Goal: Transaction & Acquisition: Book appointment/travel/reservation

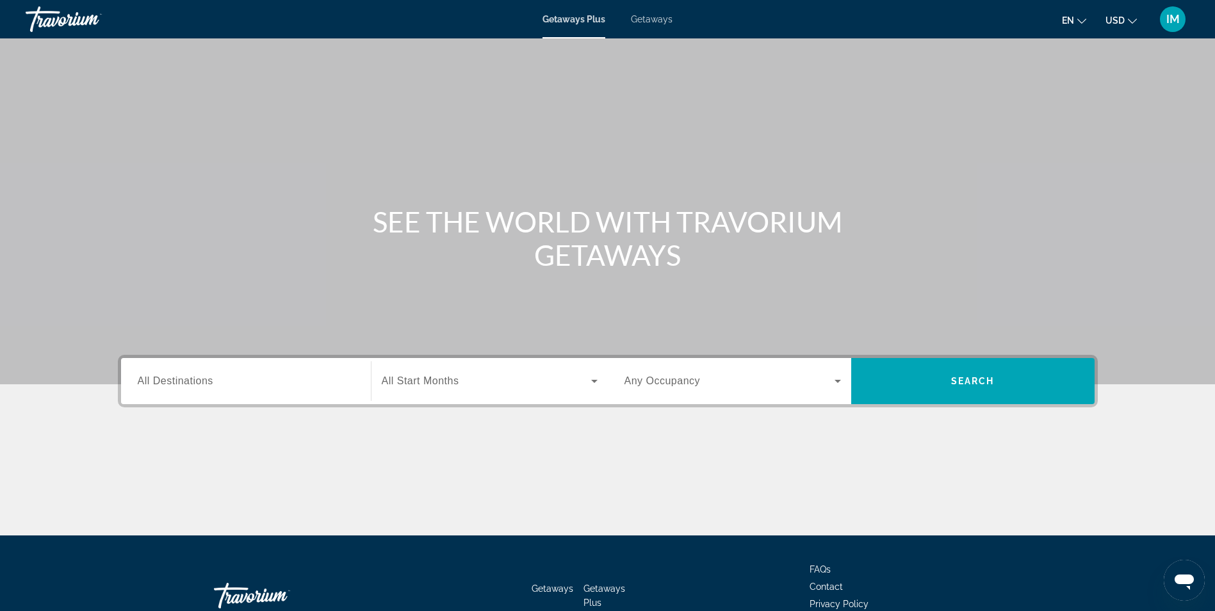
click at [647, 30] on div "Getaways Plus Getaways en English Español Français Italiano Português русский U…" at bounding box center [607, 19] width 1215 height 33
click at [650, 24] on span "Getaways" at bounding box center [652, 19] width 42 height 10
click at [170, 379] on span "All Destinations" at bounding box center [176, 380] width 76 height 11
click at [170, 379] on input "Destination All Destinations" at bounding box center [246, 381] width 217 height 15
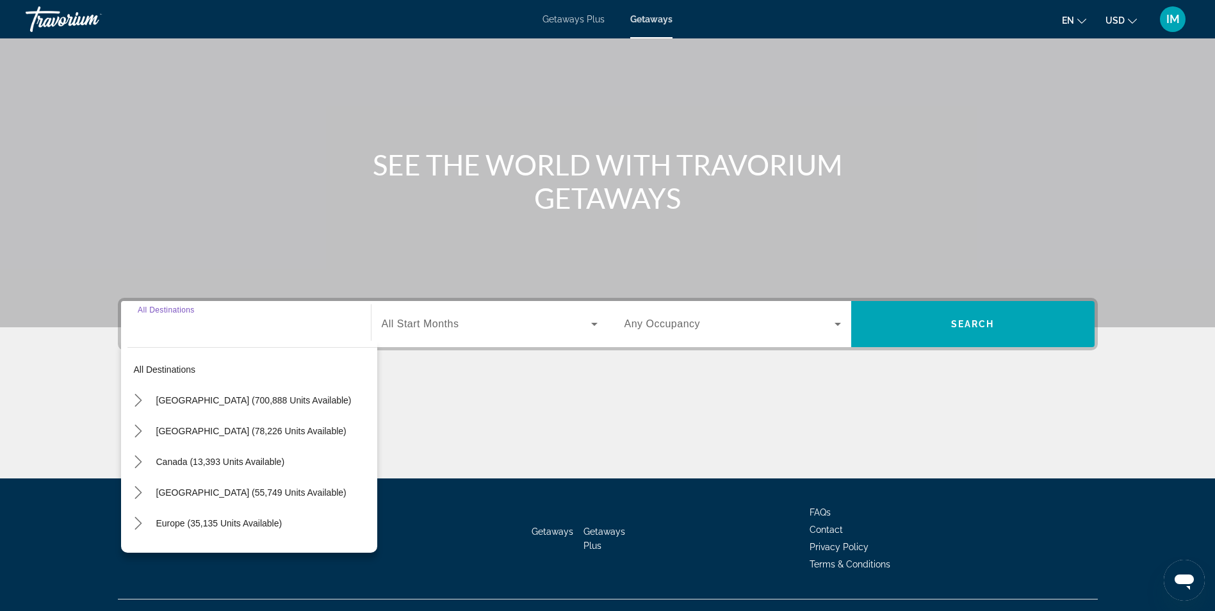
scroll to position [81, 0]
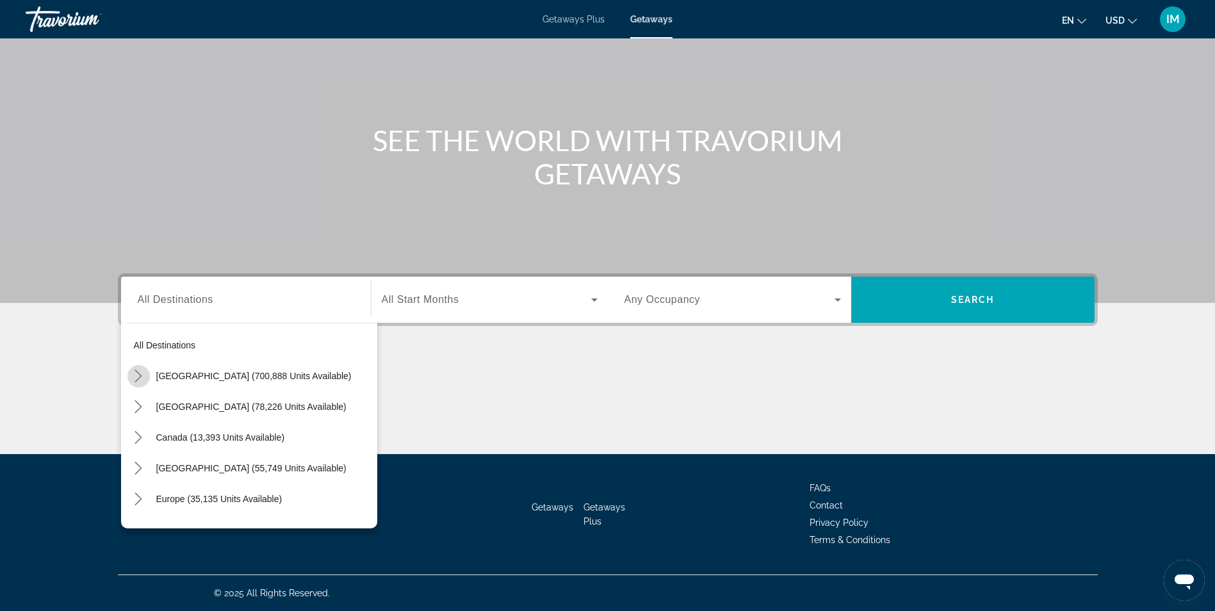
click at [138, 379] on icon "Toggle United States (700,888 units available) submenu" at bounding box center [138, 376] width 7 height 13
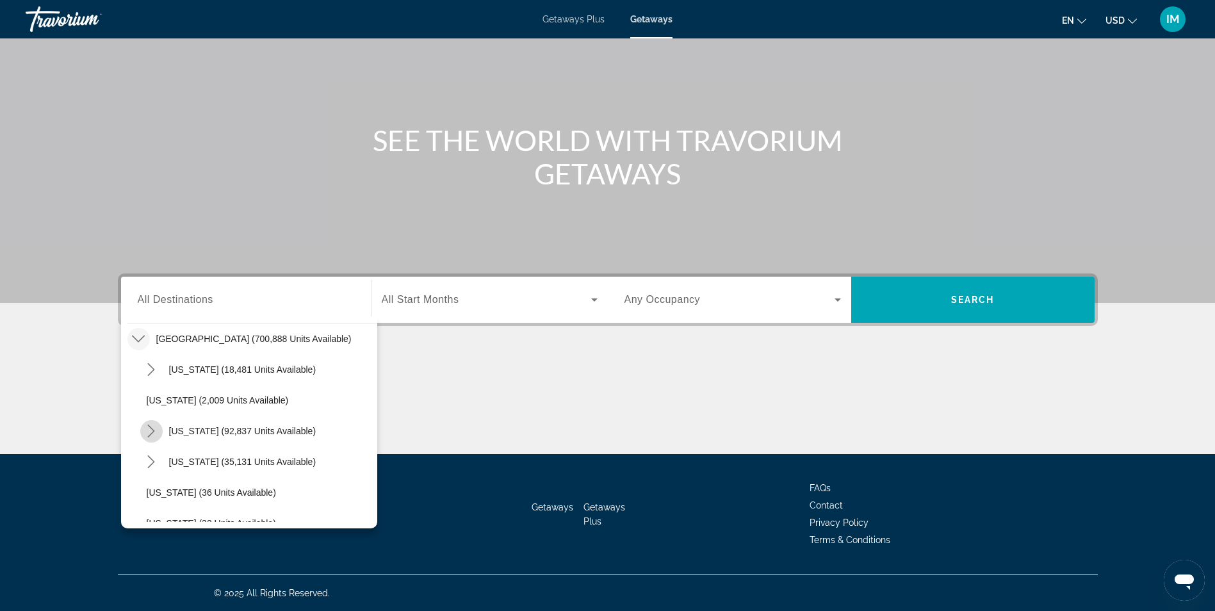
click at [147, 434] on icon "Toggle California (92,837 units available) submenu" at bounding box center [151, 431] width 13 height 13
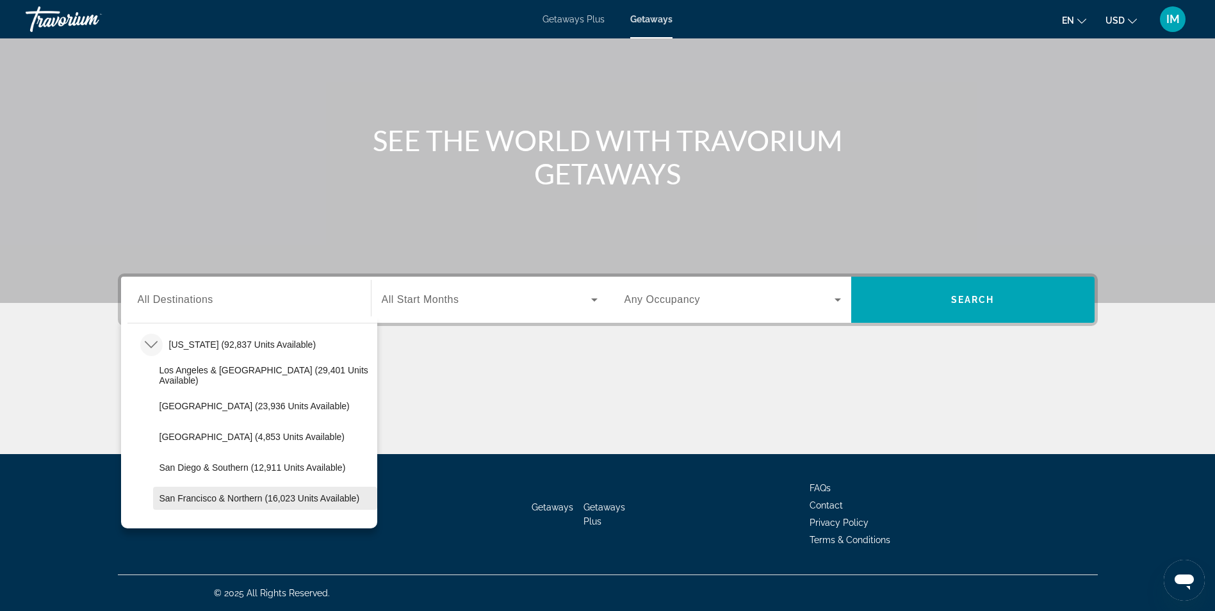
scroll to position [101, 0]
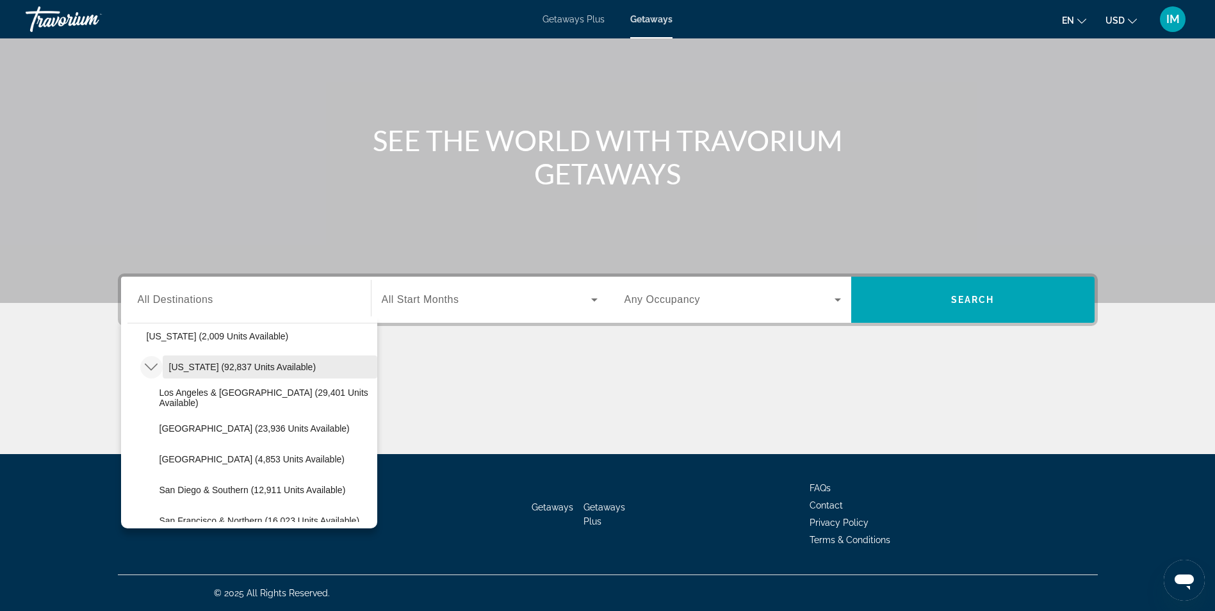
click at [190, 364] on span "[US_STATE] (92,837 units available)" at bounding box center [242, 367] width 147 height 10
type input "**********"
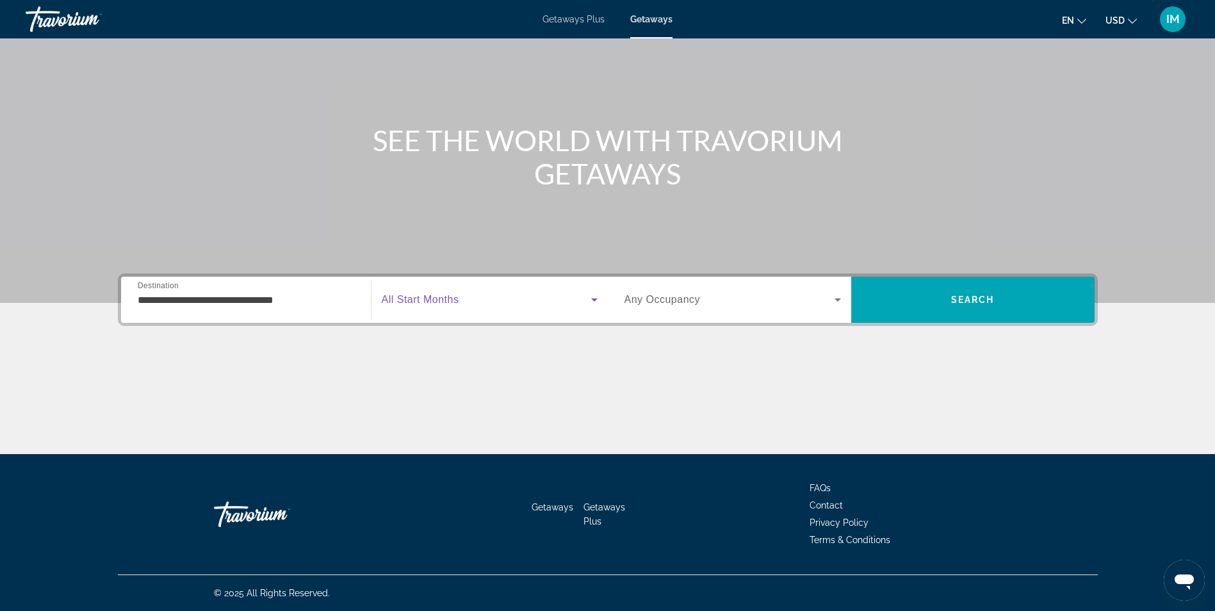
click at [499, 304] on span "Search widget" at bounding box center [487, 299] width 210 height 15
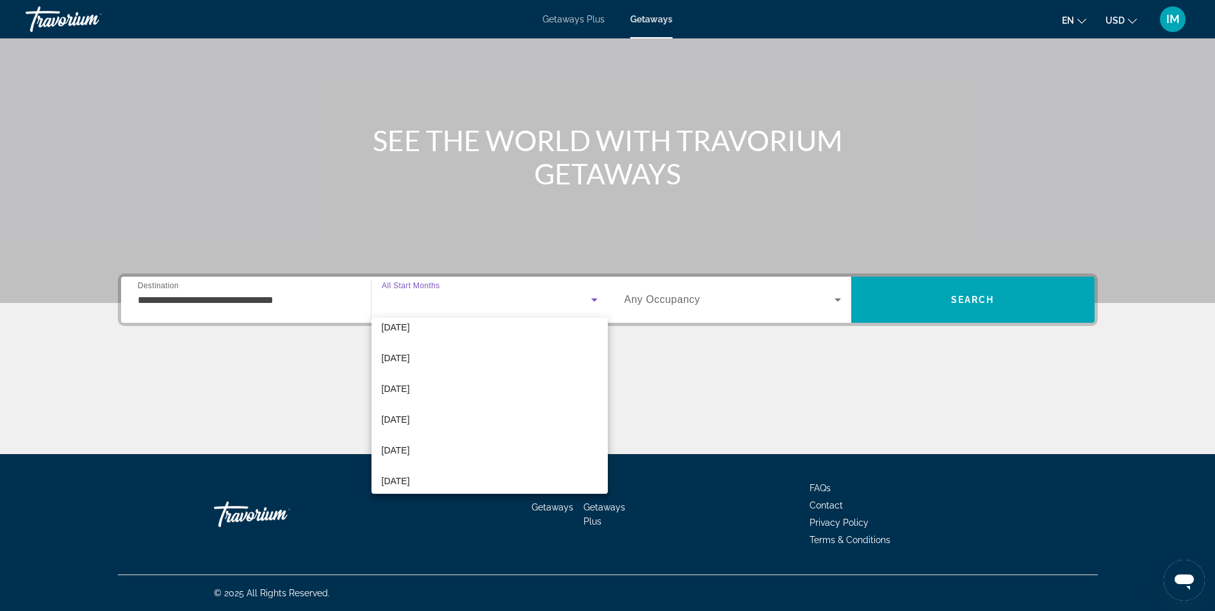
scroll to position [128, 0]
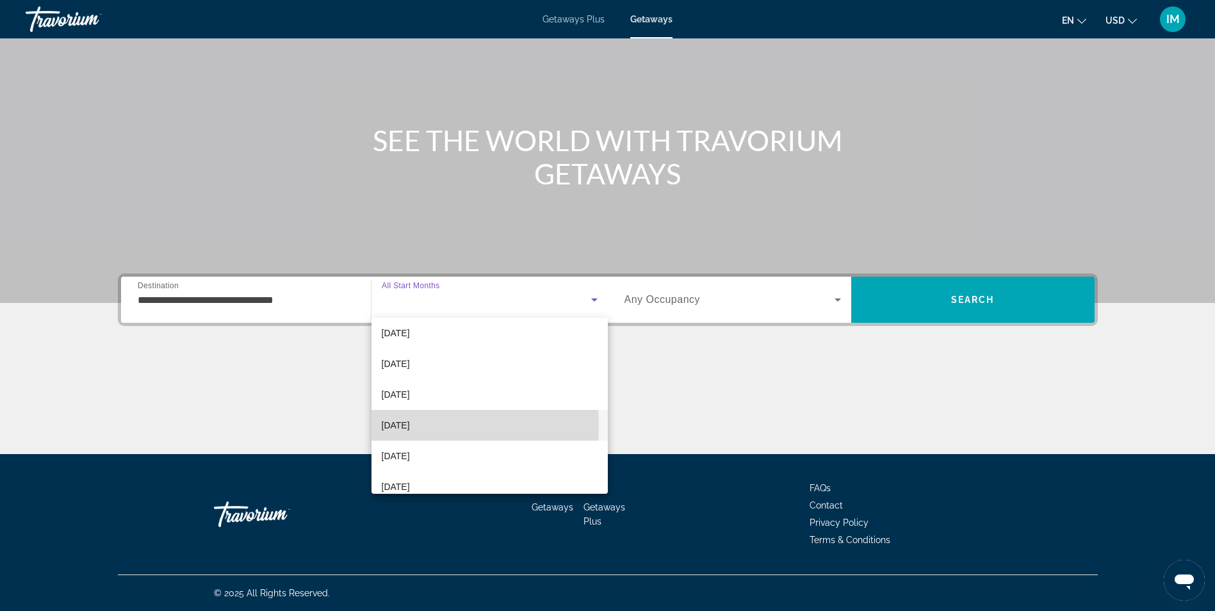
click at [386, 427] on span "[DATE]" at bounding box center [396, 425] width 28 height 15
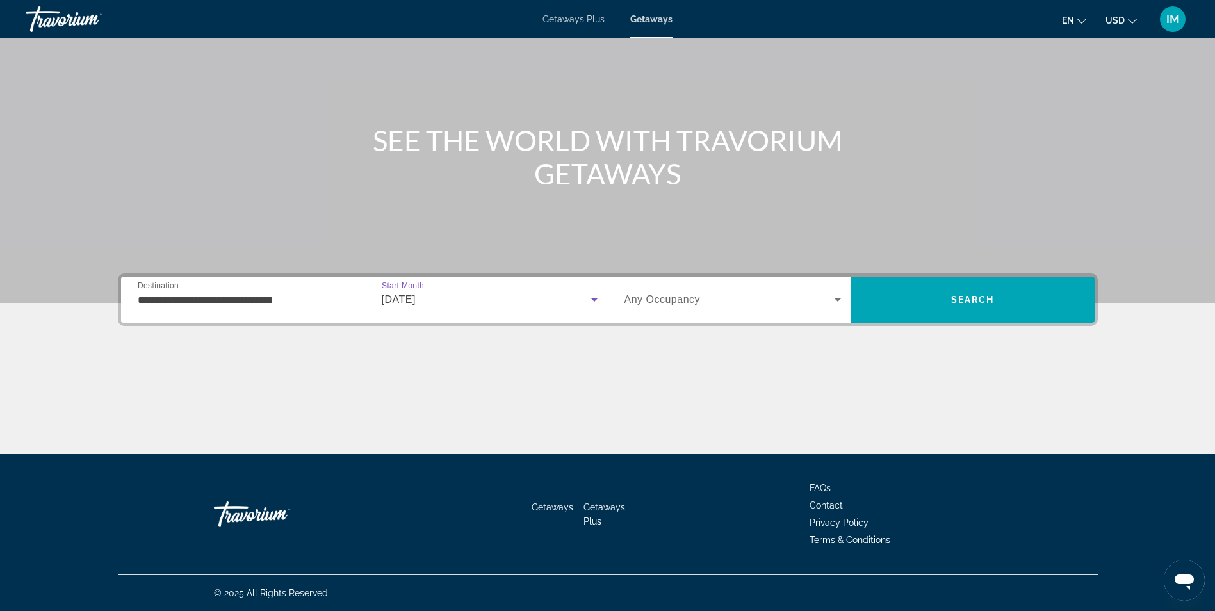
click at [701, 299] on span "Search widget" at bounding box center [730, 299] width 210 height 15
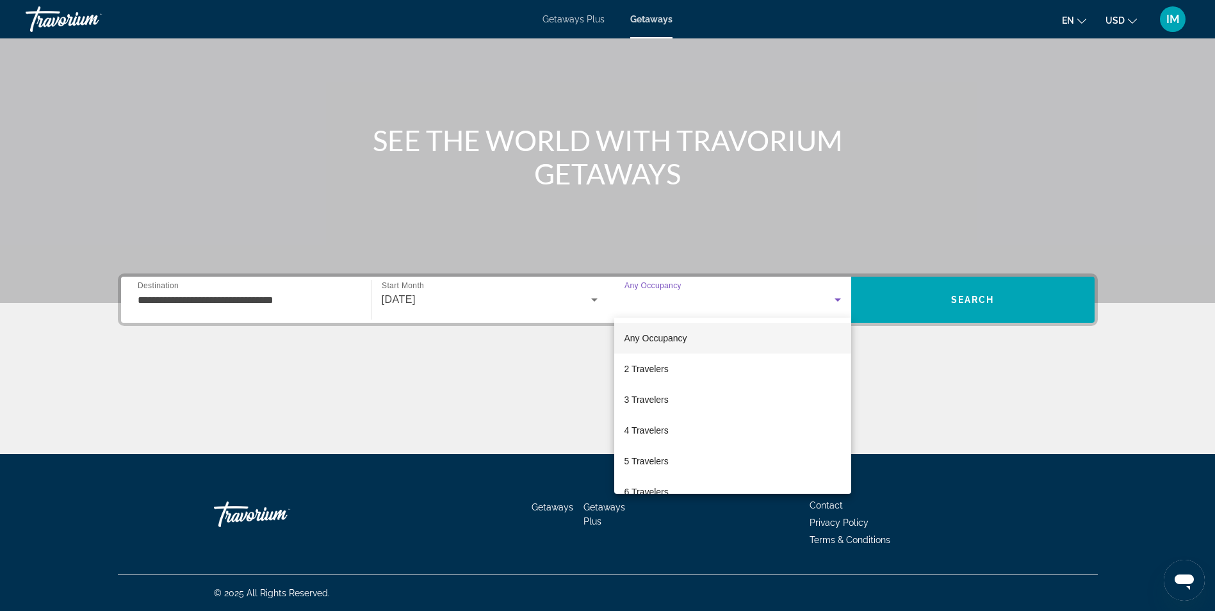
click at [709, 302] on div at bounding box center [607, 305] width 1215 height 611
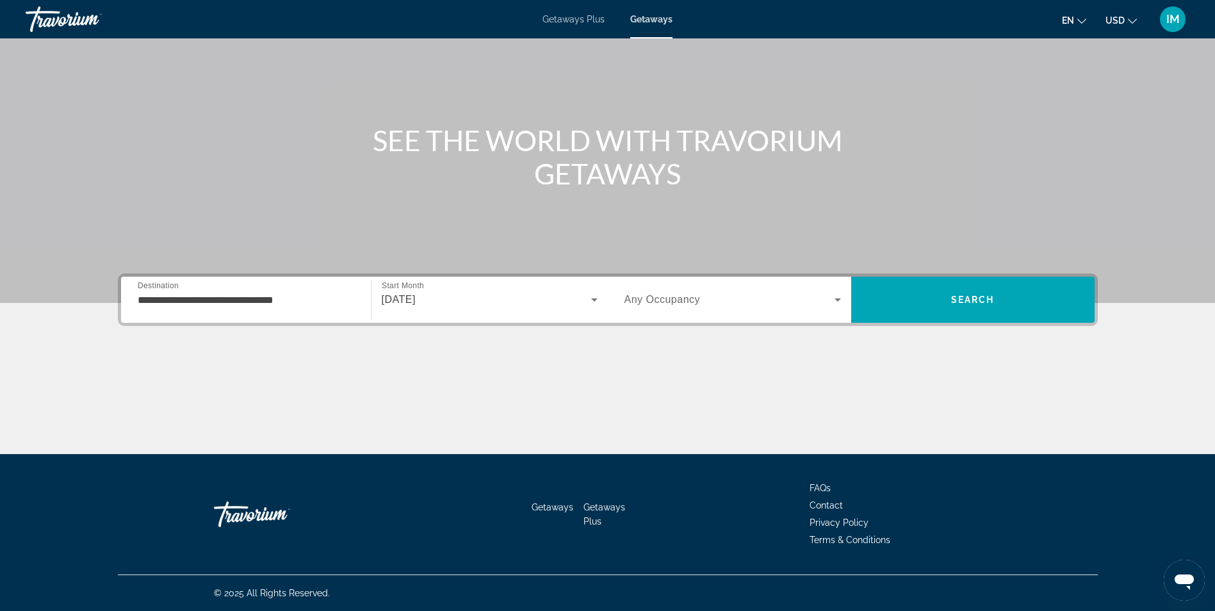
click at [780, 299] on span "Search widget" at bounding box center [730, 299] width 210 height 15
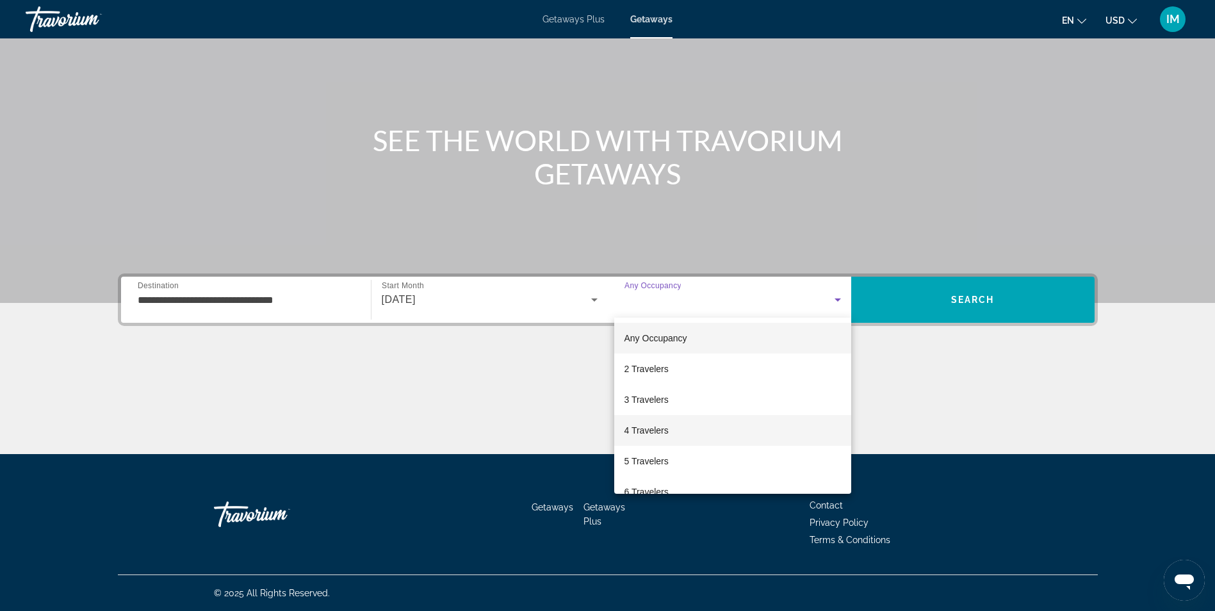
click at [645, 420] on mat-option "4 Travelers" at bounding box center [732, 430] width 237 height 31
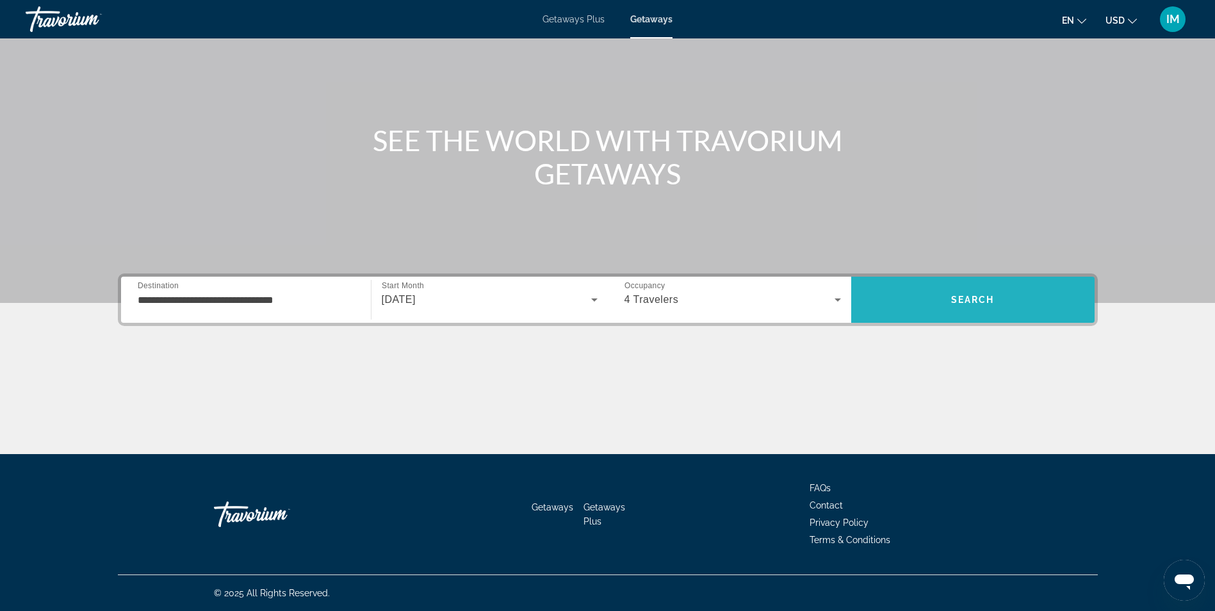
click at [940, 304] on span "Search" at bounding box center [973, 299] width 243 height 31
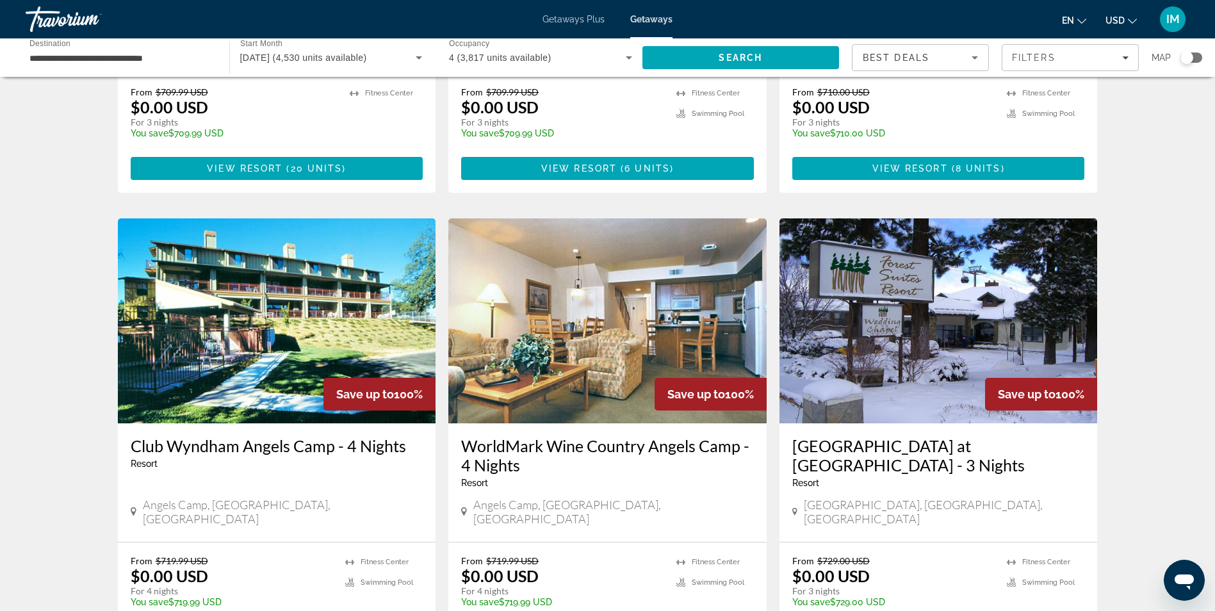
scroll to position [1410, 0]
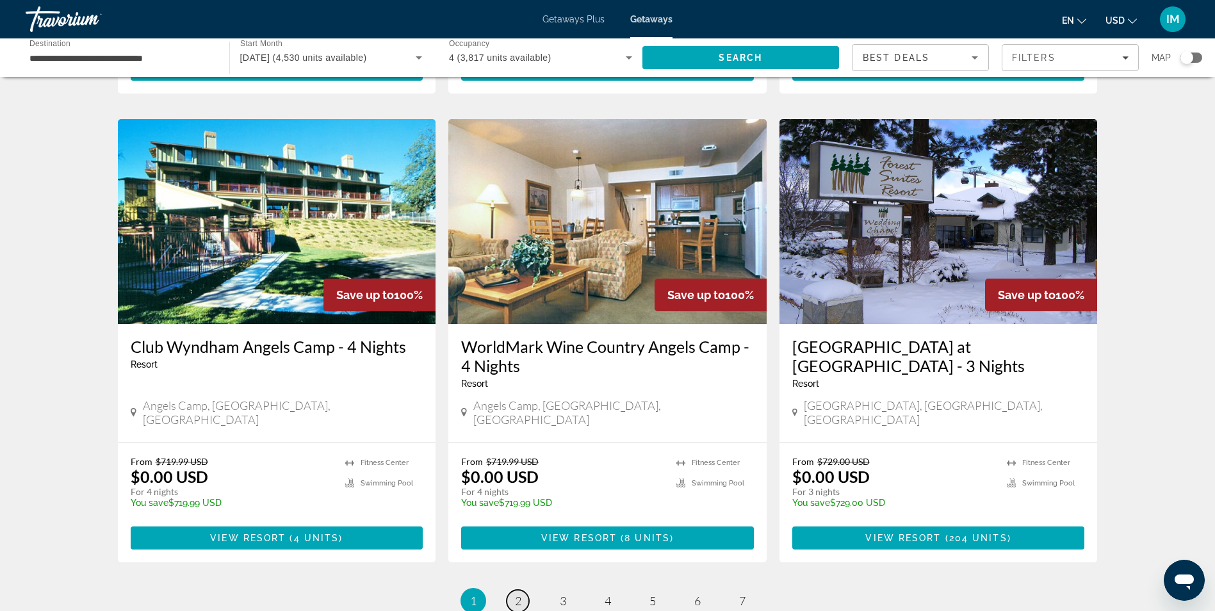
click at [523, 590] on link "page 2" at bounding box center [518, 601] width 22 height 22
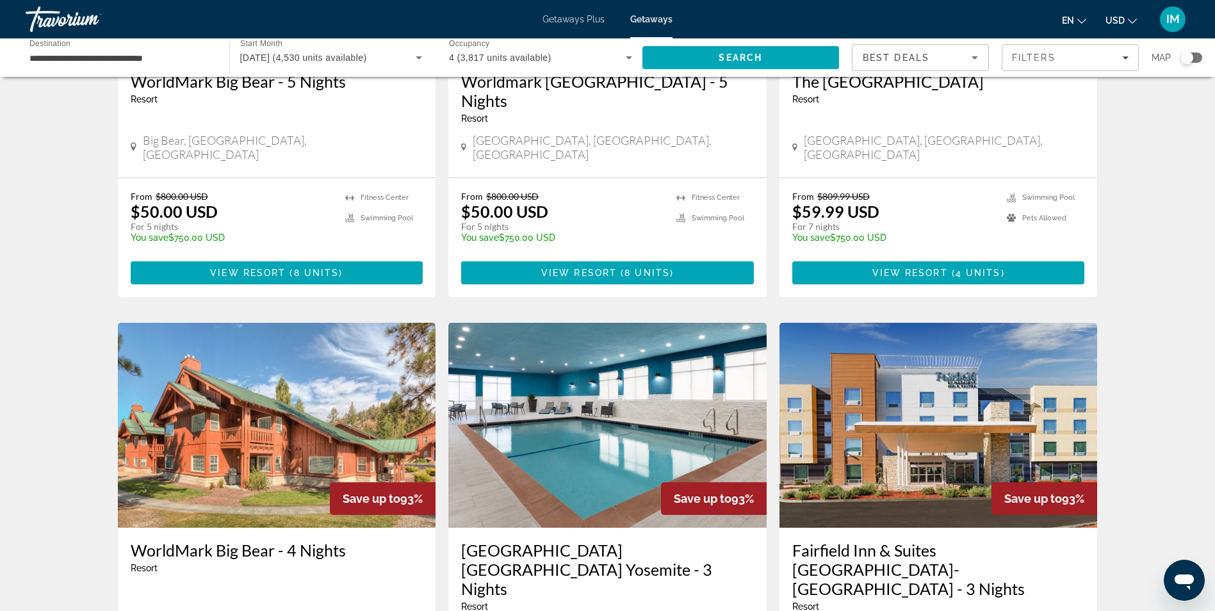
scroll to position [128, 0]
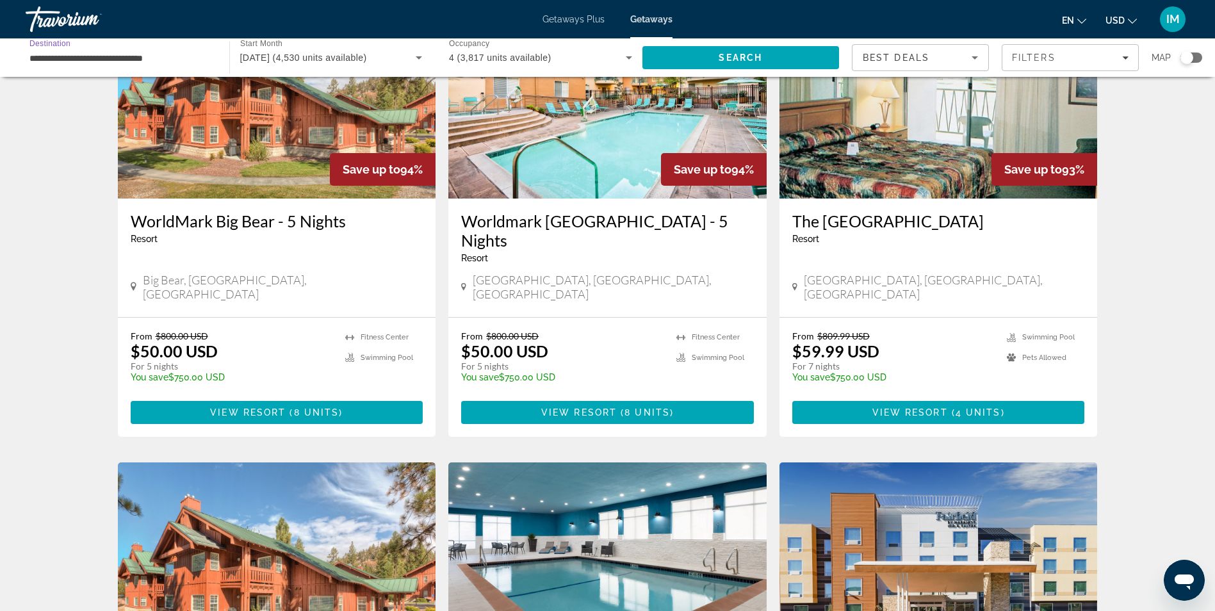
click at [112, 51] on input "**********" at bounding box center [120, 58] width 183 height 15
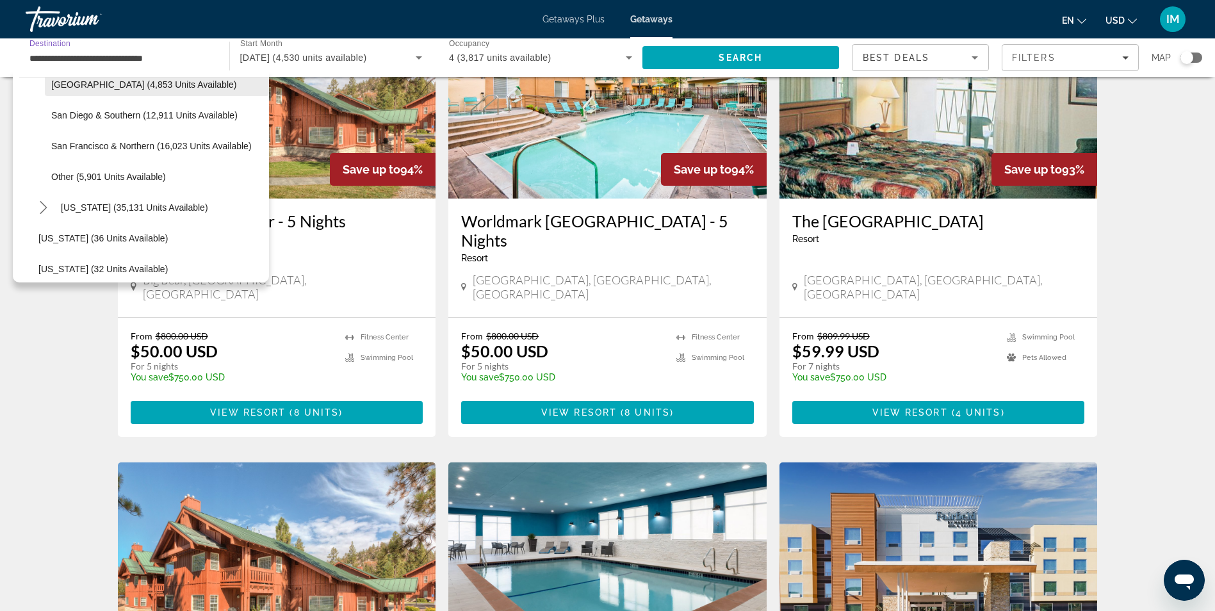
scroll to position [238, 0]
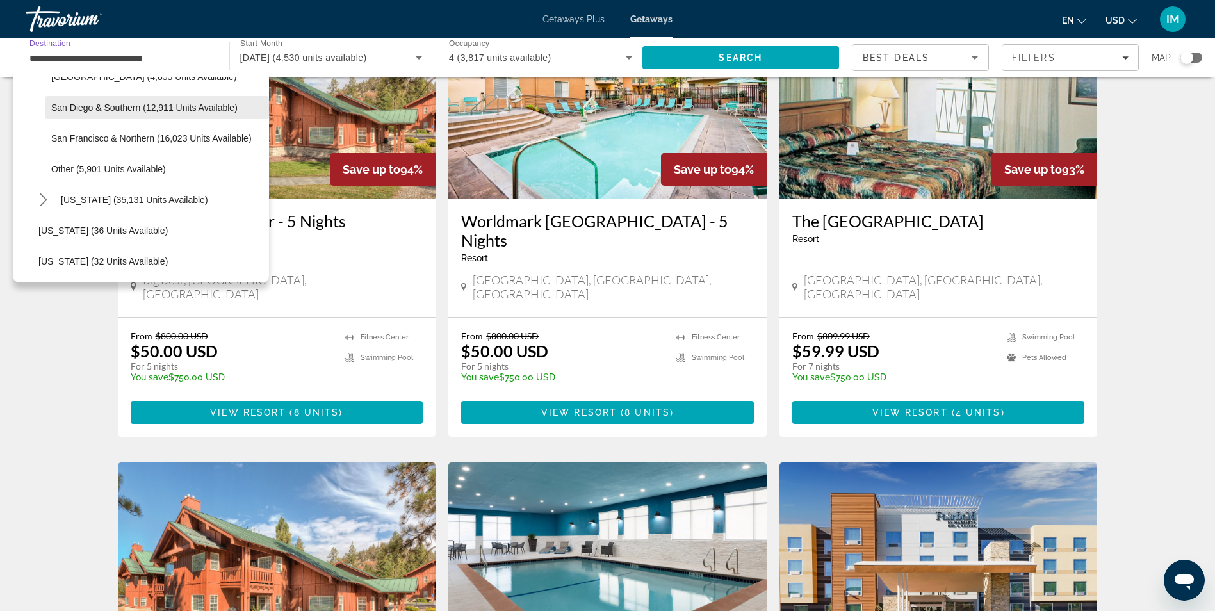
click at [93, 108] on span "San Diego & Southern (12,911 units available)" at bounding box center [144, 108] width 186 height 10
type input "**********"
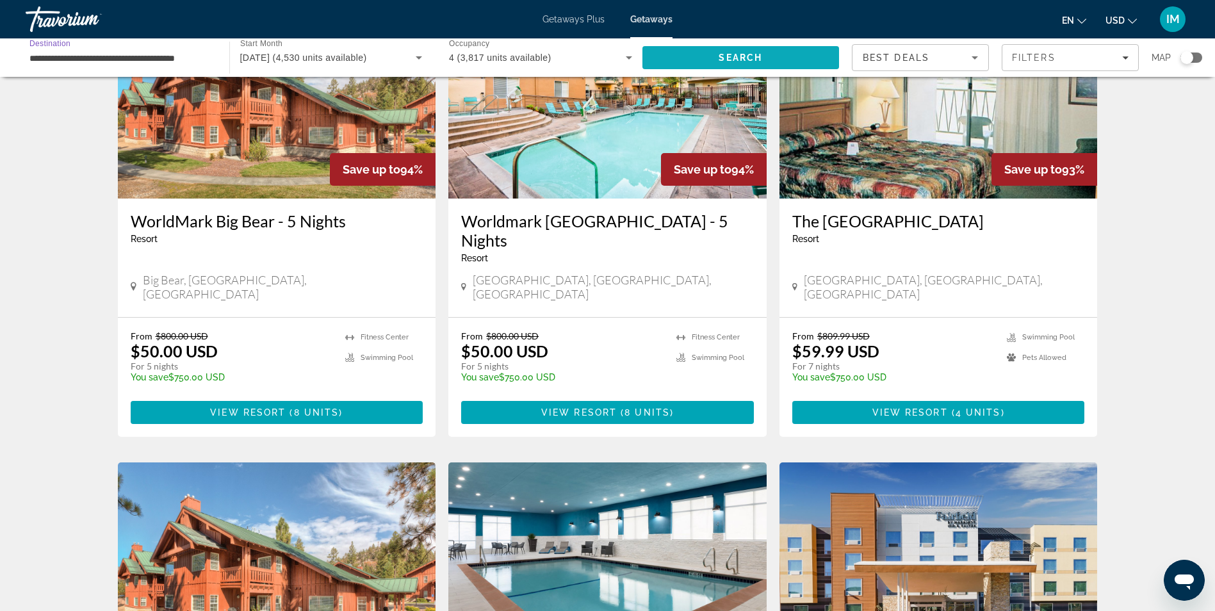
click at [700, 52] on span "Search" at bounding box center [741, 57] width 197 height 31
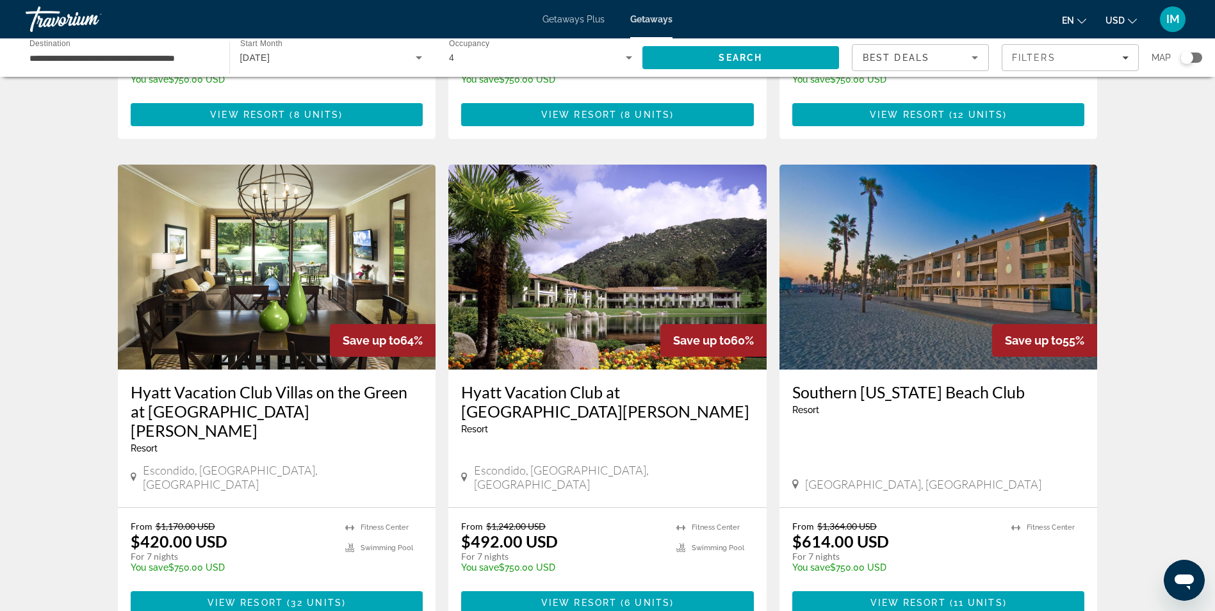
scroll to position [448, 0]
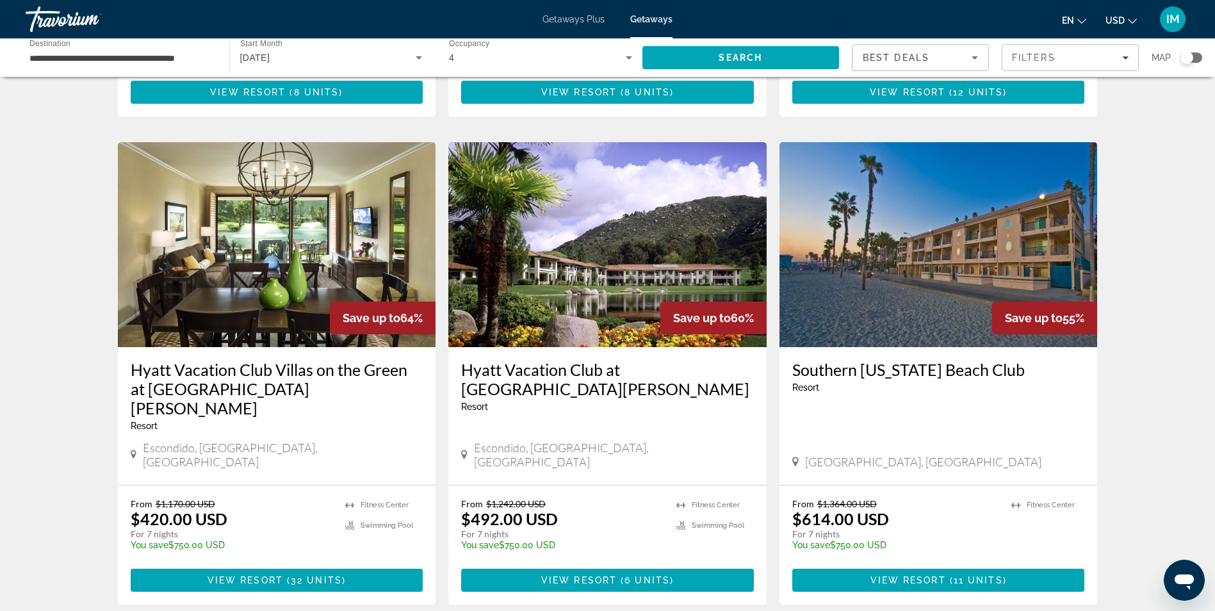
click at [293, 231] on img "Main content" at bounding box center [277, 244] width 318 height 205
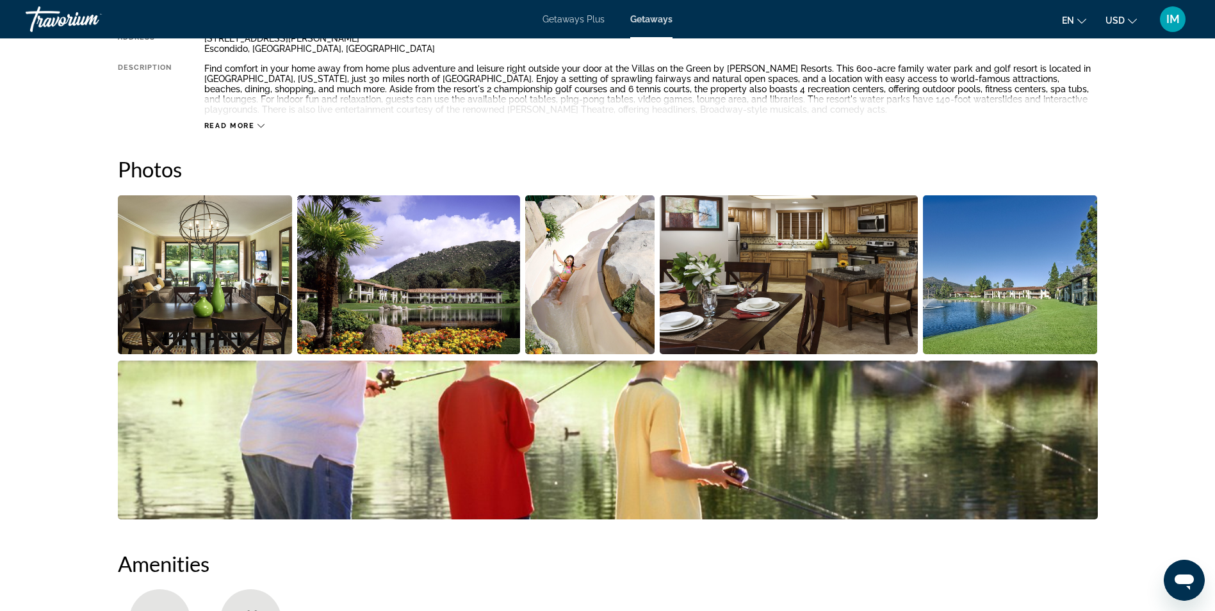
scroll to position [513, 0]
click at [432, 283] on img "Open full-screen image slider" at bounding box center [408, 274] width 223 height 159
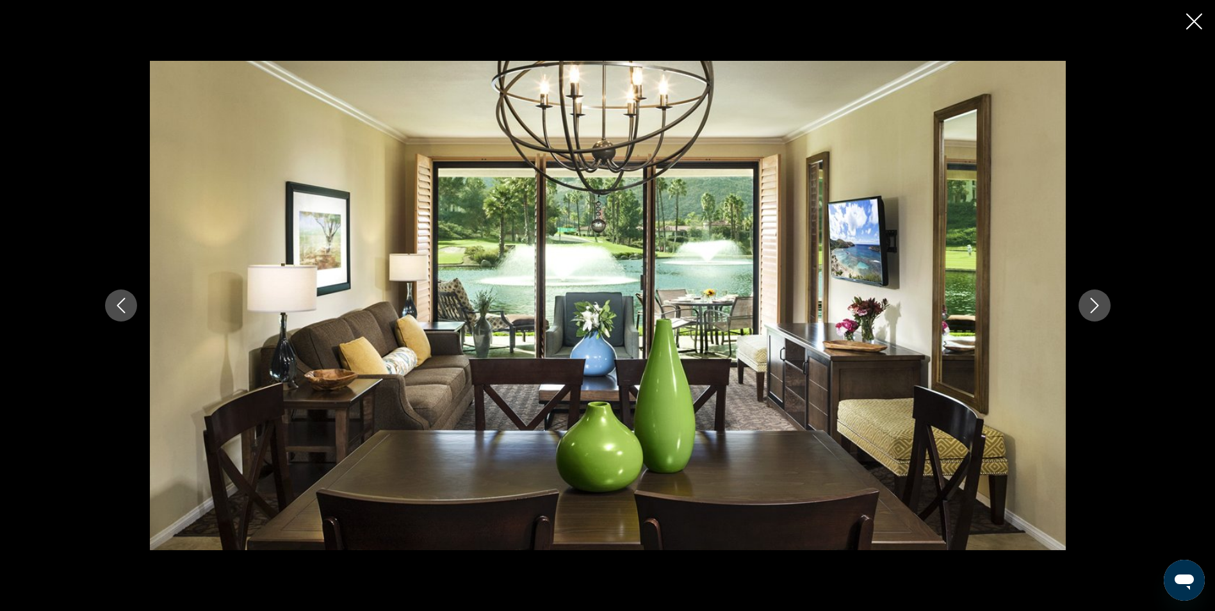
click at [1095, 305] on icon "Next image" at bounding box center [1094, 305] width 15 height 15
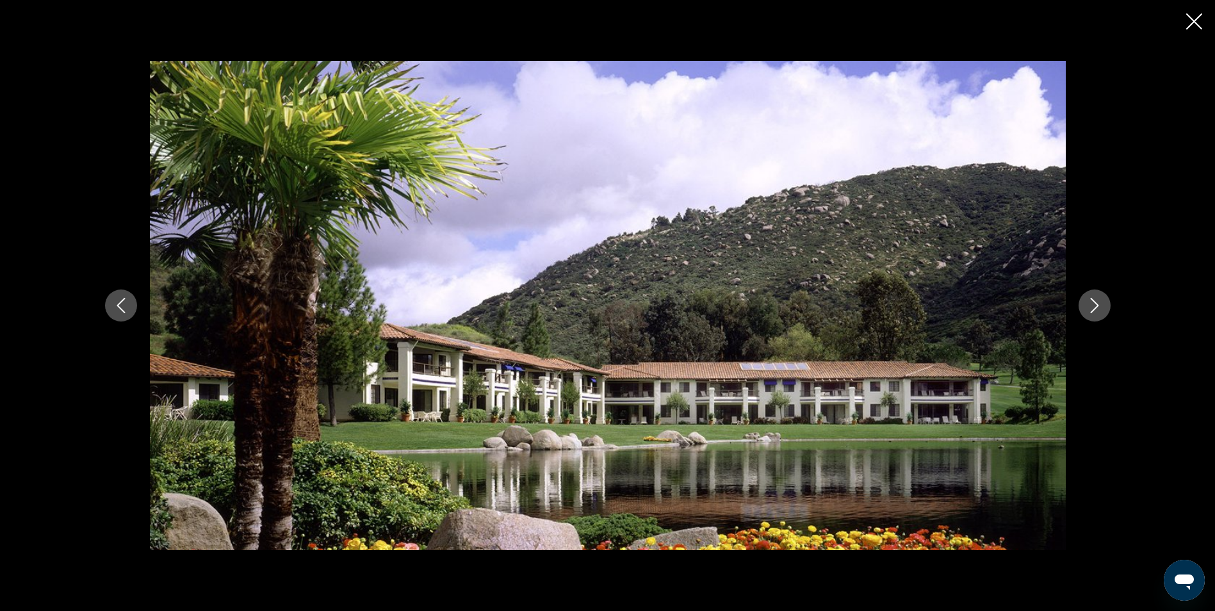
click at [1095, 305] on icon "Next image" at bounding box center [1094, 305] width 15 height 15
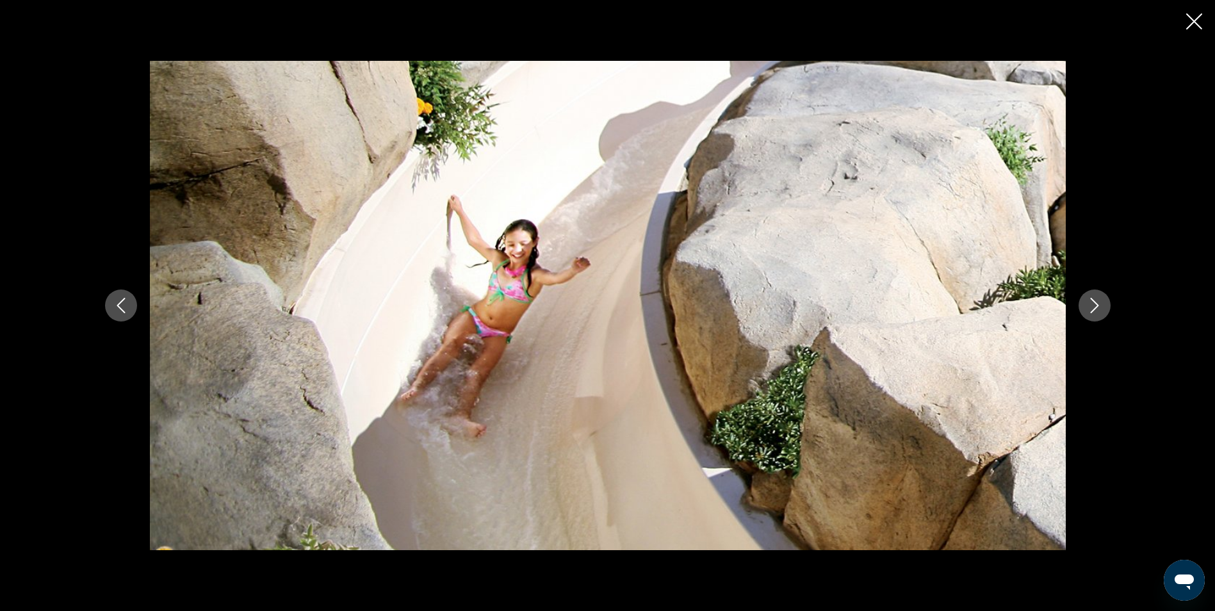
click at [1095, 305] on icon "Next image" at bounding box center [1094, 305] width 15 height 15
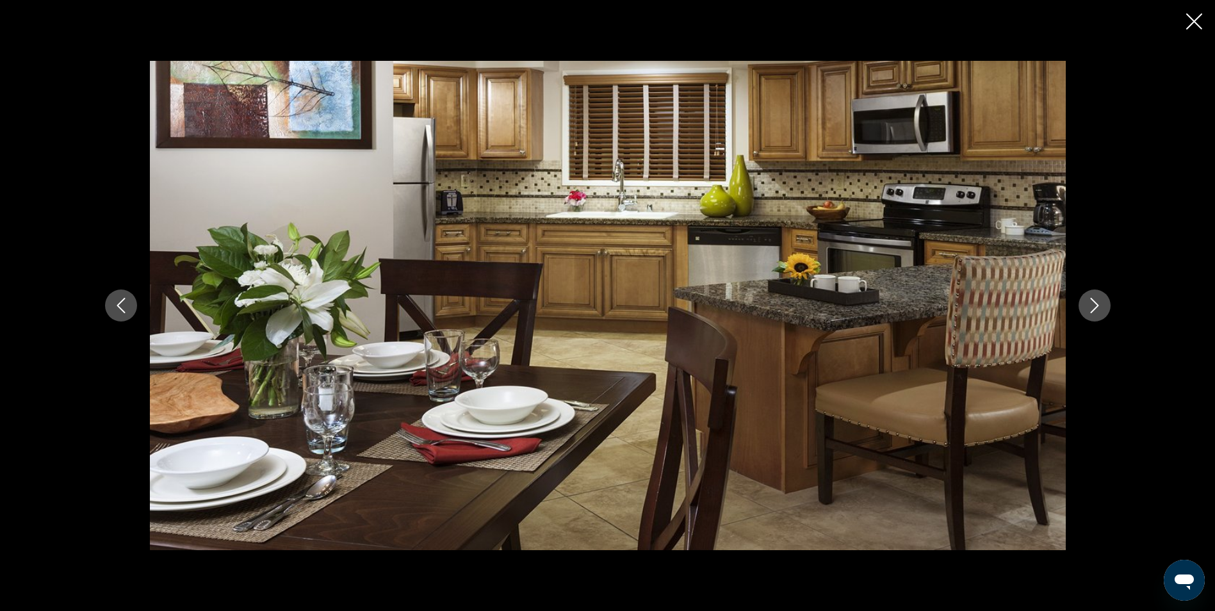
click at [1095, 305] on icon "Next image" at bounding box center [1094, 305] width 15 height 15
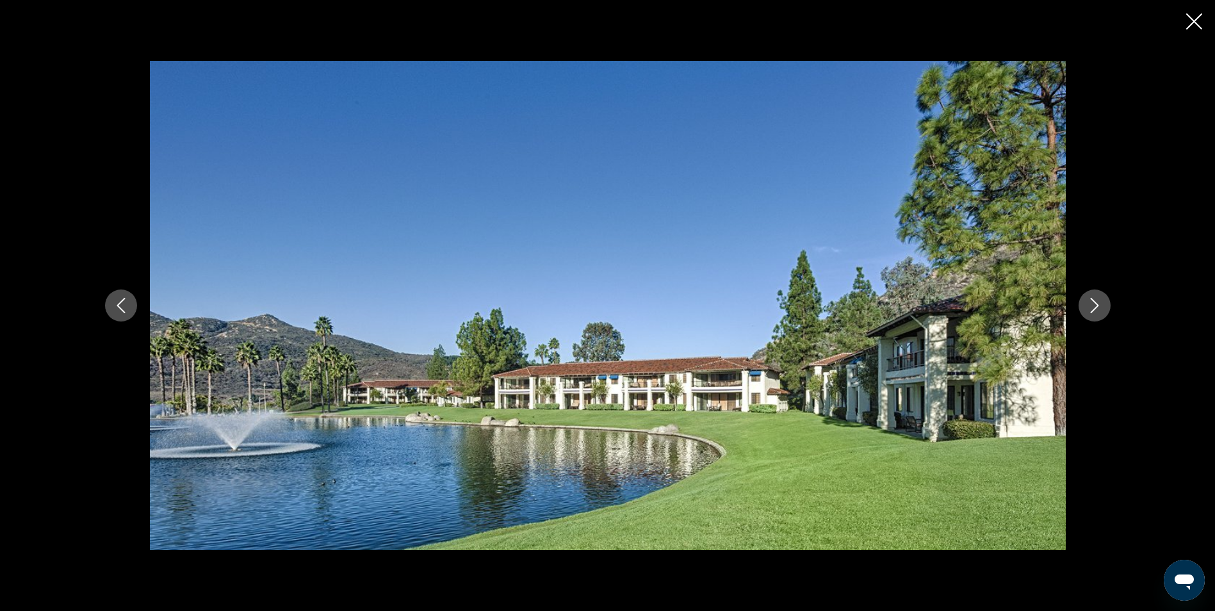
click at [1095, 305] on icon "Next image" at bounding box center [1094, 305] width 15 height 15
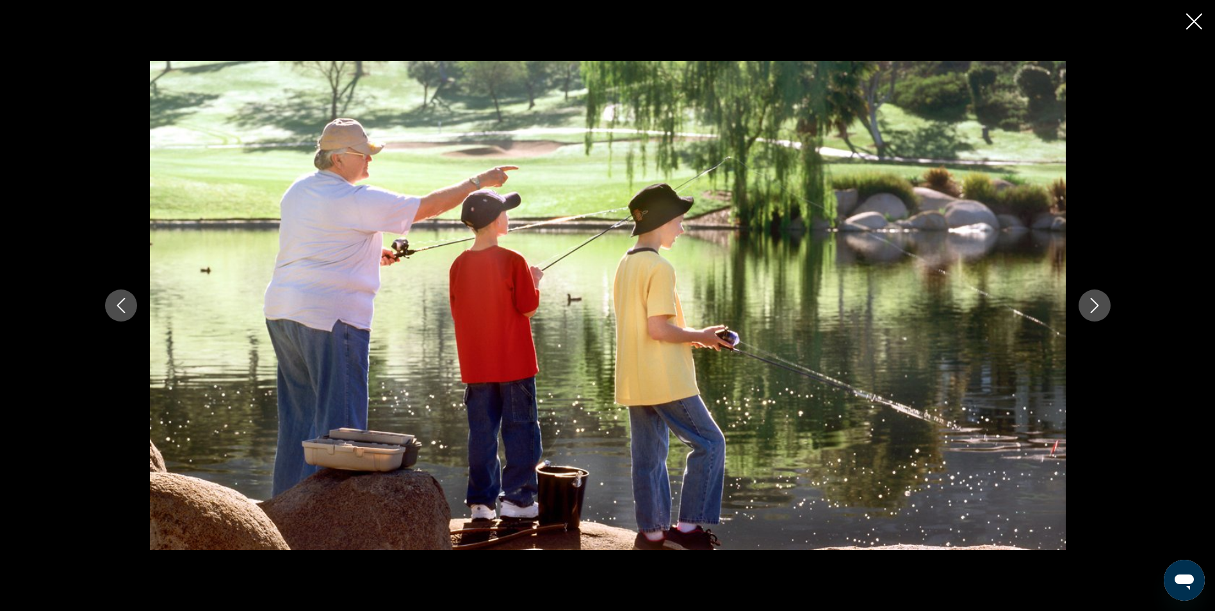
click at [1197, 24] on icon "Close slideshow" at bounding box center [1195, 21] width 16 height 16
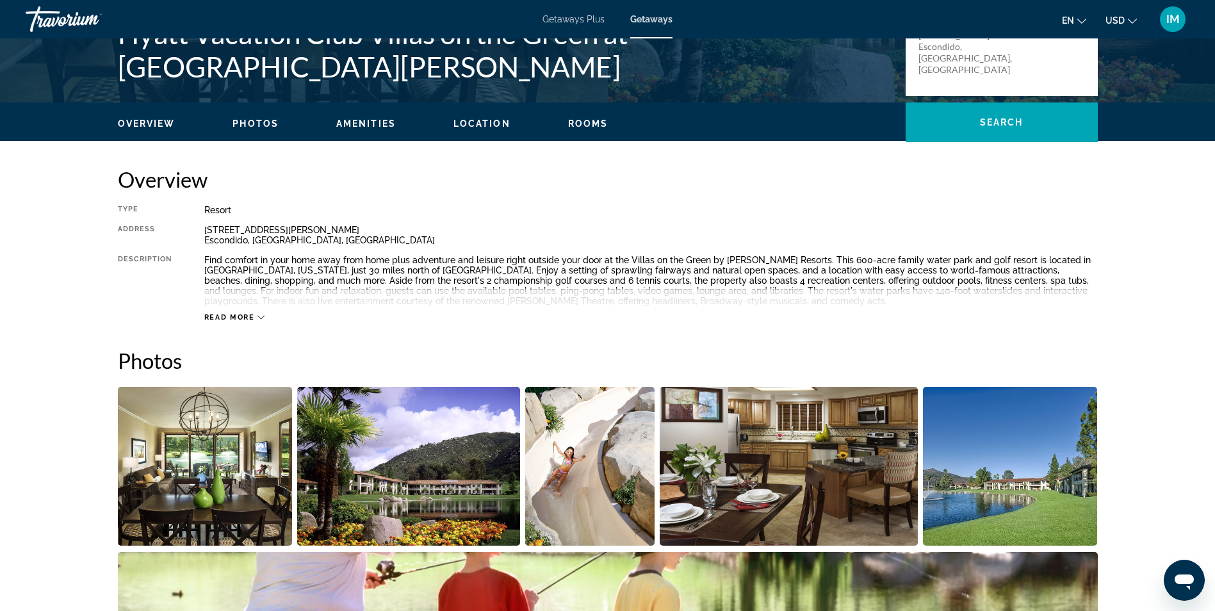
scroll to position [64, 0]
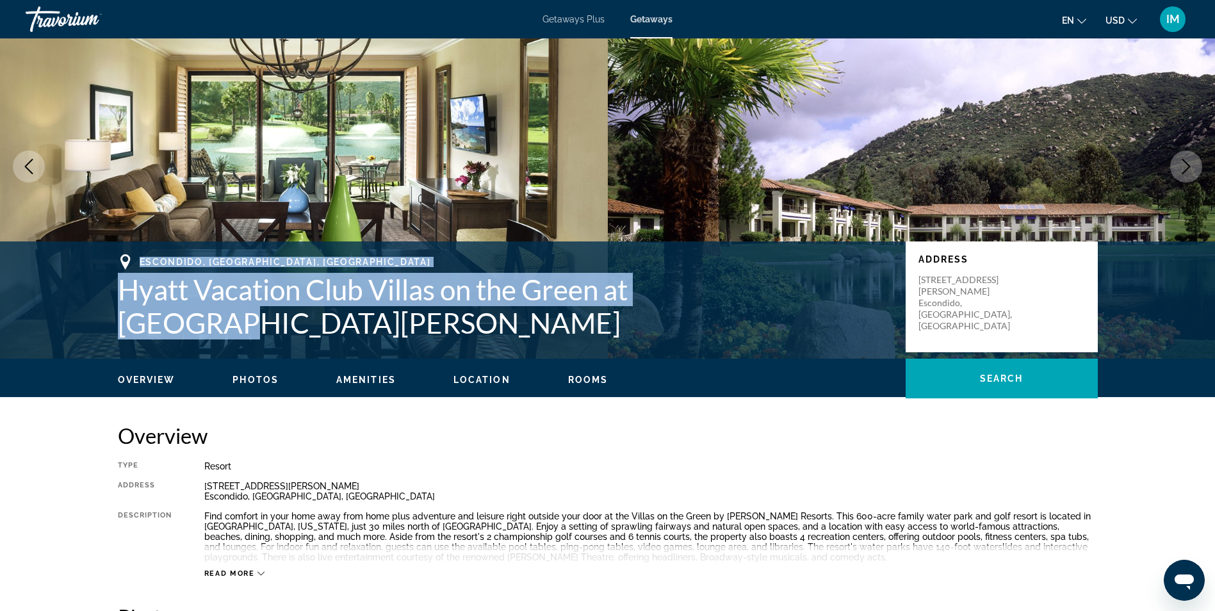
drag, startPoint x: 88, startPoint y: 306, endPoint x: 769, endPoint y: 297, distance: 680.5
click at [769, 297] on div "[GEOGRAPHIC_DATA], [GEOGRAPHIC_DATA], [GEOGRAPHIC_DATA] Hyatt Vacation Club Vil…" at bounding box center [607, 300] width 1215 height 117
click at [28, 170] on icon "Previous image" at bounding box center [29, 166] width 8 height 15
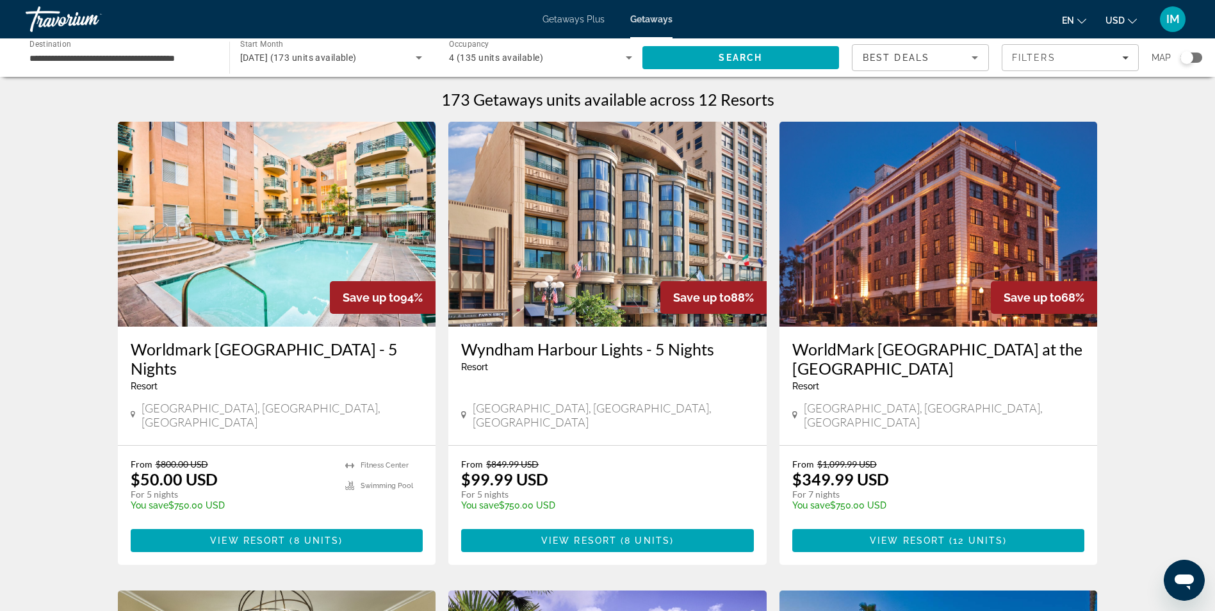
click at [113, 64] on input "**********" at bounding box center [120, 58] width 183 height 15
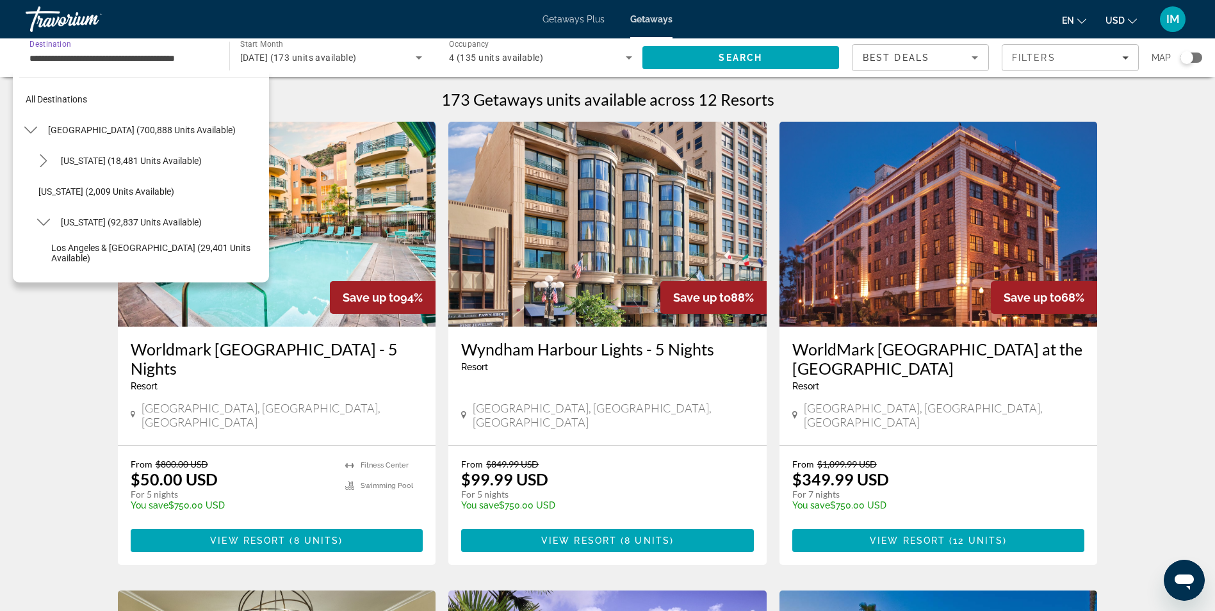
scroll to position [169, 0]
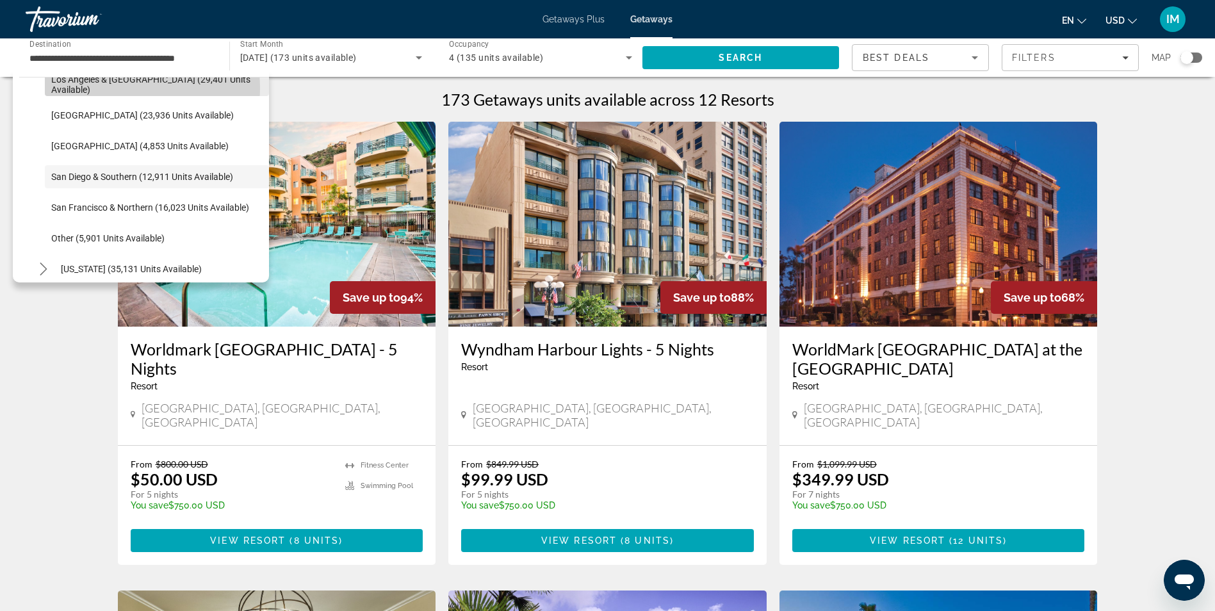
click at [120, 88] on span "Los Angeles & [GEOGRAPHIC_DATA] (29,401 units available)" at bounding box center [156, 84] width 211 height 21
type input "**********"
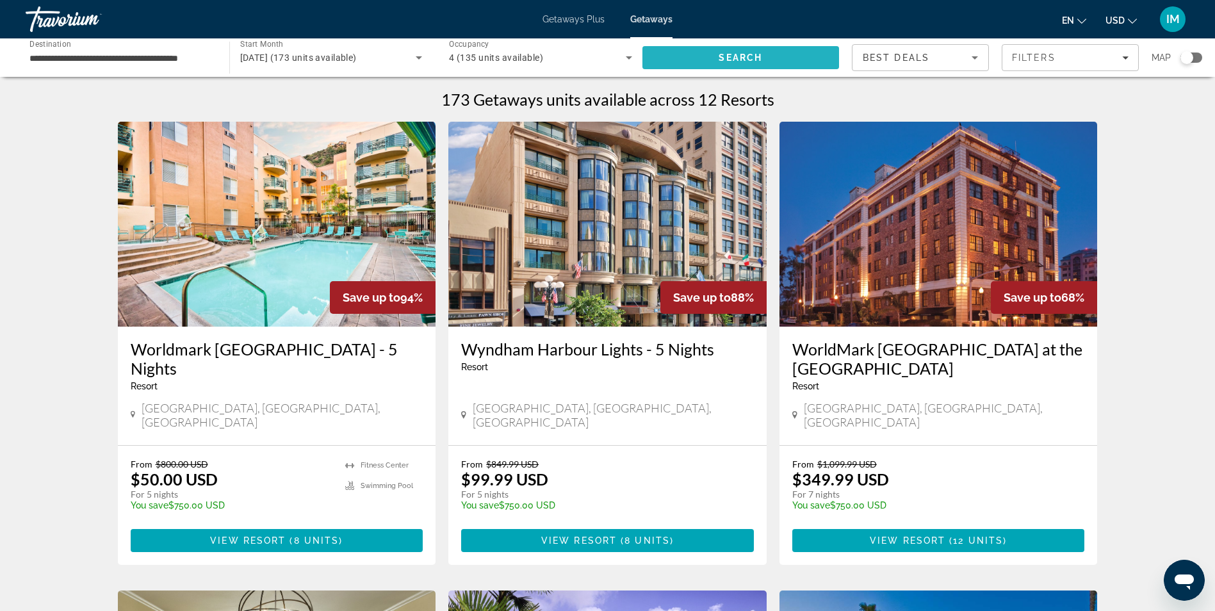
click at [740, 49] on span "Search" at bounding box center [741, 57] width 197 height 31
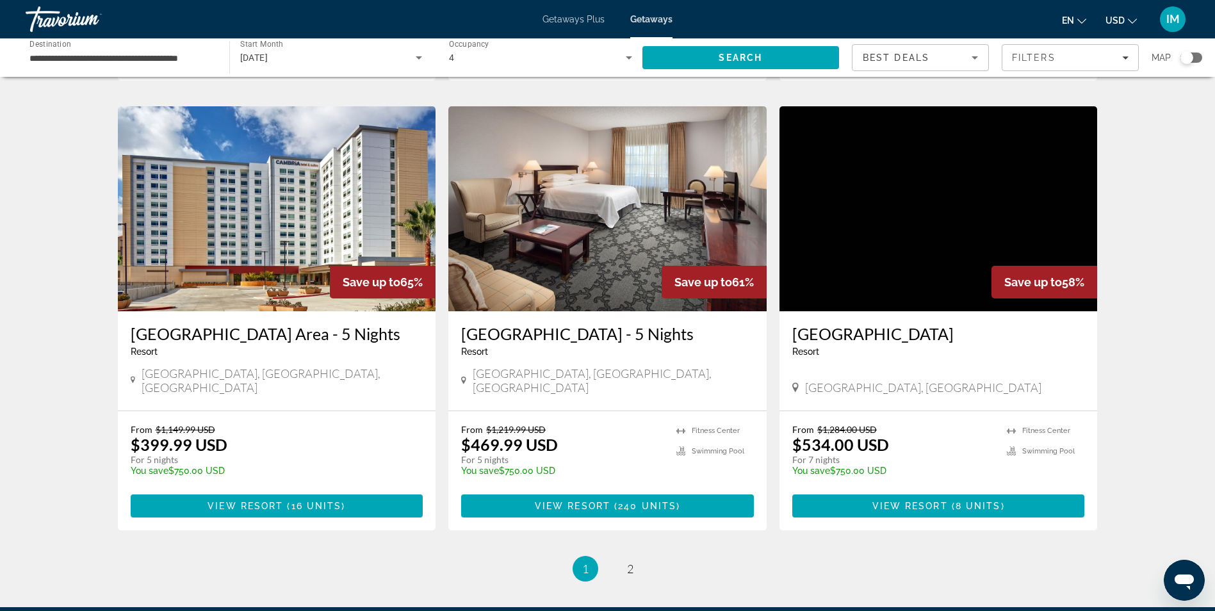
scroll to position [1538, 0]
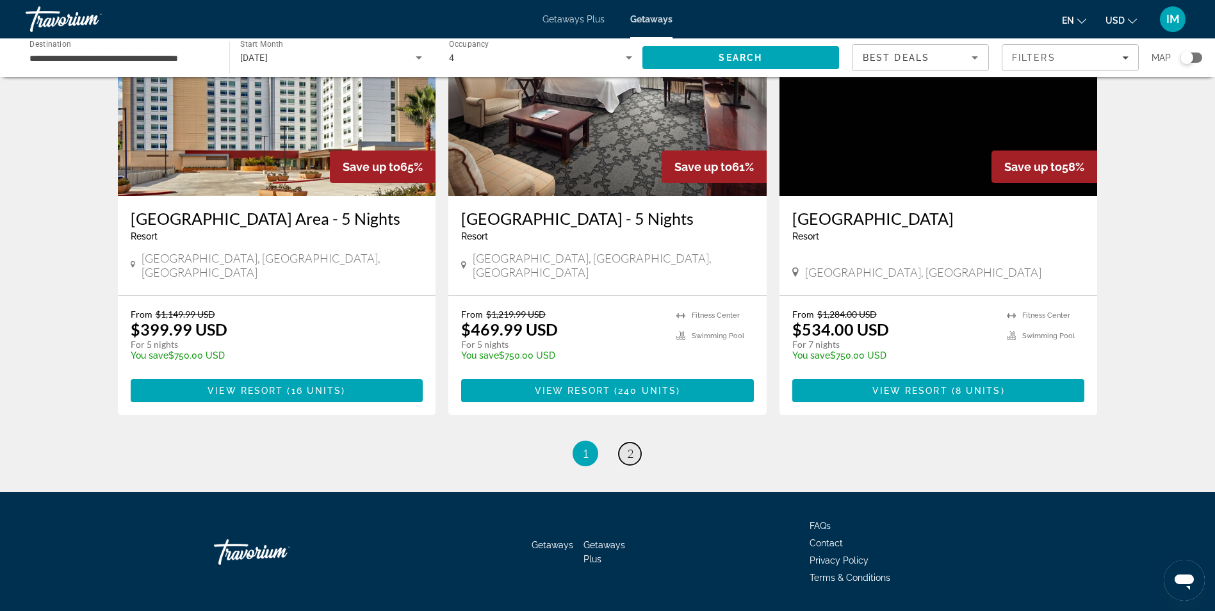
click at [636, 443] on link "page 2" at bounding box center [630, 454] width 22 height 22
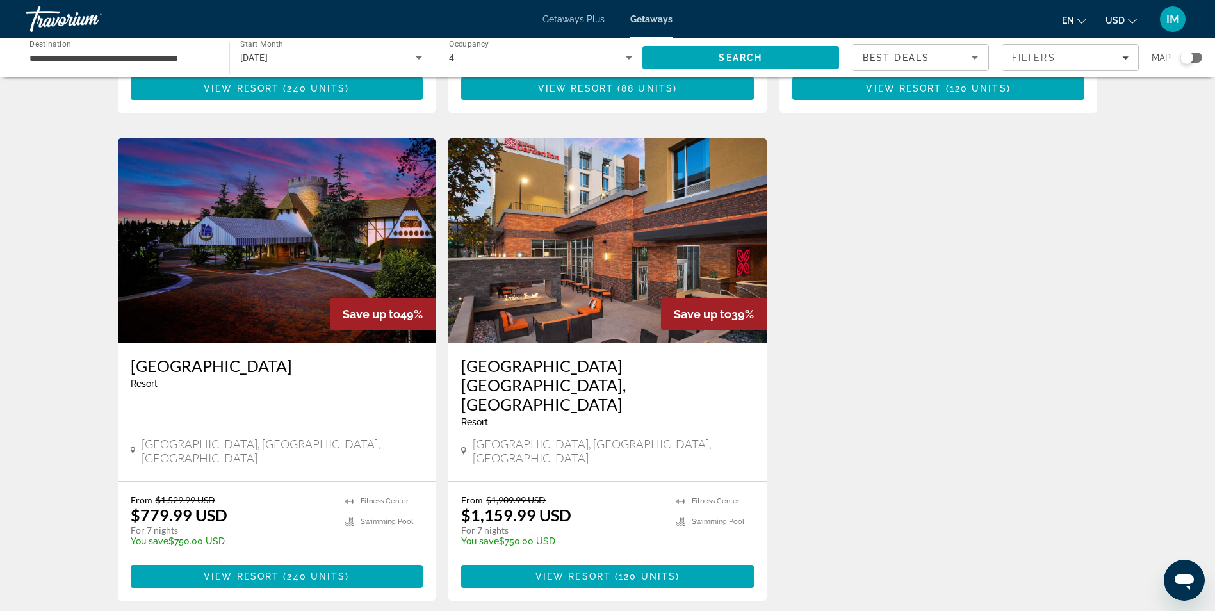
scroll to position [609, 0]
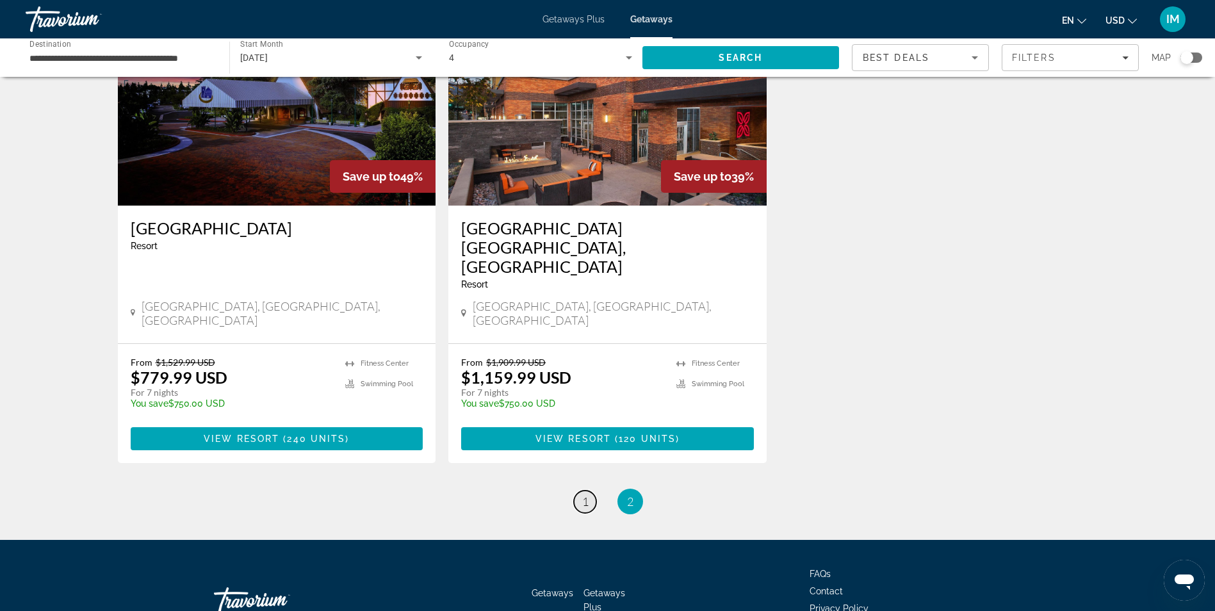
click at [584, 495] on span "1" at bounding box center [585, 502] width 6 height 14
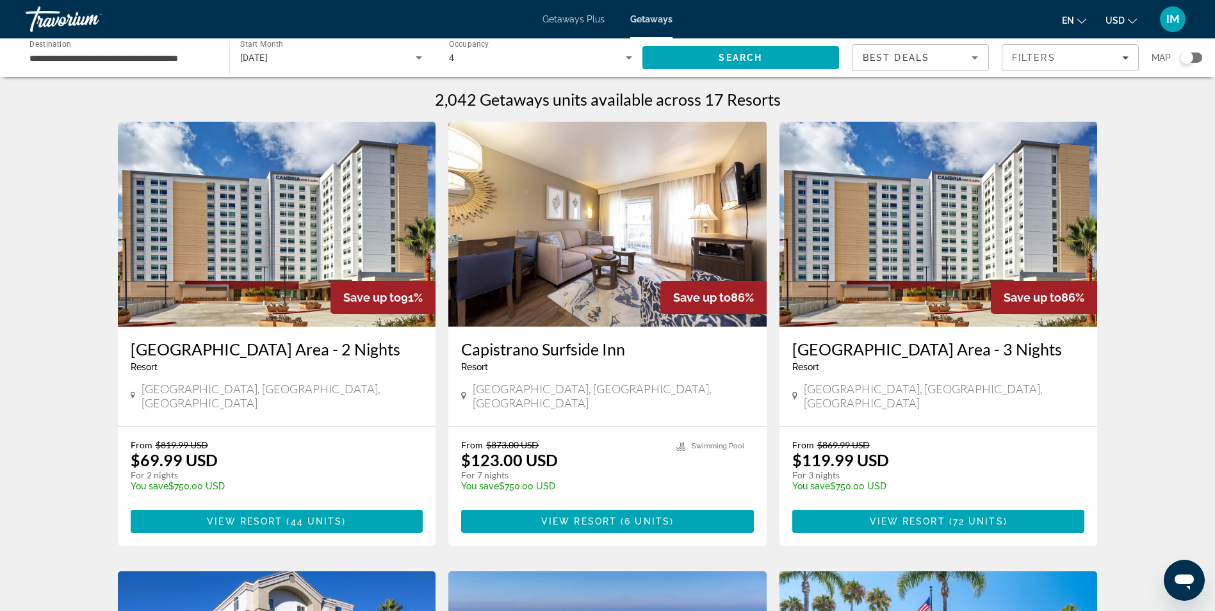
click at [591, 251] on img "Main content" at bounding box center [607, 224] width 318 height 205
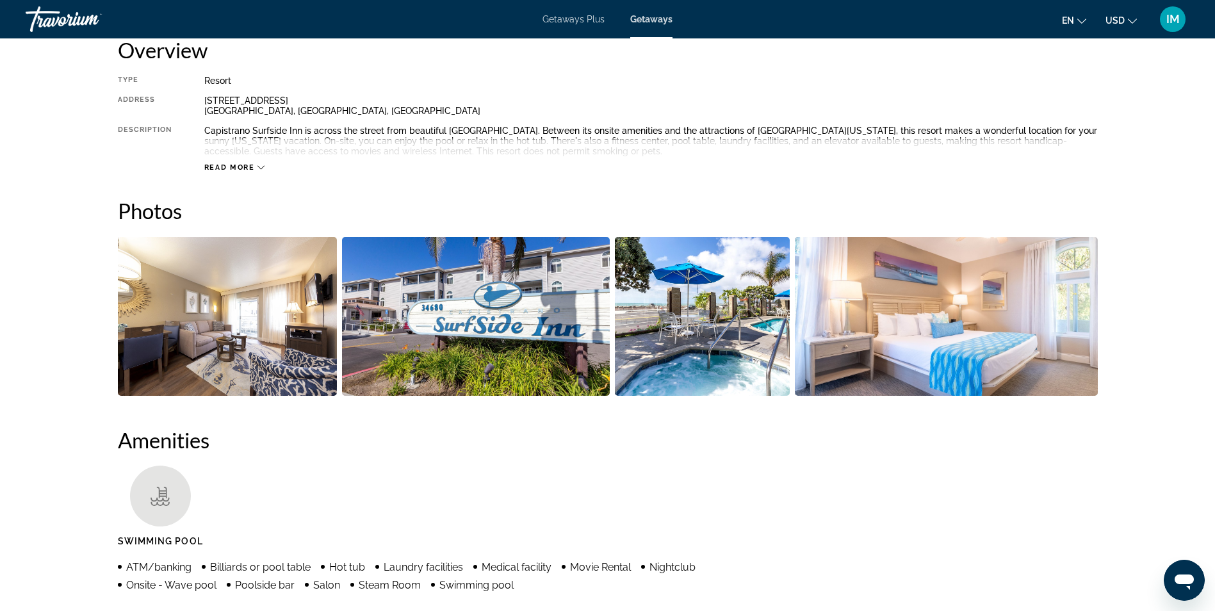
scroll to position [448, 0]
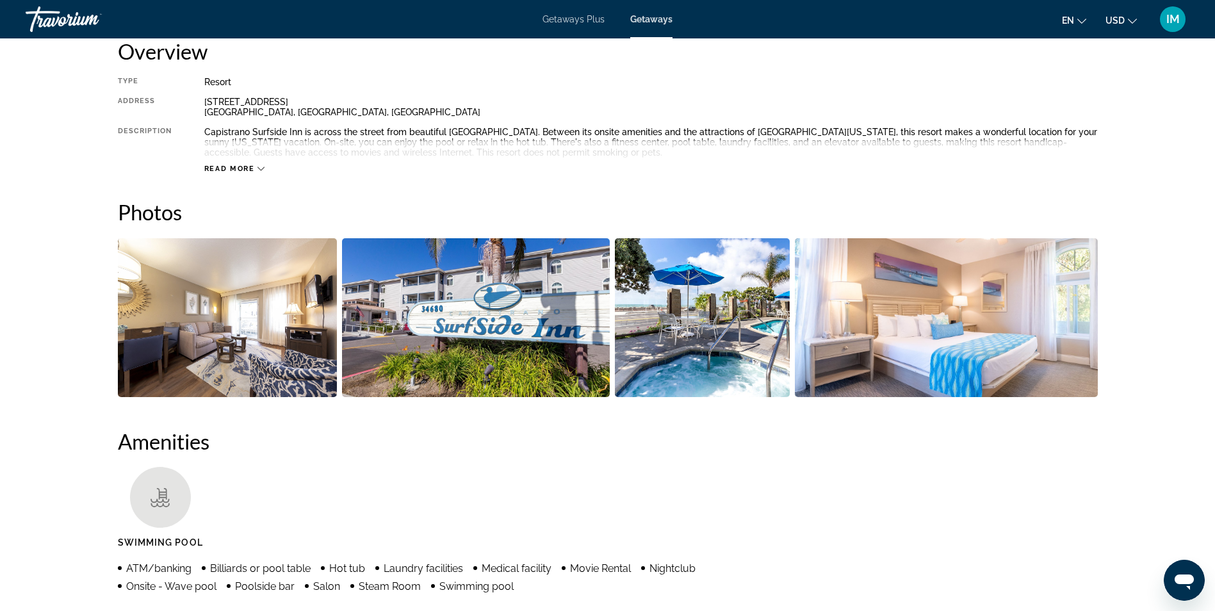
click at [430, 302] on img "Open full-screen image slider" at bounding box center [476, 317] width 268 height 159
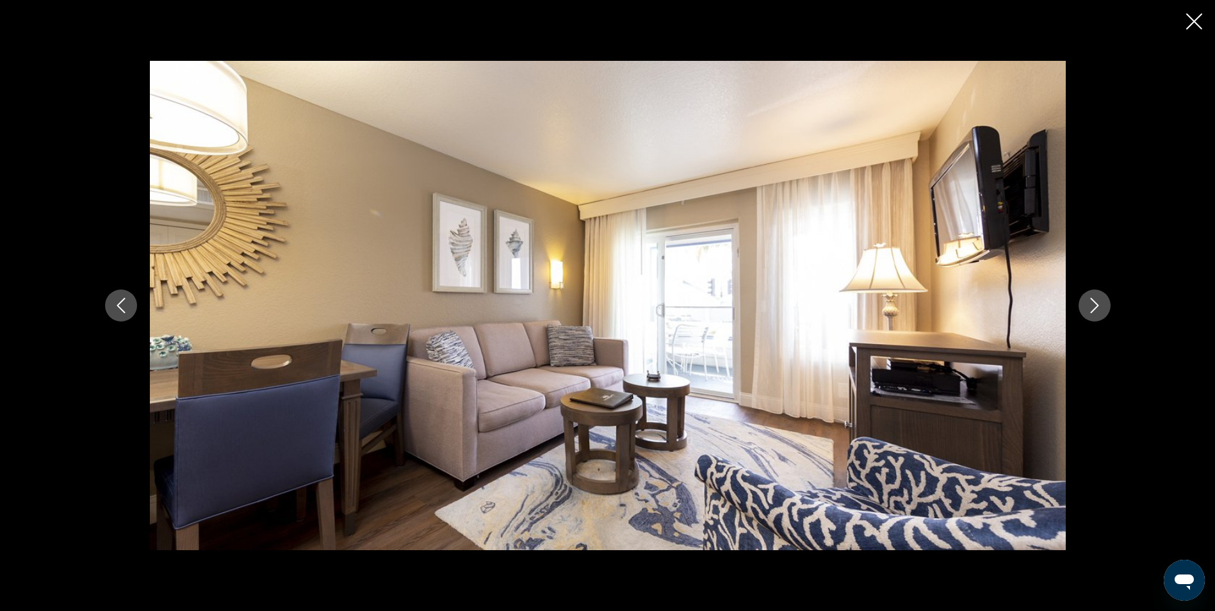
click at [1087, 304] on icon "Next image" at bounding box center [1094, 305] width 15 height 15
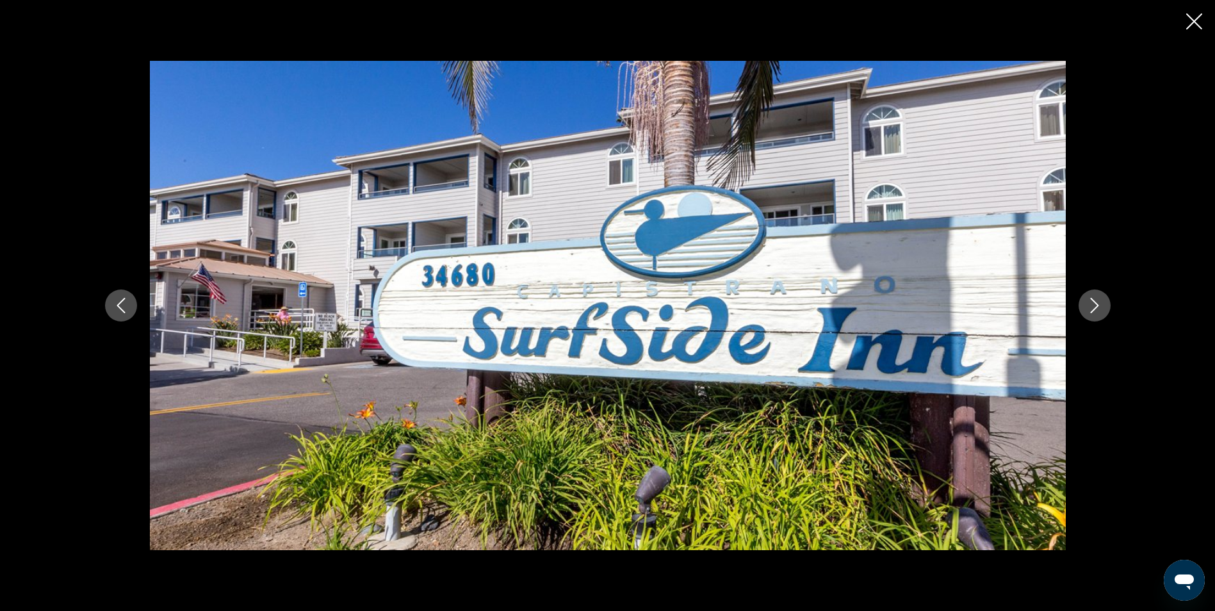
click at [1087, 304] on icon "Next image" at bounding box center [1094, 305] width 15 height 15
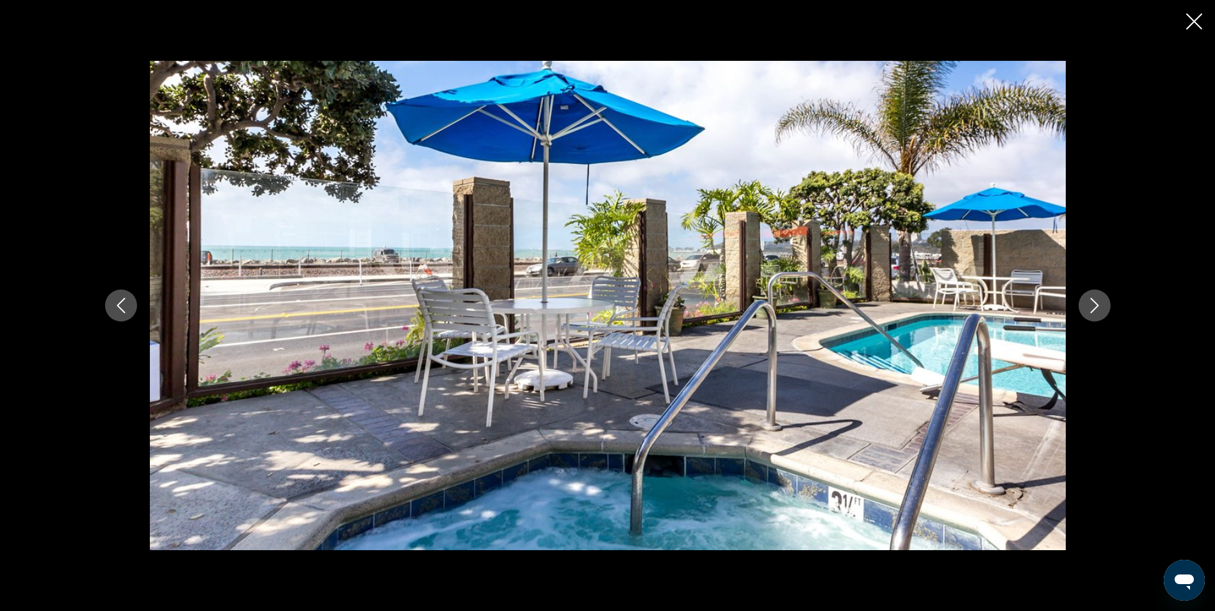
click at [1087, 304] on icon "Next image" at bounding box center [1094, 305] width 15 height 15
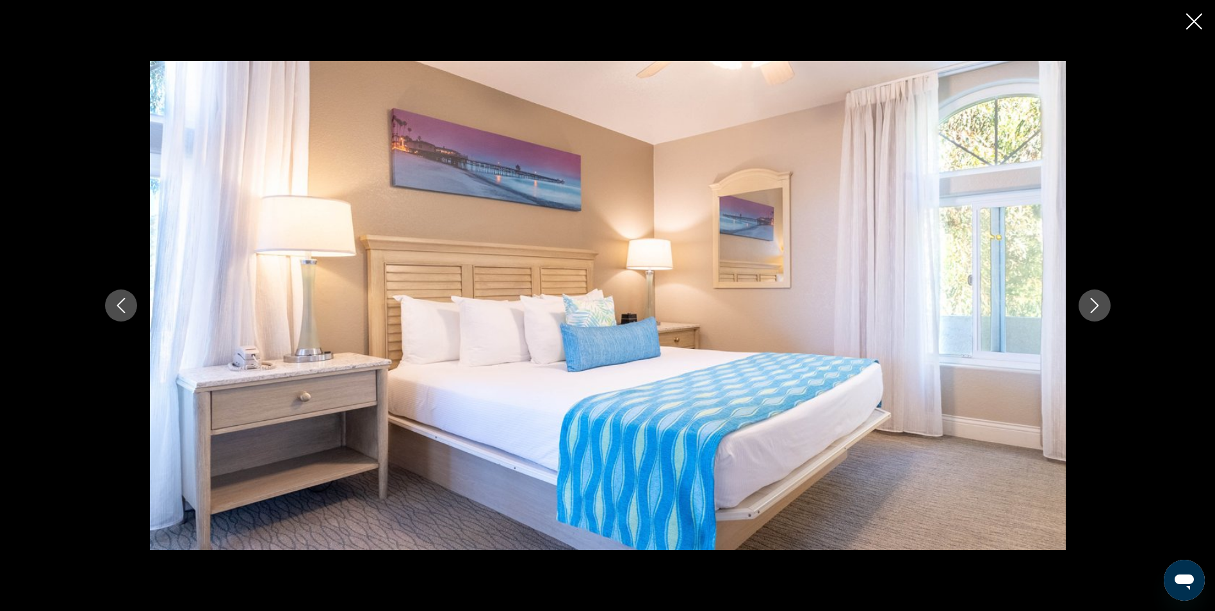
click at [1087, 304] on icon "Next image" at bounding box center [1094, 305] width 15 height 15
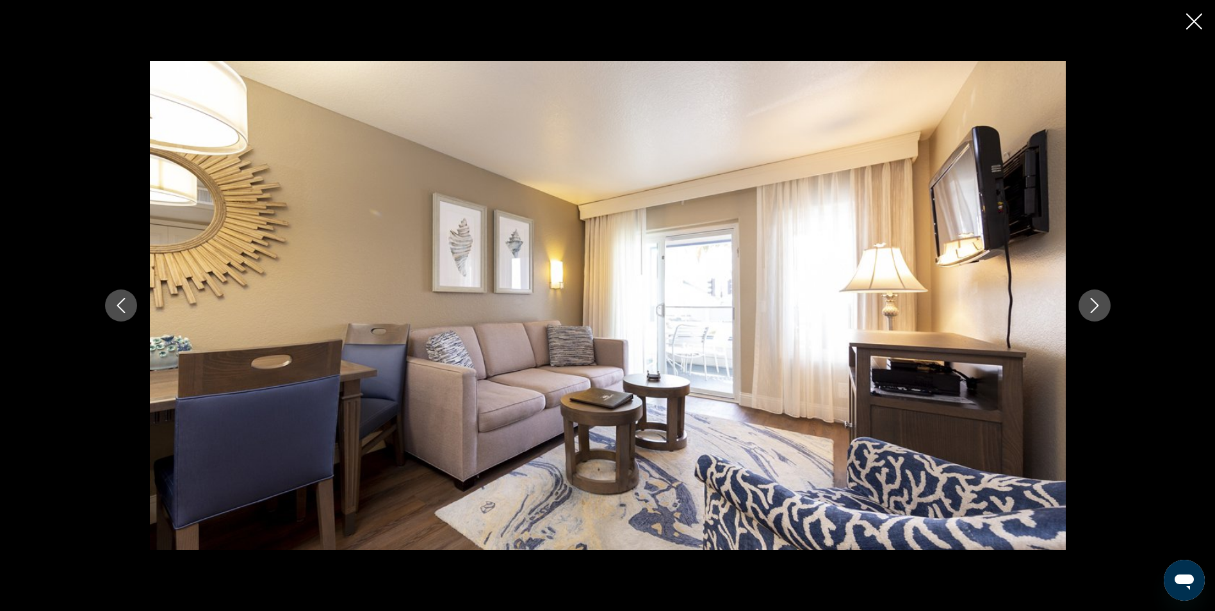
click at [1087, 304] on icon "Next image" at bounding box center [1094, 305] width 15 height 15
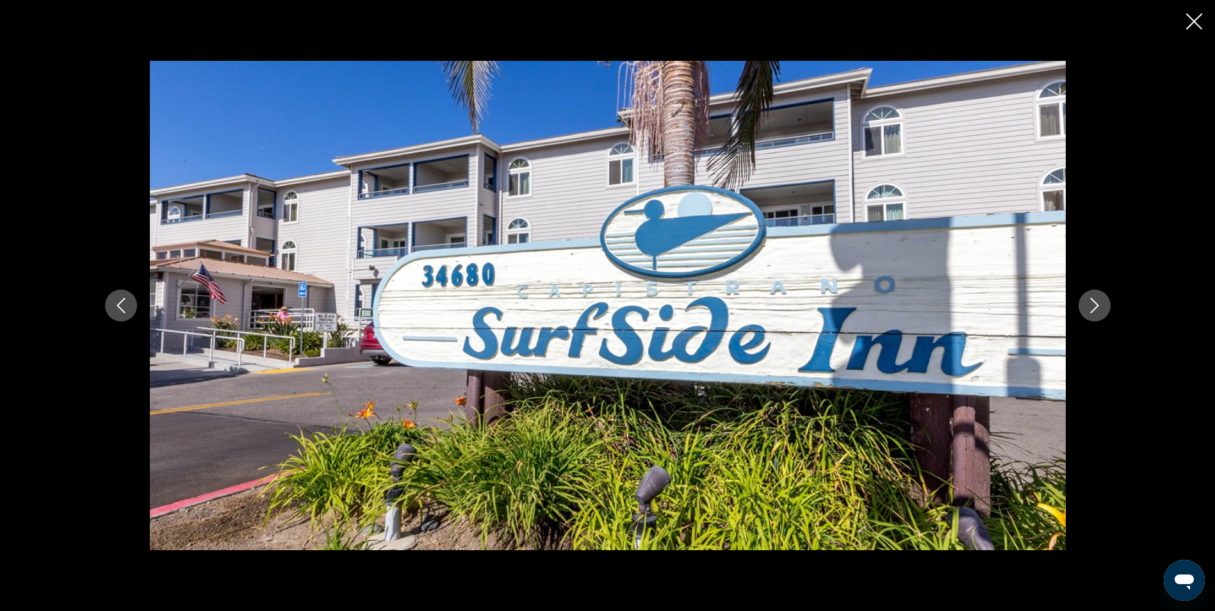
click at [1087, 304] on icon "Next image" at bounding box center [1094, 305] width 15 height 15
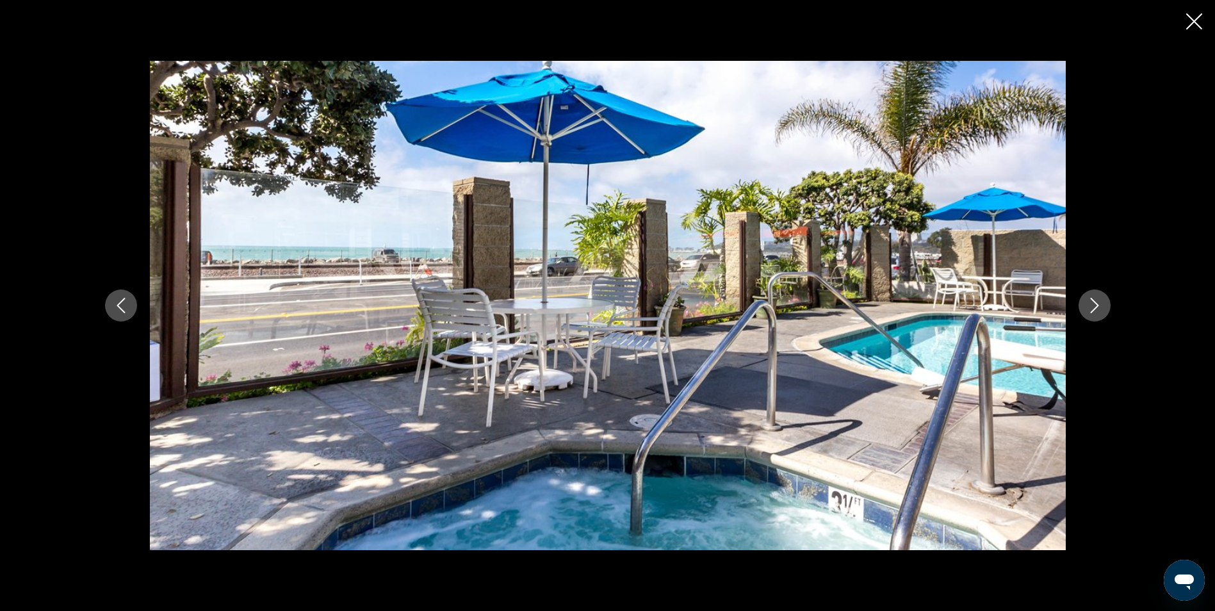
click at [1187, 19] on icon "Close slideshow" at bounding box center [1195, 21] width 16 height 16
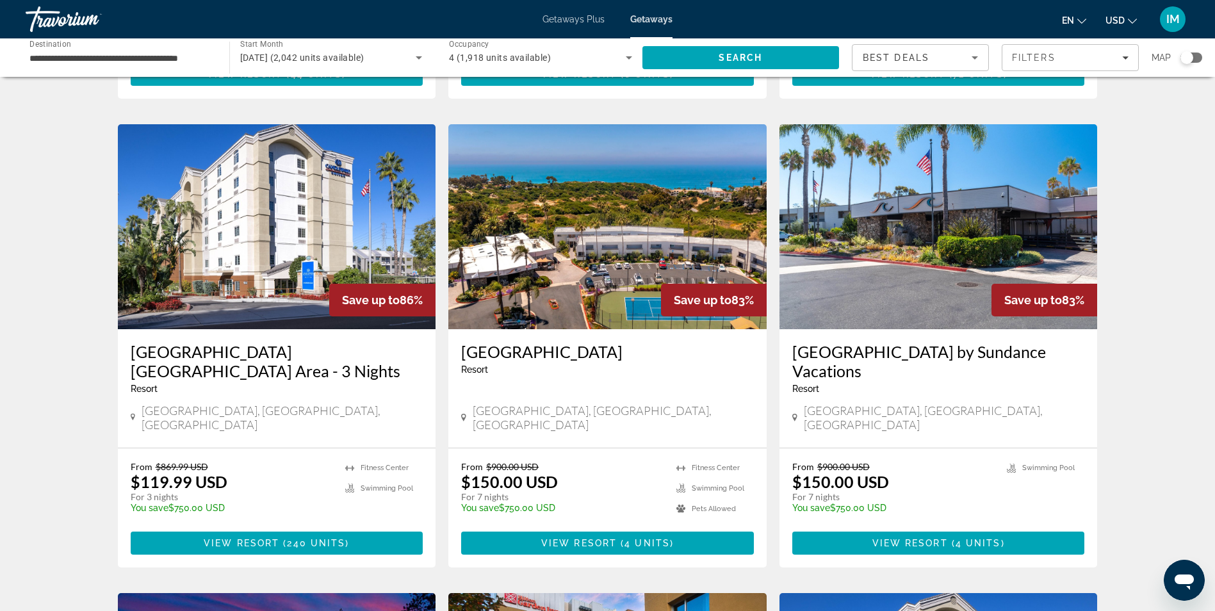
scroll to position [448, 0]
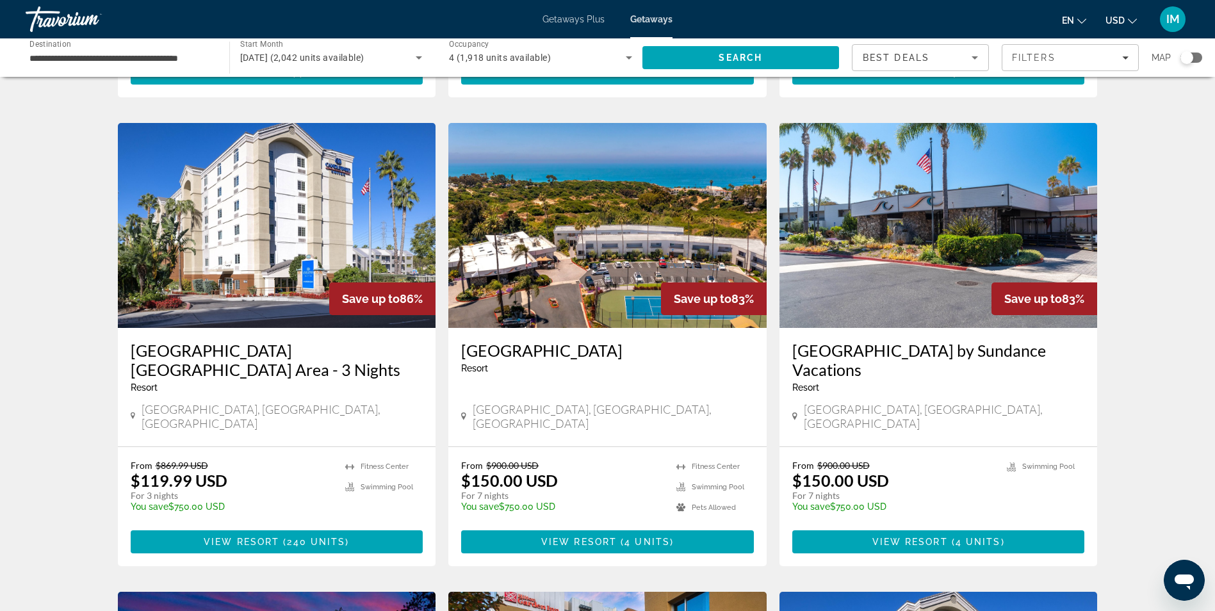
click at [606, 246] on img "Main content" at bounding box center [607, 225] width 318 height 205
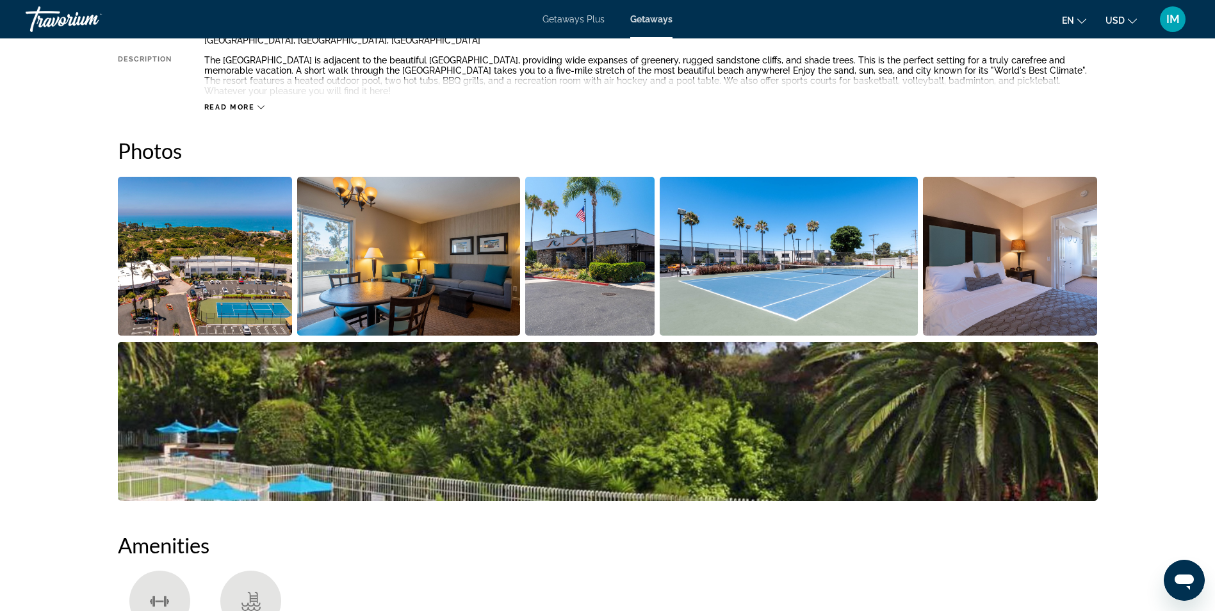
scroll to position [641, 0]
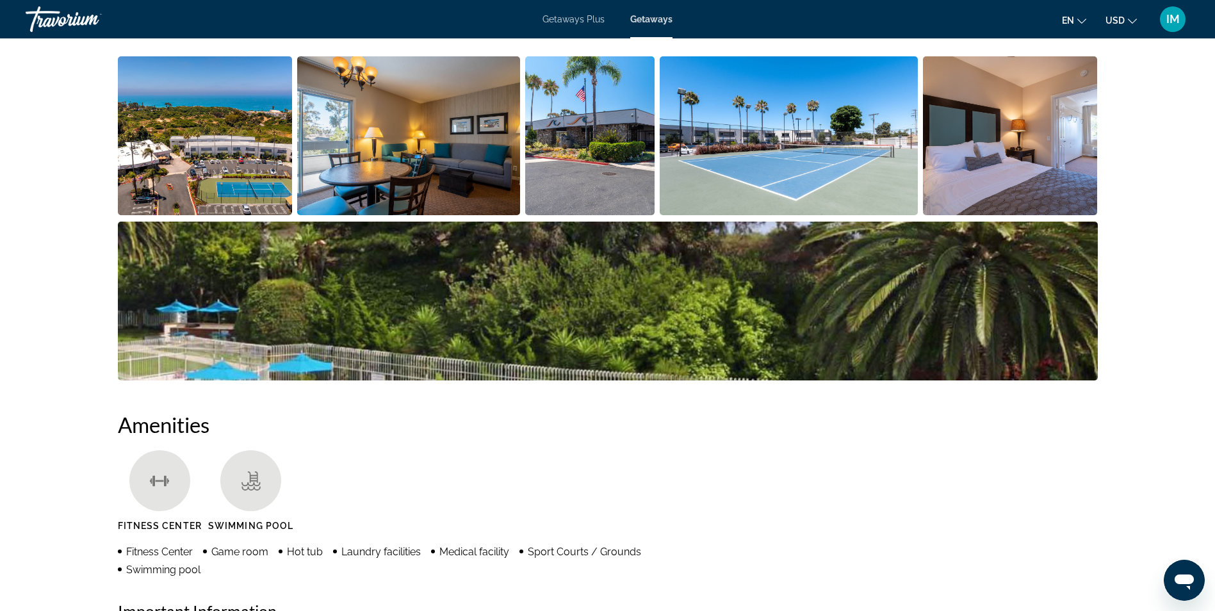
click at [234, 156] on img "Open full-screen image slider" at bounding box center [205, 135] width 175 height 159
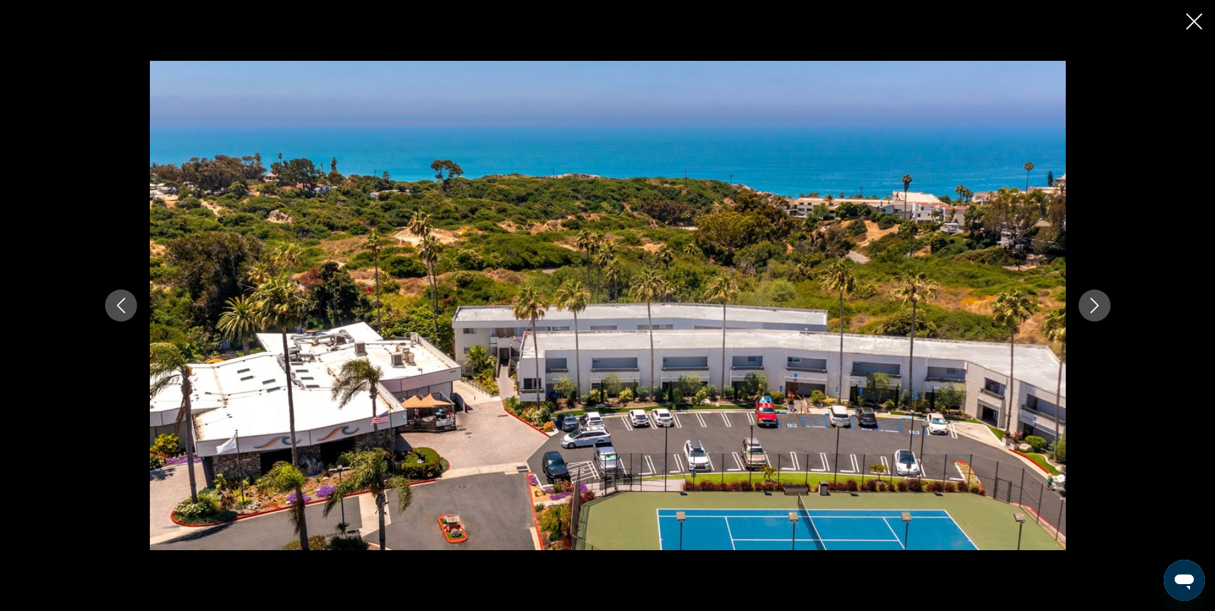
click at [1089, 309] on icon "Next image" at bounding box center [1094, 305] width 15 height 15
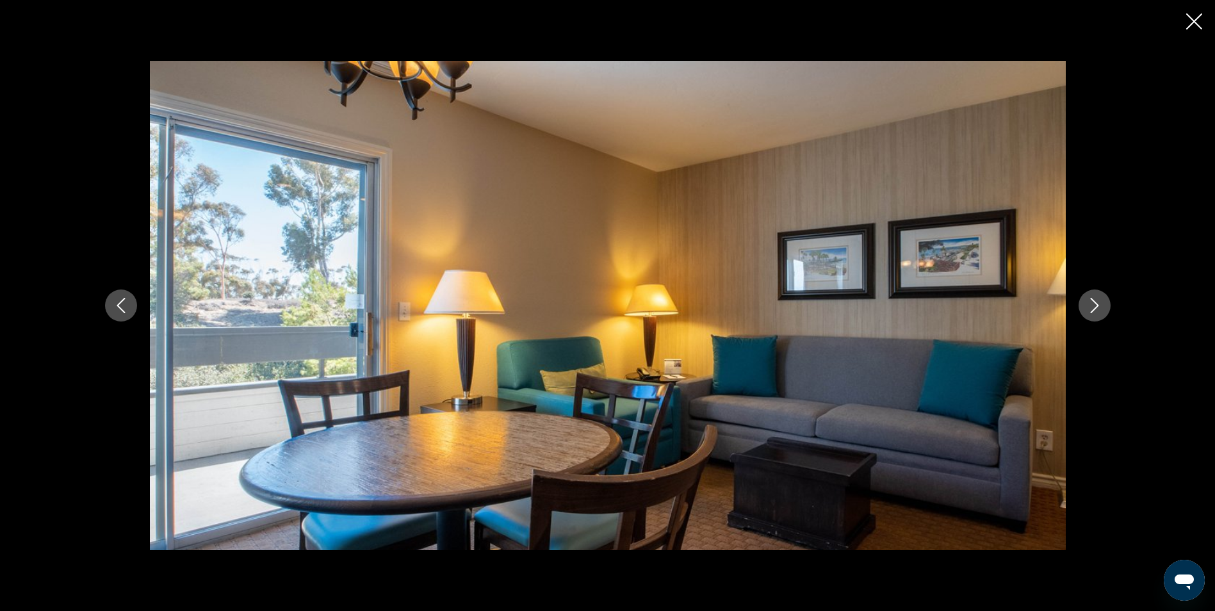
click at [1089, 309] on icon "Next image" at bounding box center [1094, 305] width 15 height 15
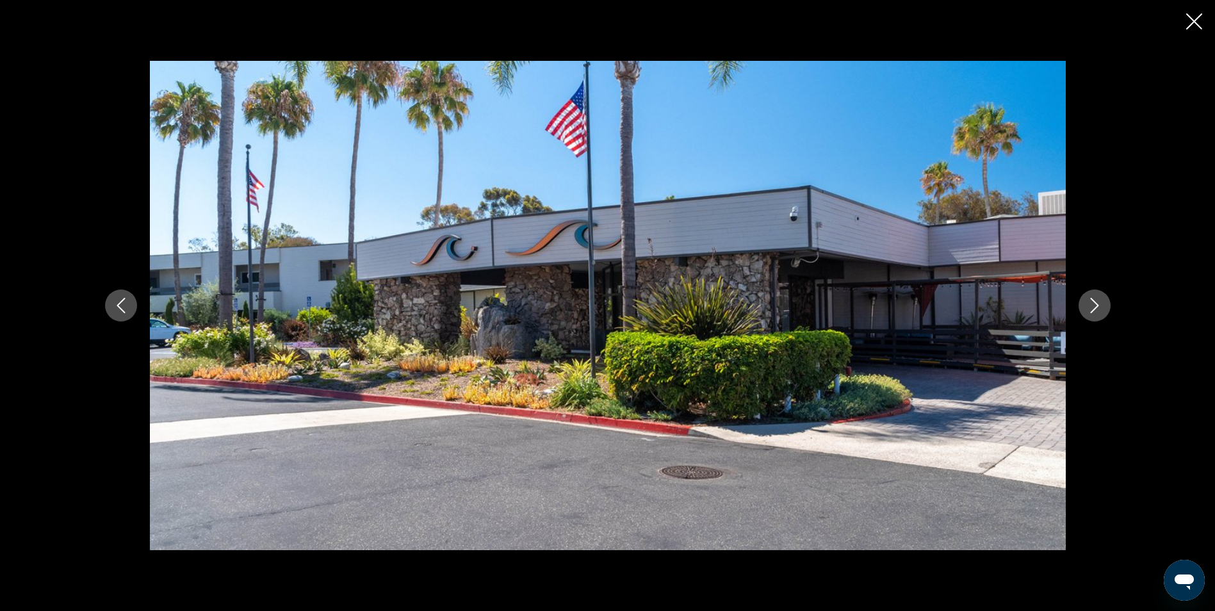
click at [1089, 309] on icon "Next image" at bounding box center [1094, 305] width 15 height 15
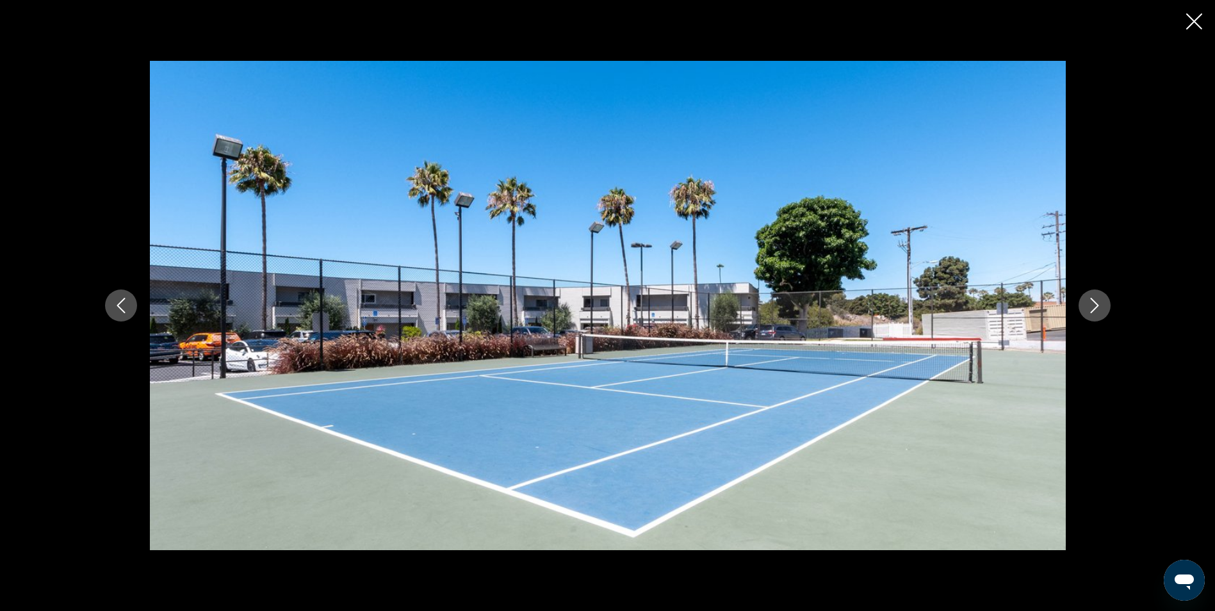
click at [1089, 309] on icon "Next image" at bounding box center [1094, 305] width 15 height 15
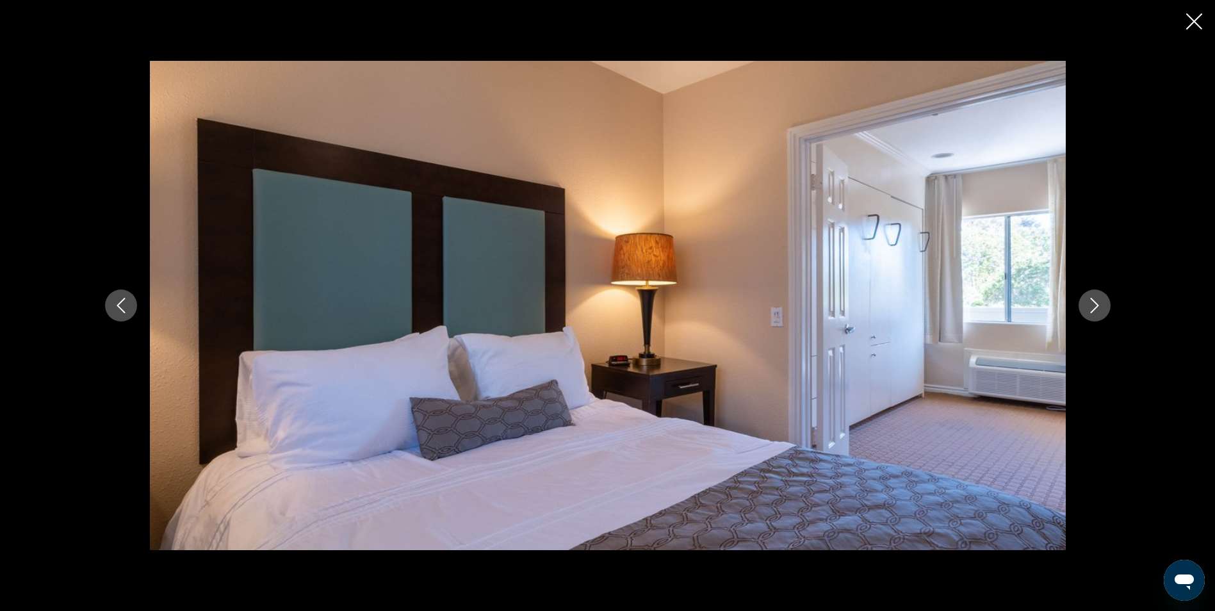
click at [1089, 309] on icon "Next image" at bounding box center [1094, 305] width 15 height 15
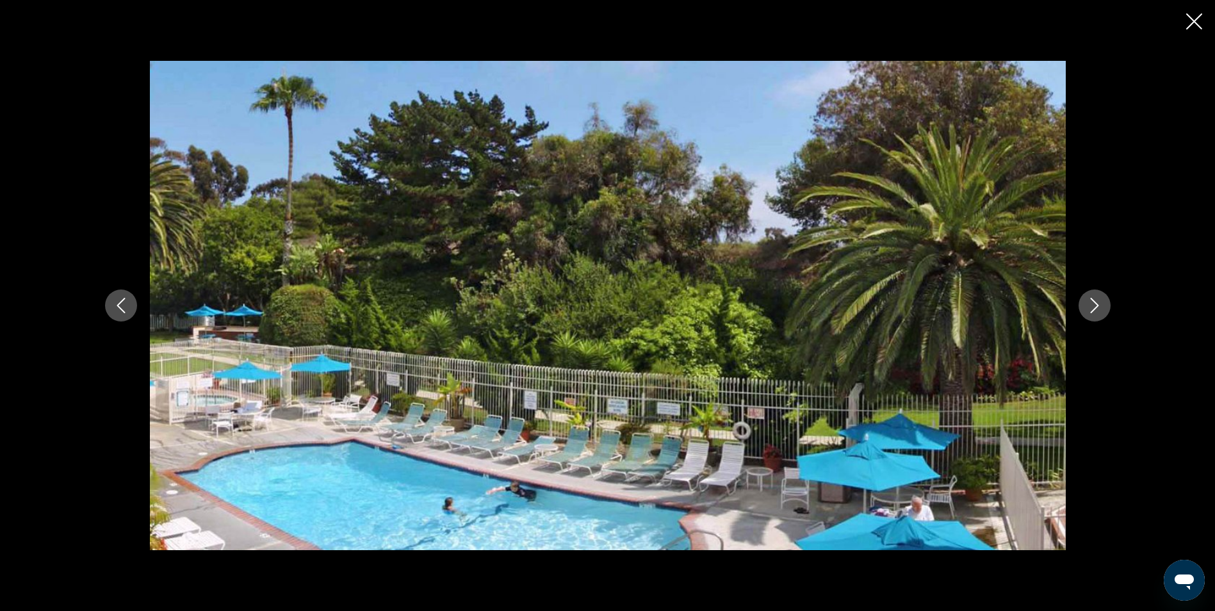
click at [1089, 309] on icon "Next image" at bounding box center [1094, 305] width 15 height 15
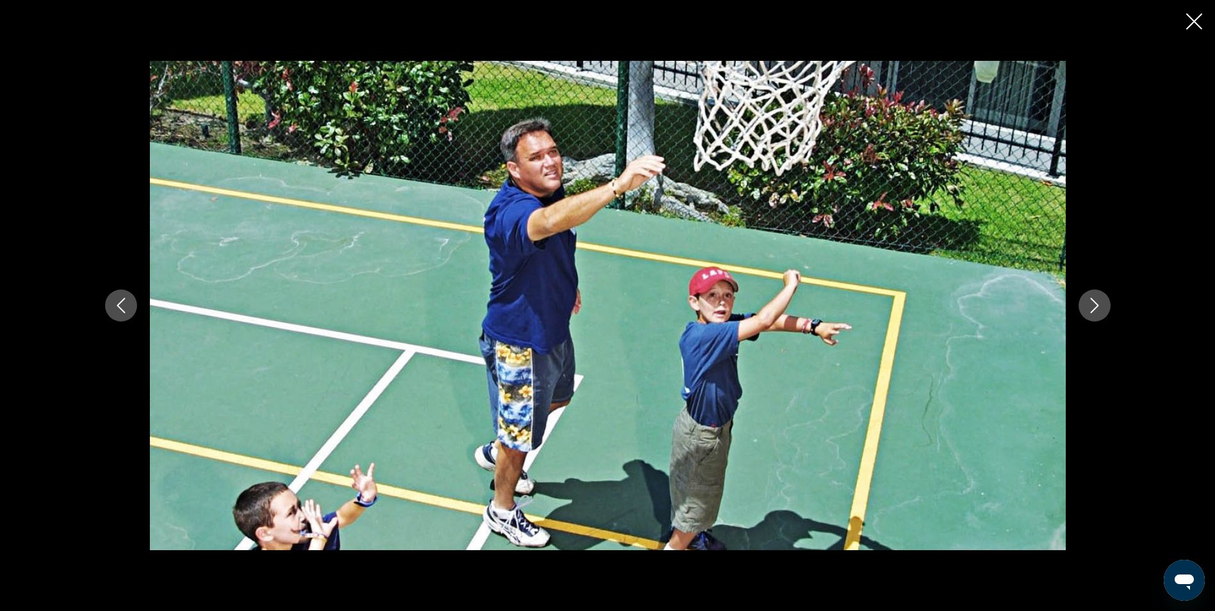
click at [1089, 309] on icon "Next image" at bounding box center [1094, 305] width 15 height 15
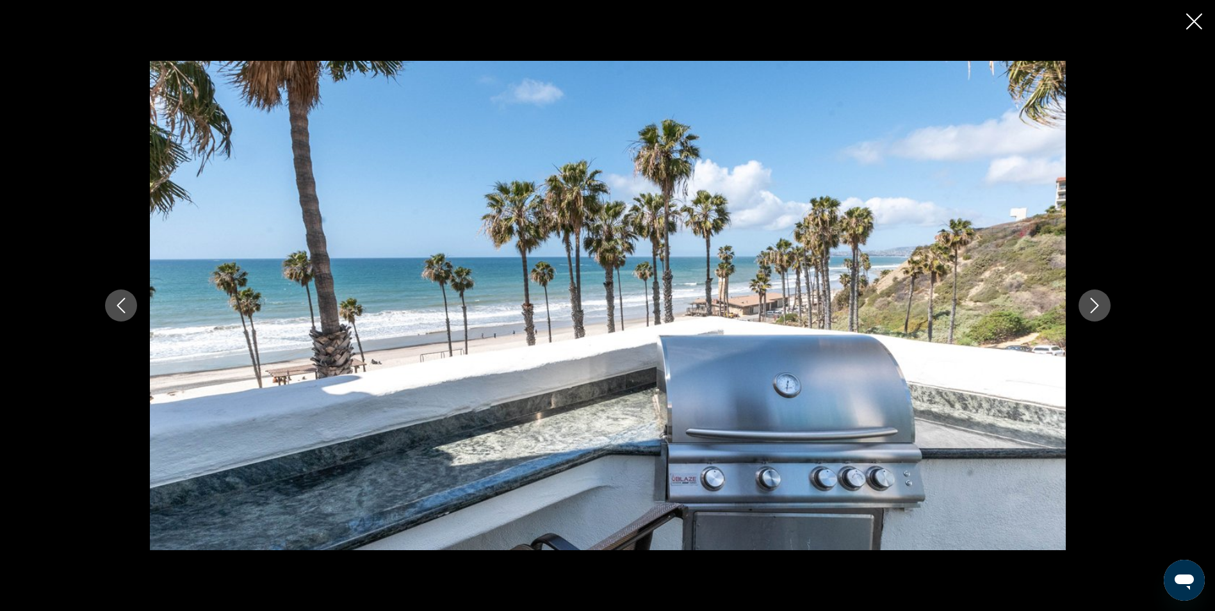
click at [1089, 309] on icon "Next image" at bounding box center [1094, 305] width 15 height 15
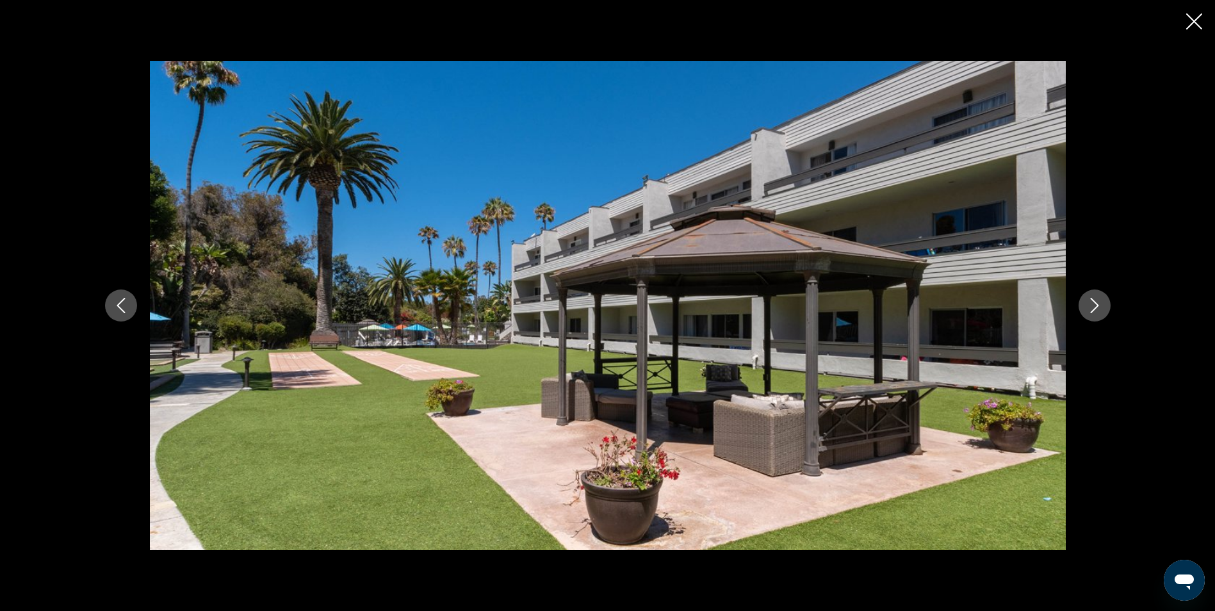
click at [1089, 309] on icon "Next image" at bounding box center [1094, 305] width 15 height 15
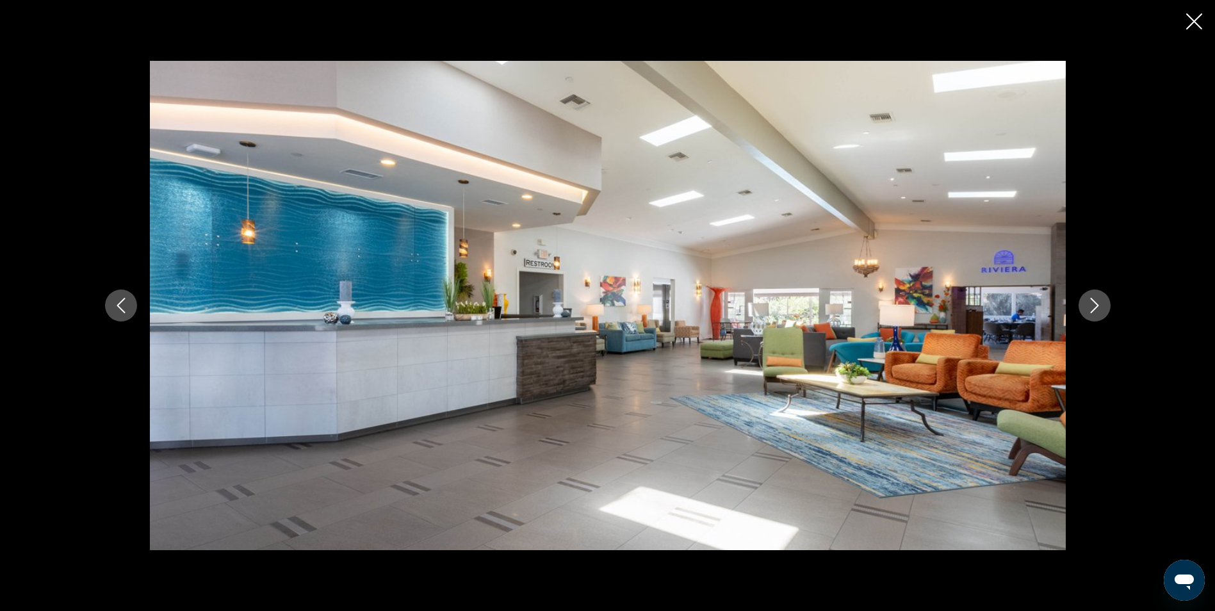
click at [1089, 309] on icon "Next image" at bounding box center [1094, 305] width 15 height 15
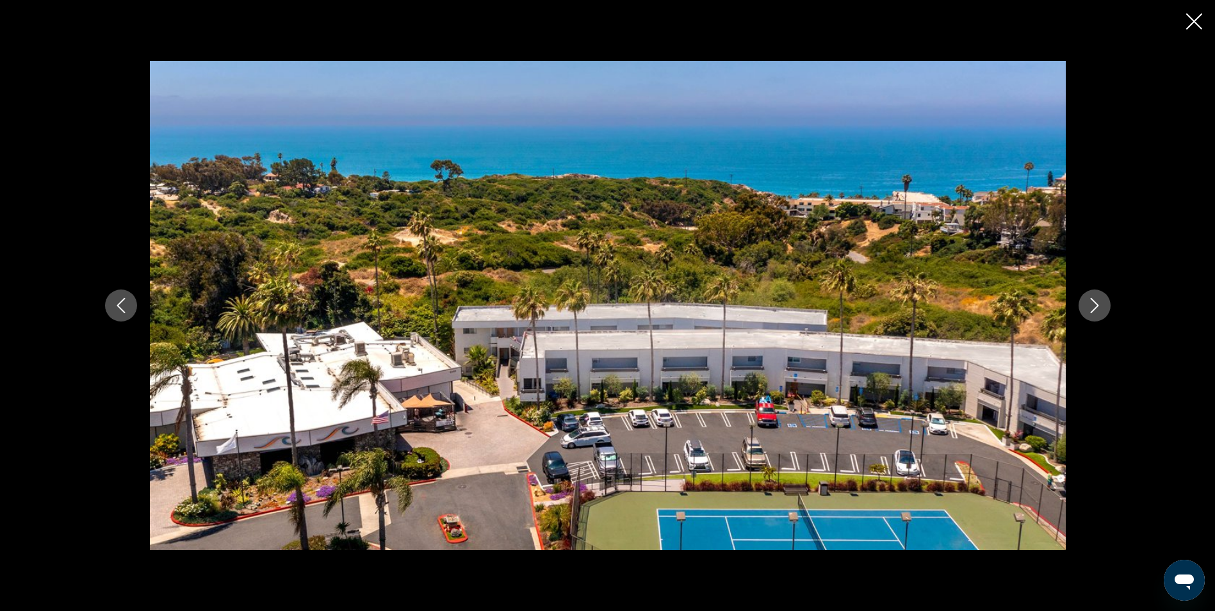
click at [1089, 309] on icon "Next image" at bounding box center [1094, 305] width 15 height 15
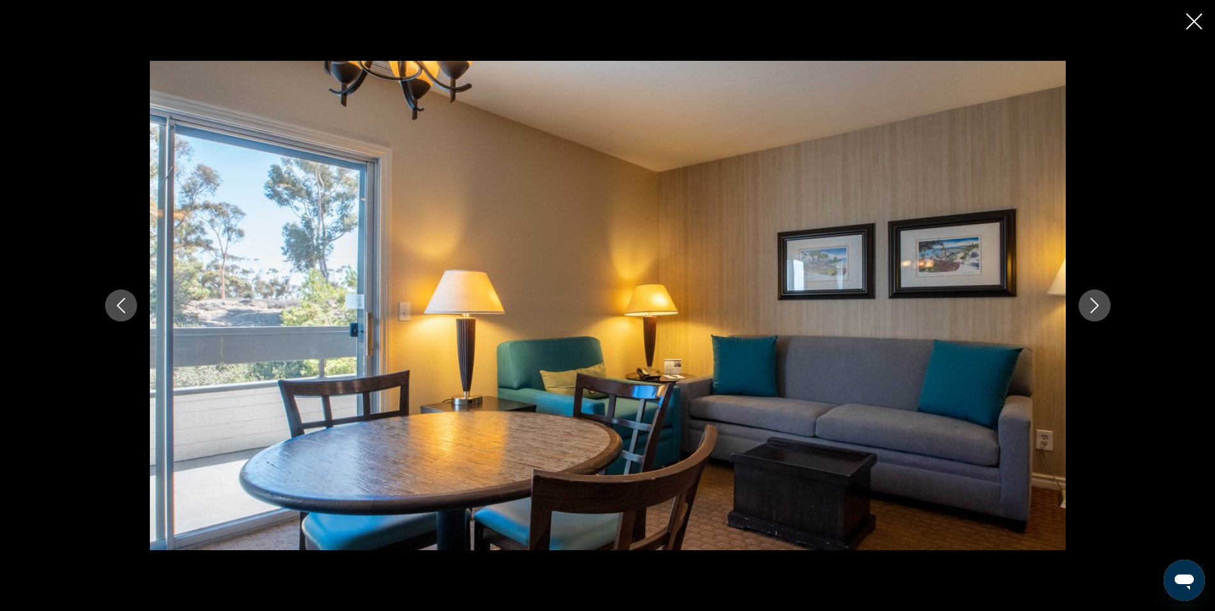
click at [1198, 13] on icon "Close slideshow" at bounding box center [1195, 21] width 16 height 16
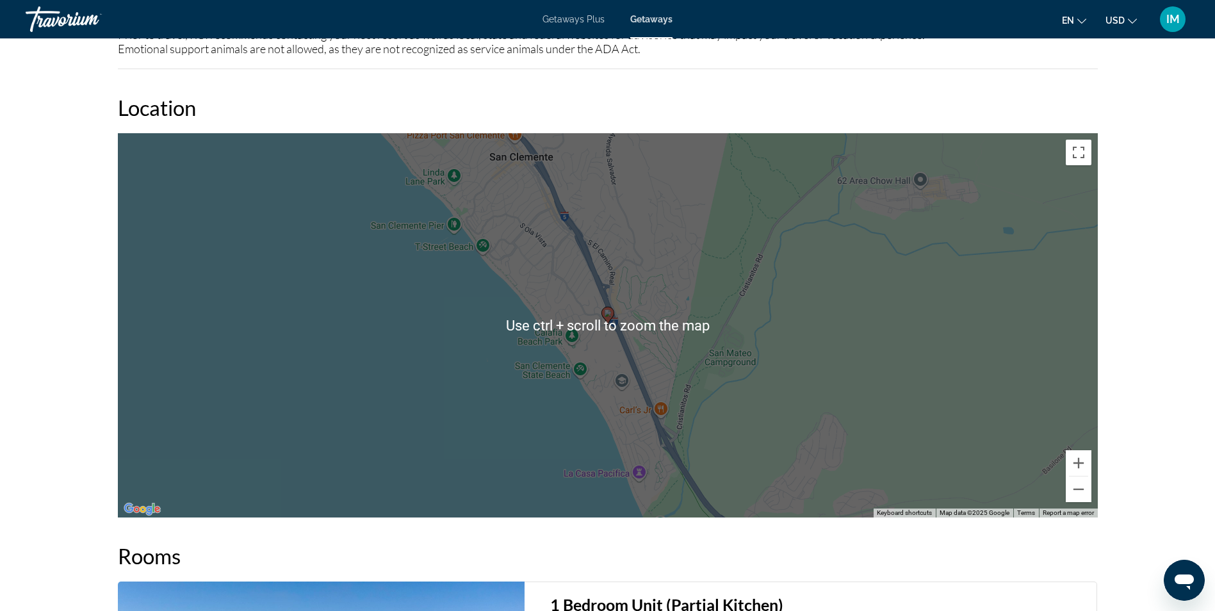
scroll to position [1730, 0]
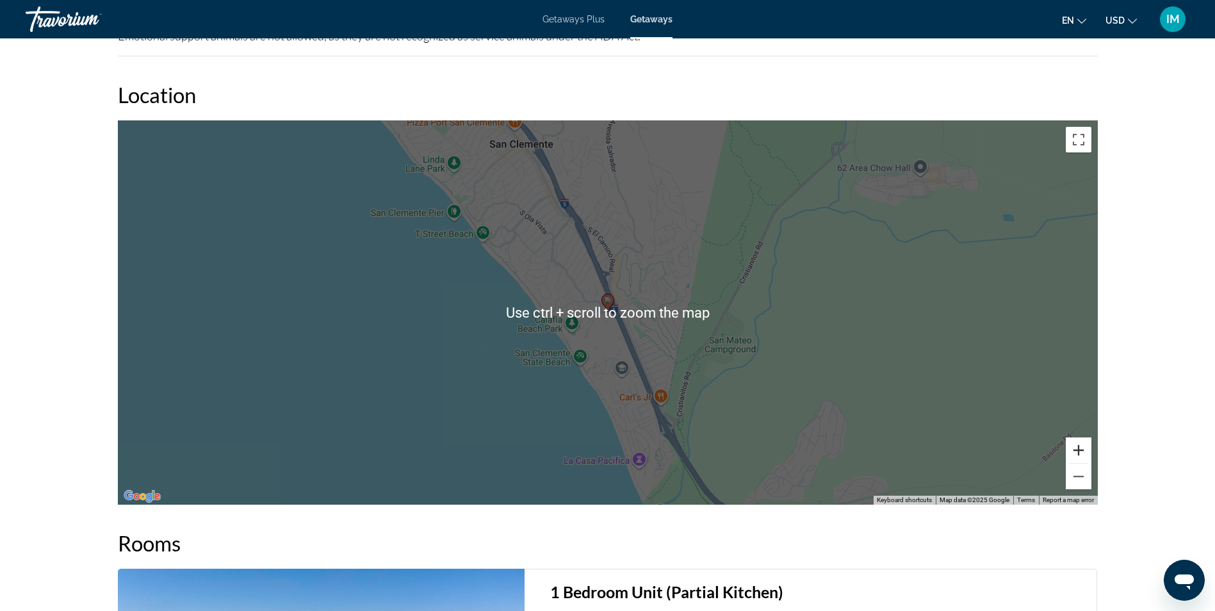
click at [1080, 450] on button "Zoom in" at bounding box center [1079, 451] width 26 height 26
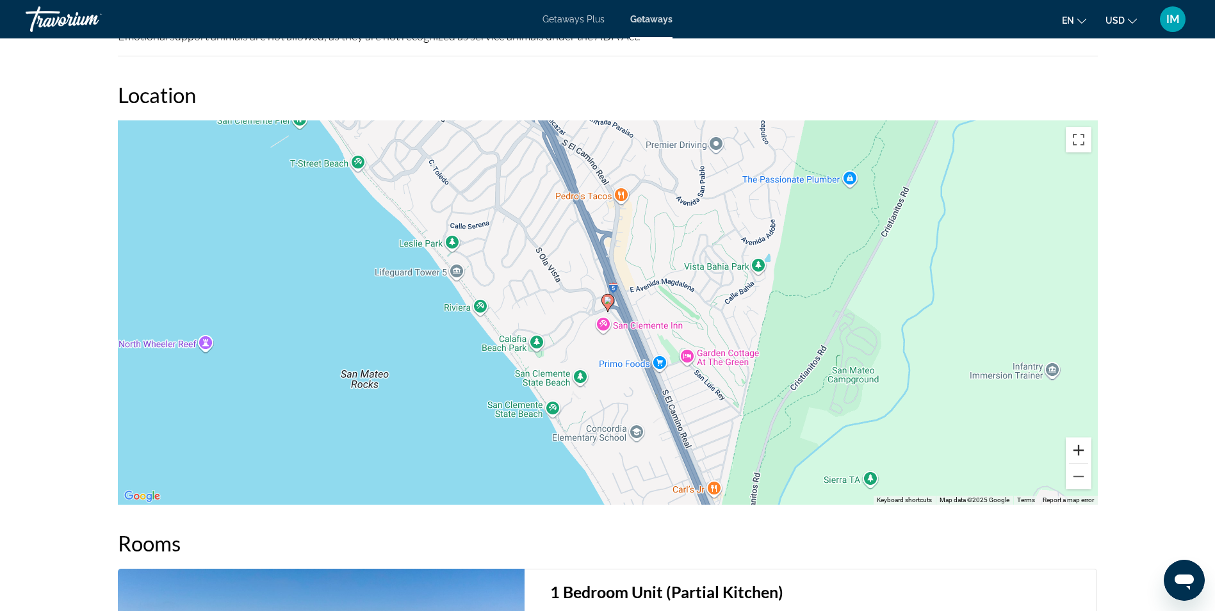
click at [1080, 450] on button "Zoom in" at bounding box center [1079, 451] width 26 height 26
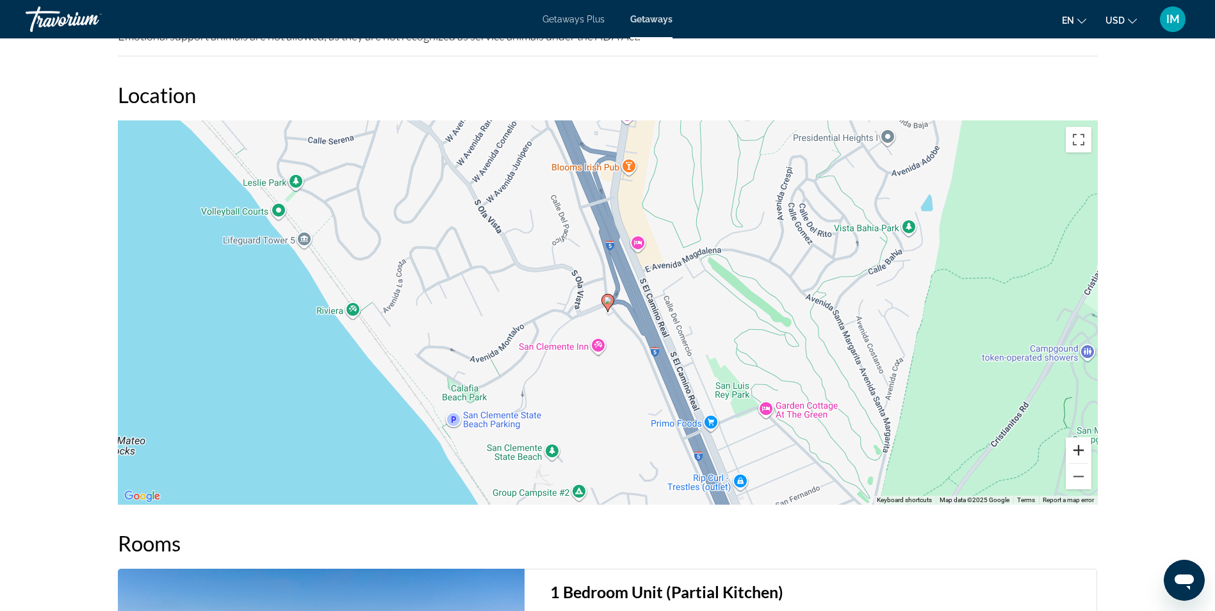
click at [1080, 450] on button "Zoom in" at bounding box center [1079, 451] width 26 height 26
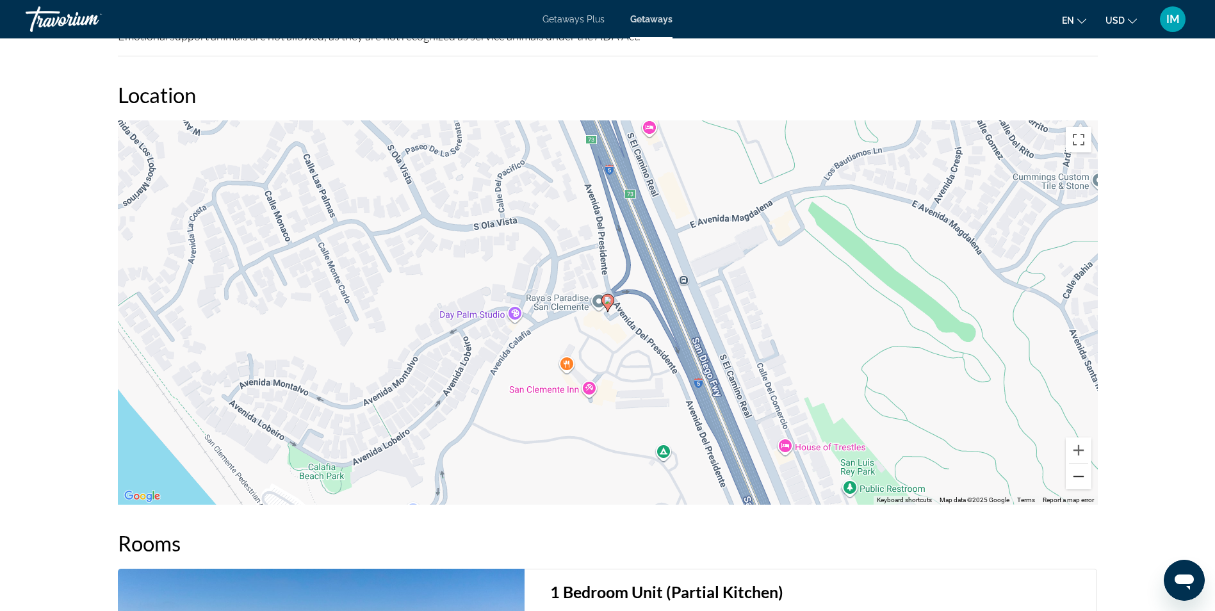
click at [1082, 473] on button "Zoom out" at bounding box center [1079, 477] width 26 height 26
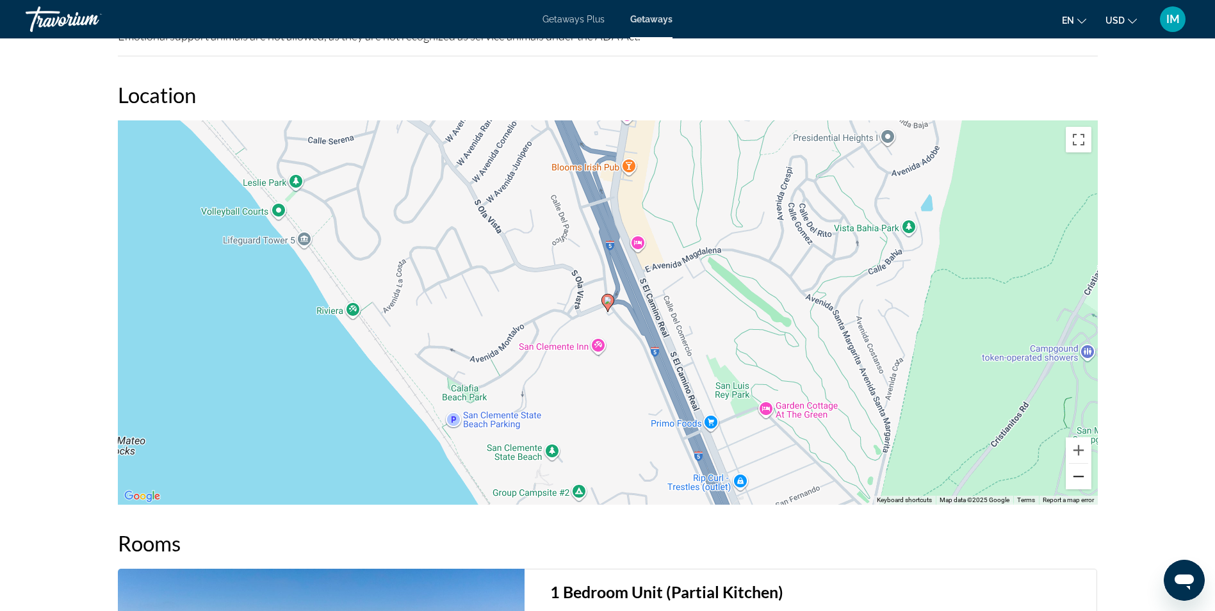
click at [1082, 473] on button "Zoom out" at bounding box center [1079, 477] width 26 height 26
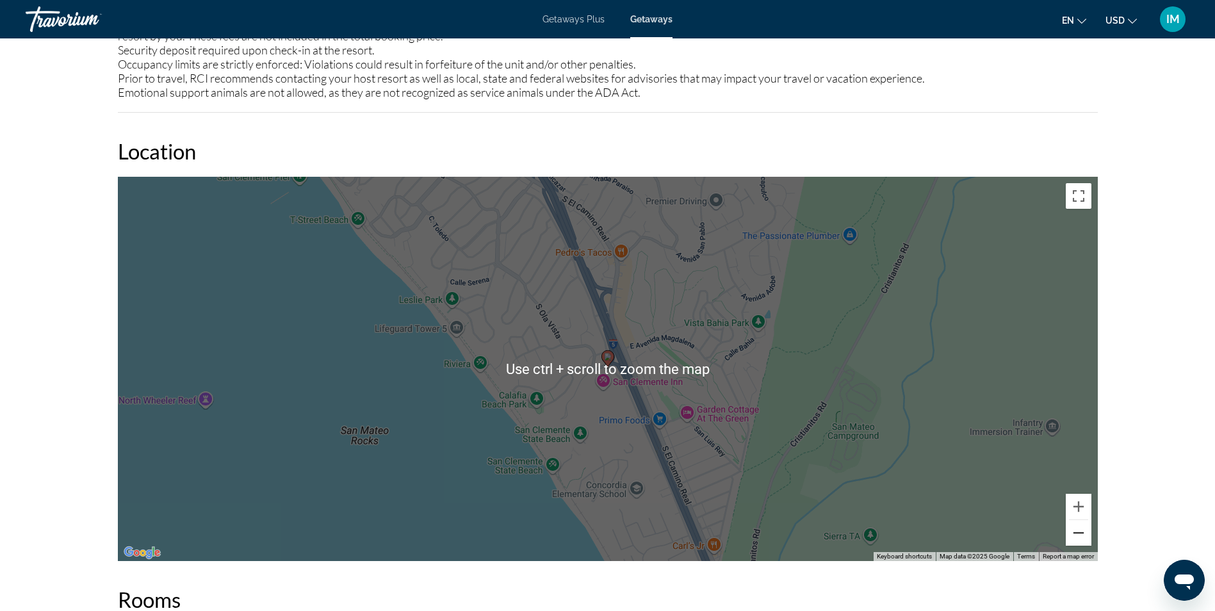
scroll to position [1538, 0]
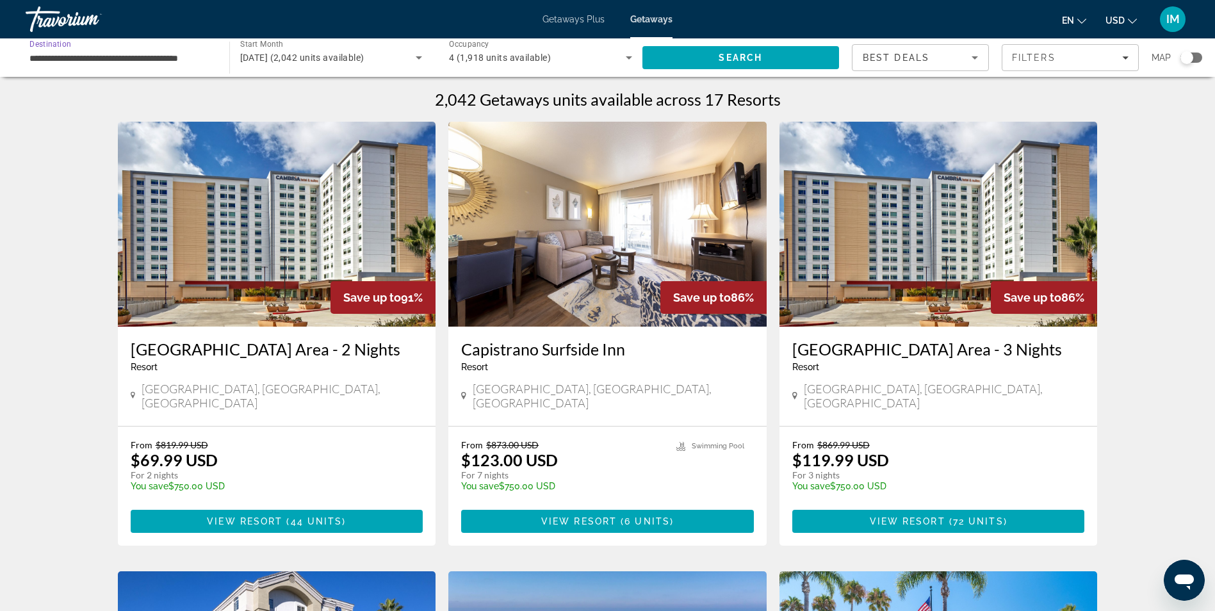
click at [145, 56] on input "**********" at bounding box center [120, 58] width 183 height 15
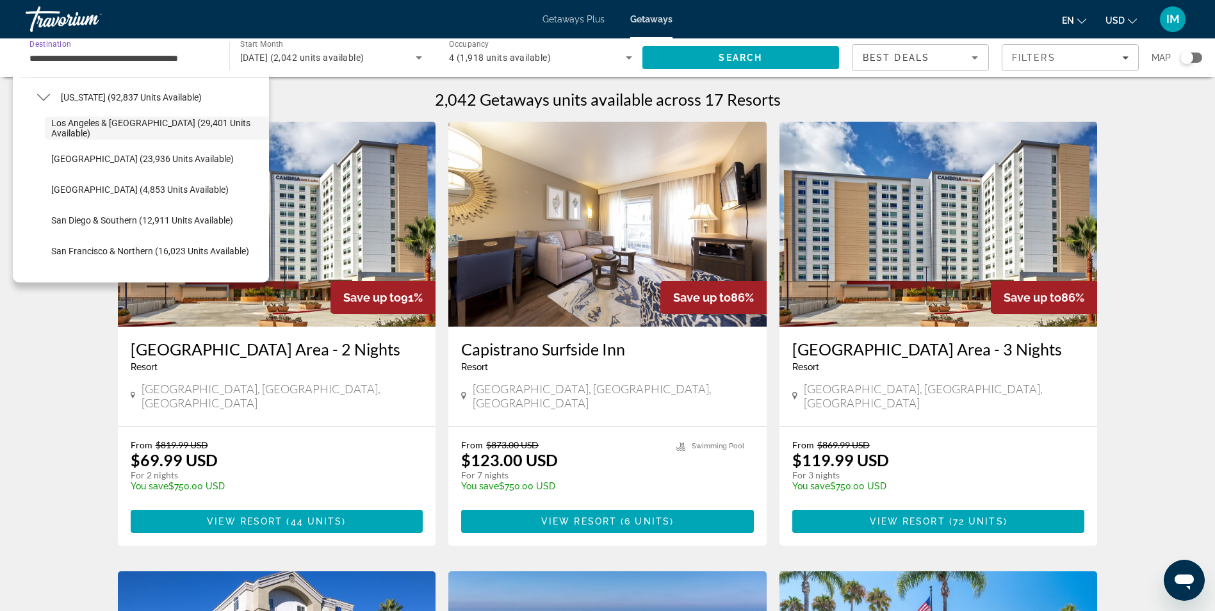
scroll to position [128, 0]
click at [95, 160] on span "[GEOGRAPHIC_DATA] (23,936 units available)" at bounding box center [142, 156] width 183 height 10
type input "**********"
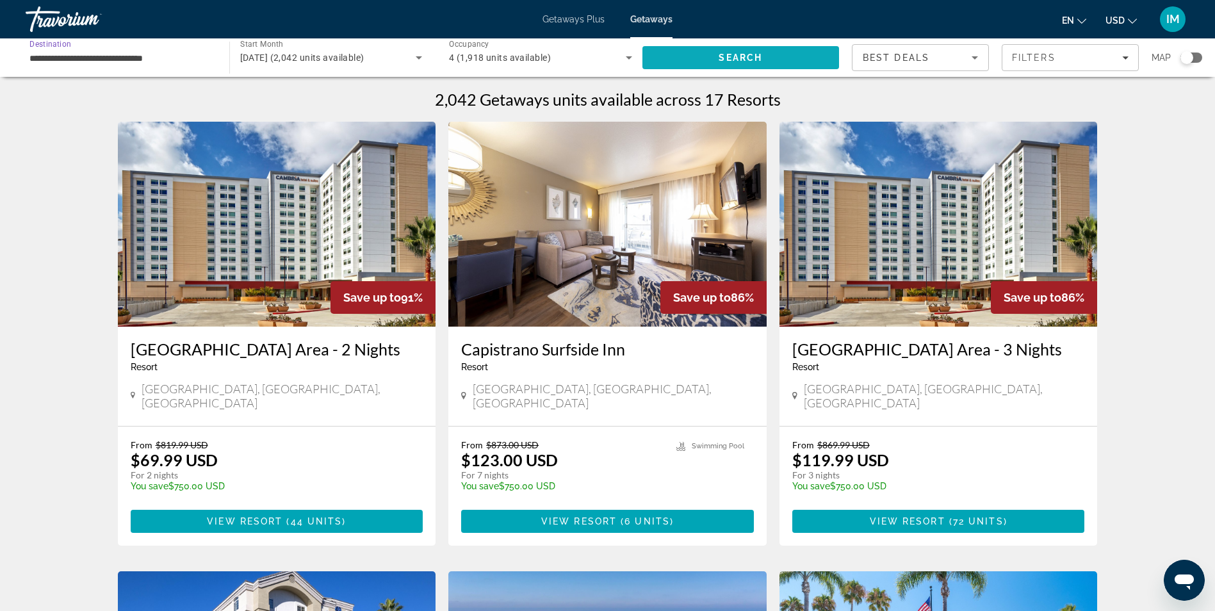
click at [750, 58] on span "Search" at bounding box center [741, 58] width 44 height 10
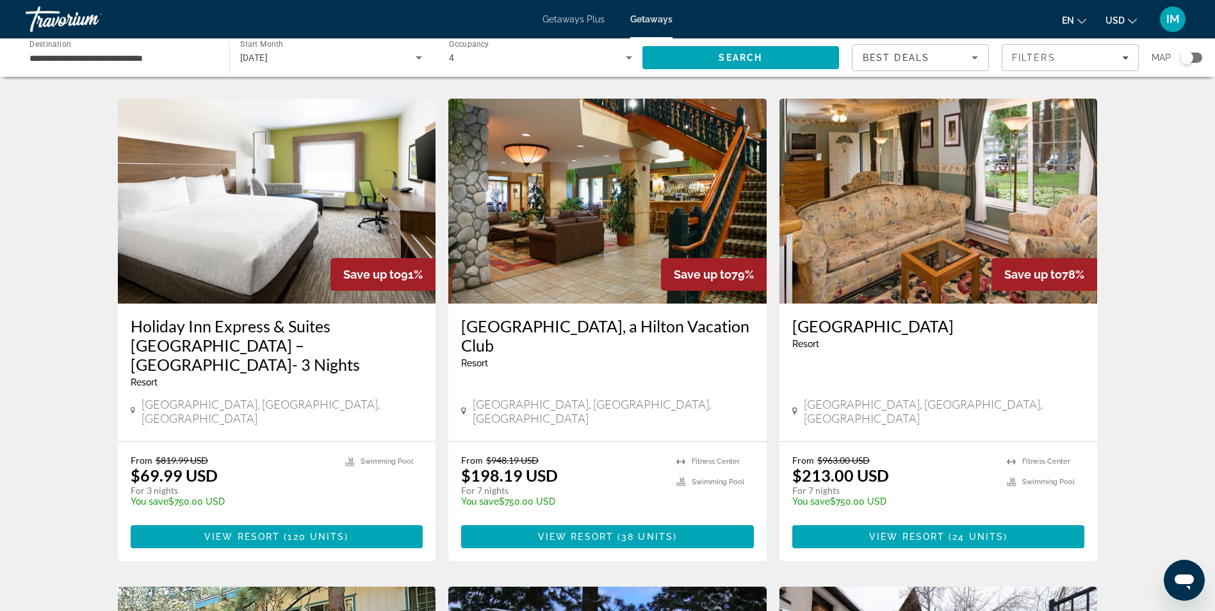
scroll to position [513, 0]
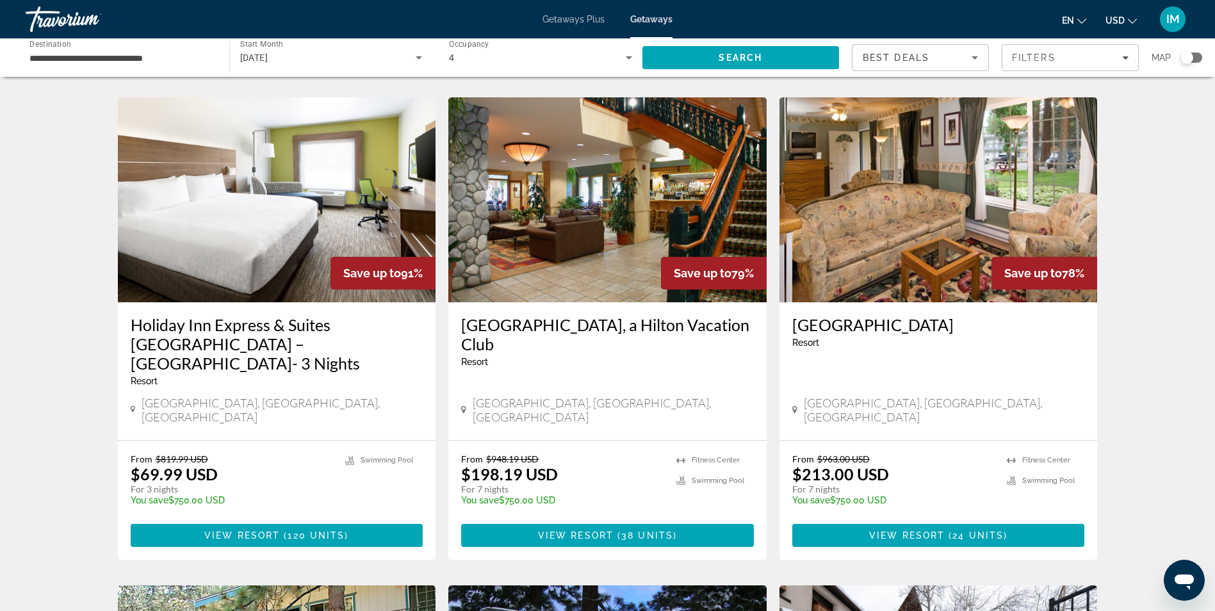
click at [611, 209] on img "Main content" at bounding box center [607, 199] width 318 height 205
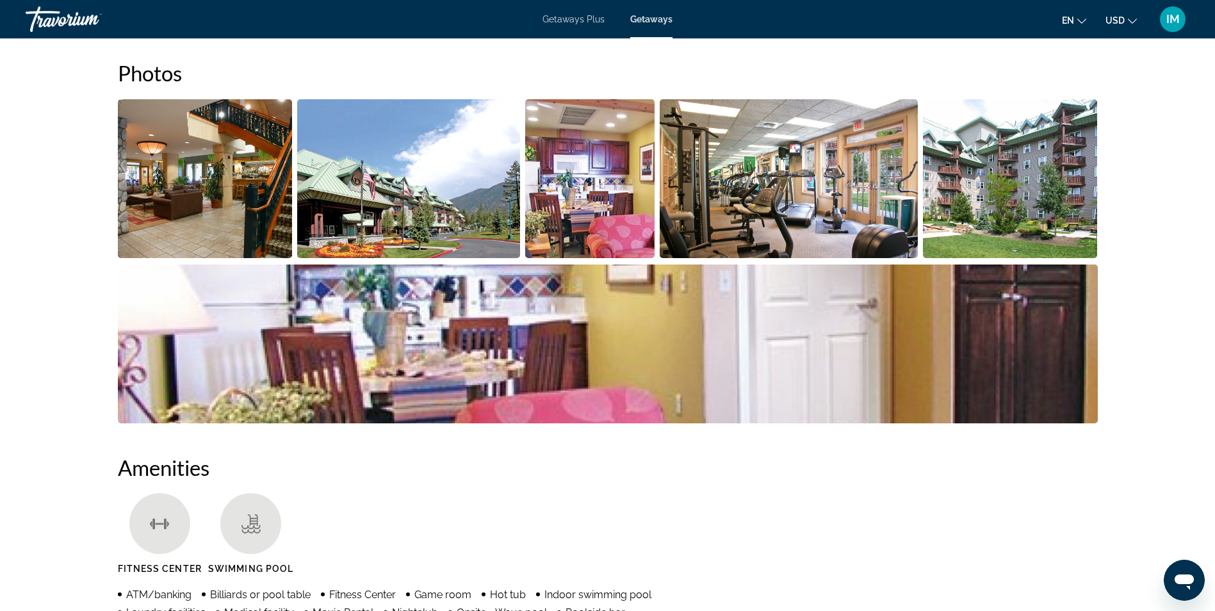
scroll to position [513, 0]
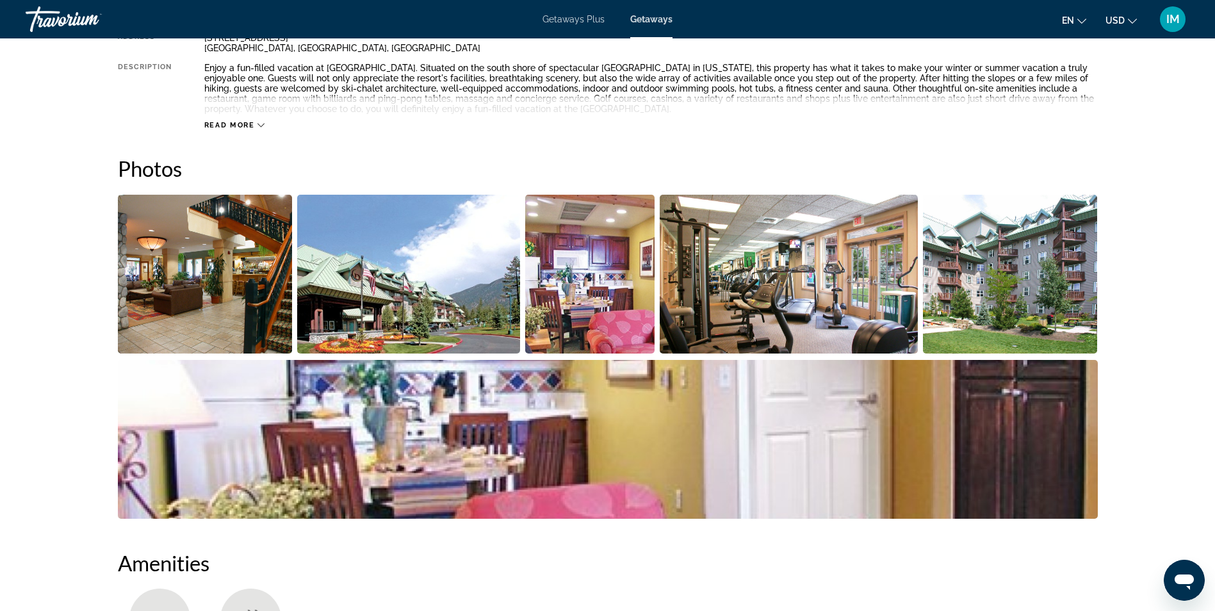
click at [602, 279] on img "Open full-screen image slider" at bounding box center [590, 274] width 130 height 159
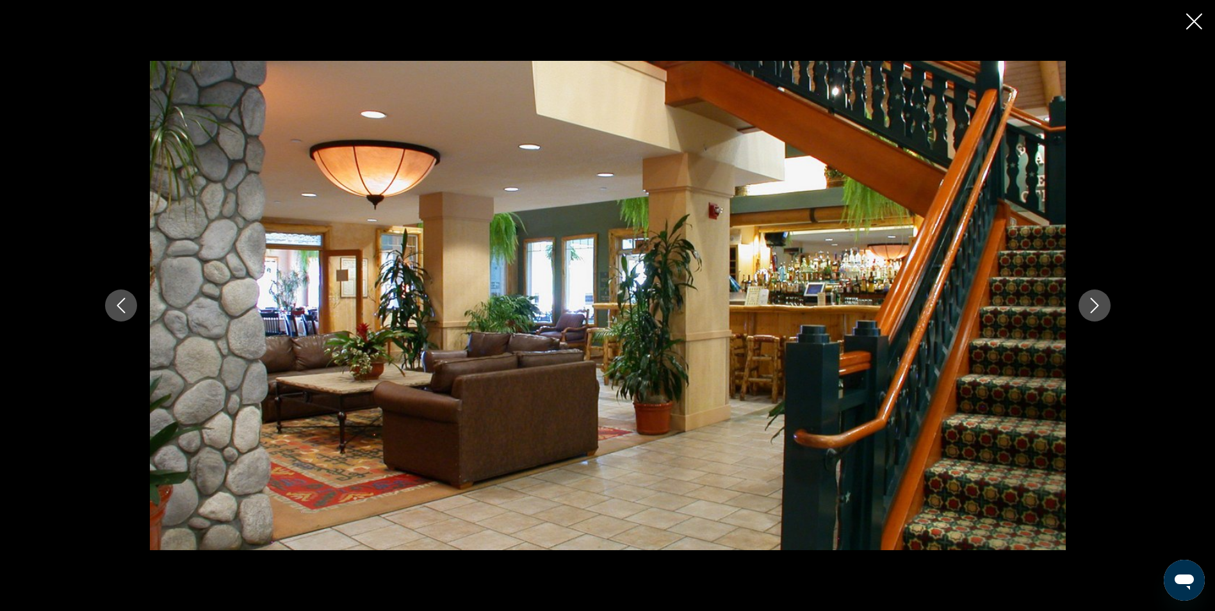
click at [1101, 295] on button "Next image" at bounding box center [1095, 306] width 32 height 32
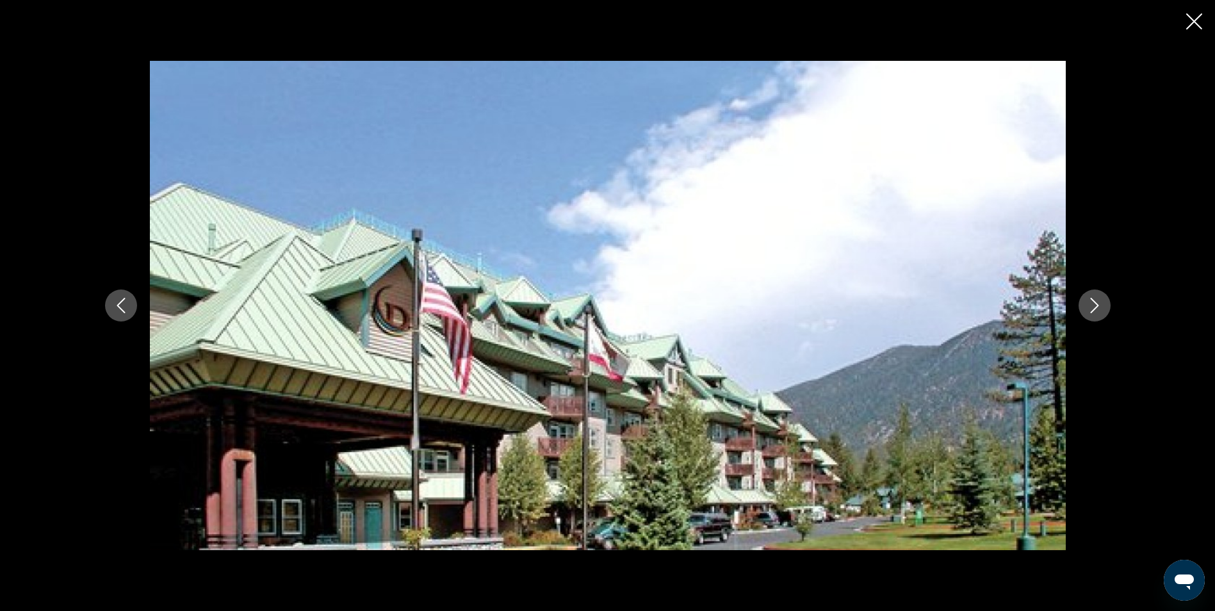
click at [1101, 295] on button "Next image" at bounding box center [1095, 306] width 32 height 32
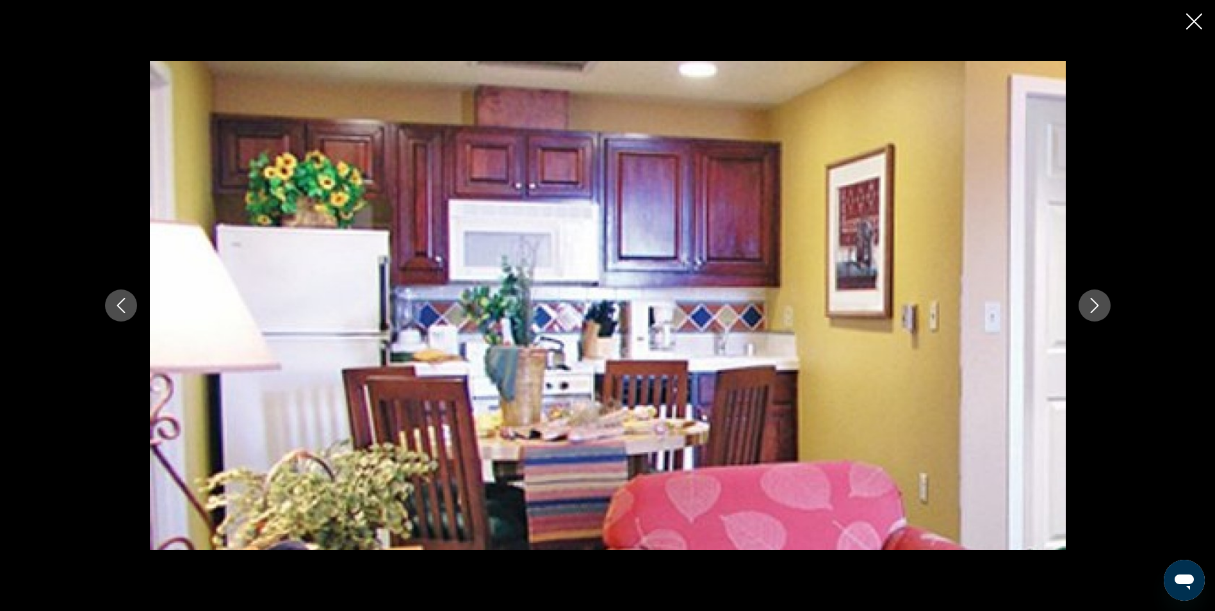
click at [1101, 295] on button "Next image" at bounding box center [1095, 306] width 32 height 32
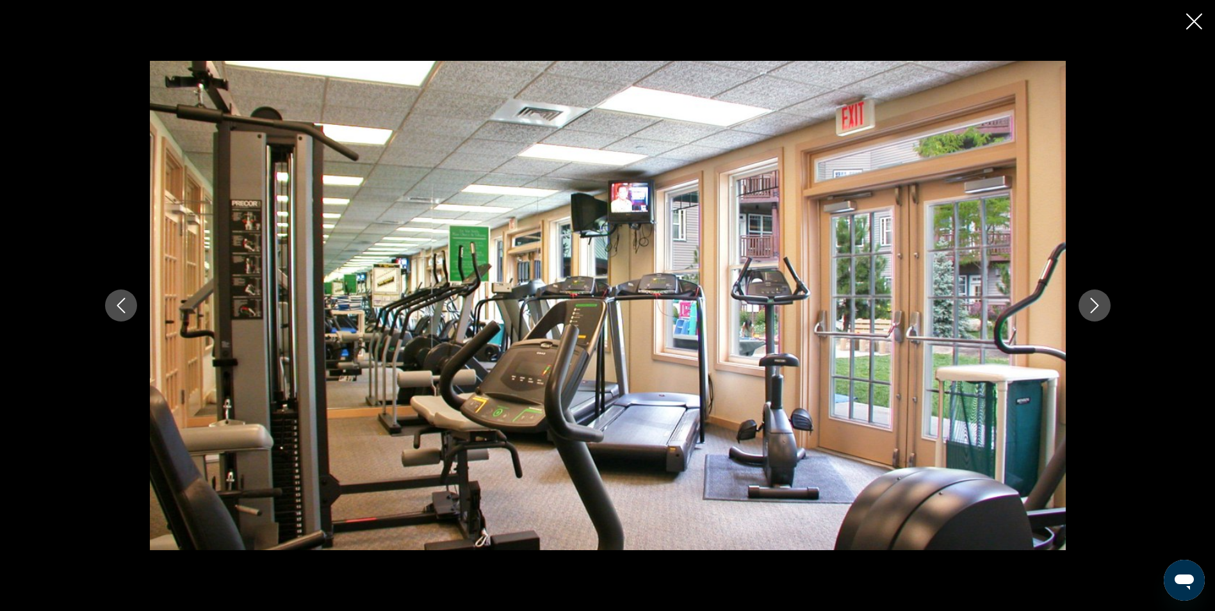
click at [1101, 295] on button "Next image" at bounding box center [1095, 306] width 32 height 32
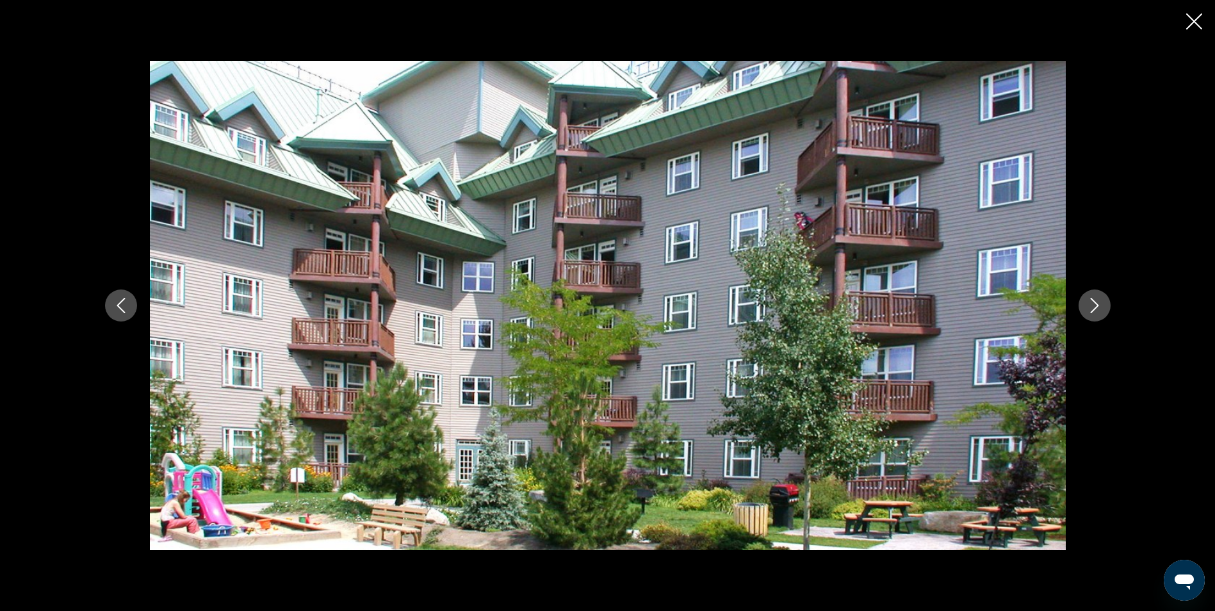
click at [1101, 295] on button "Next image" at bounding box center [1095, 306] width 32 height 32
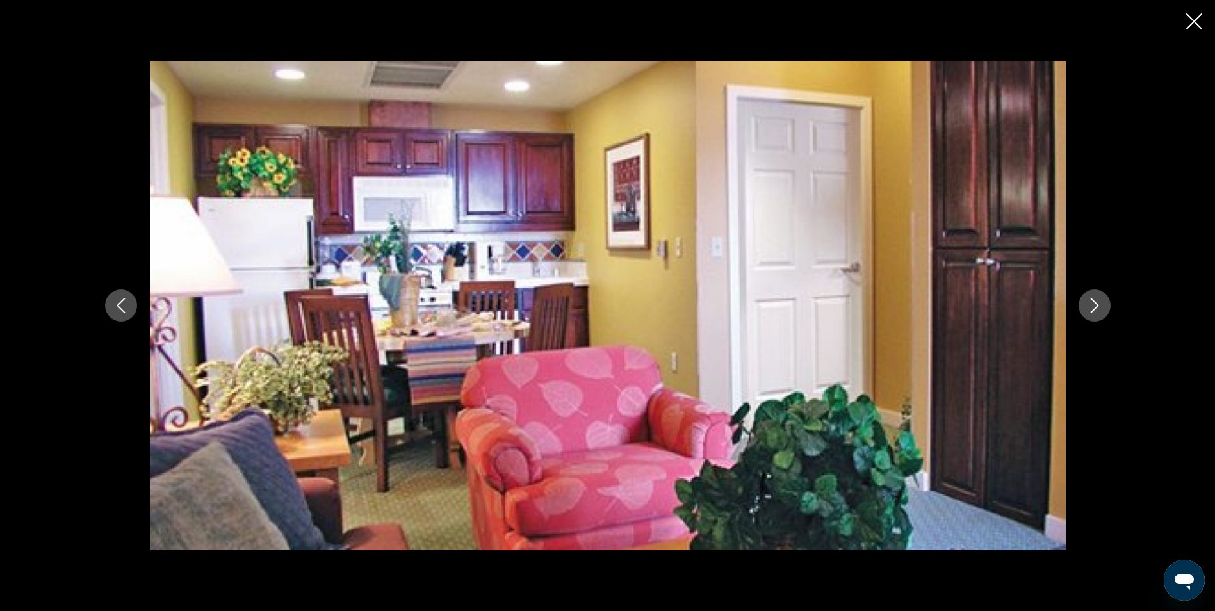
click at [1101, 295] on button "Next image" at bounding box center [1095, 306] width 32 height 32
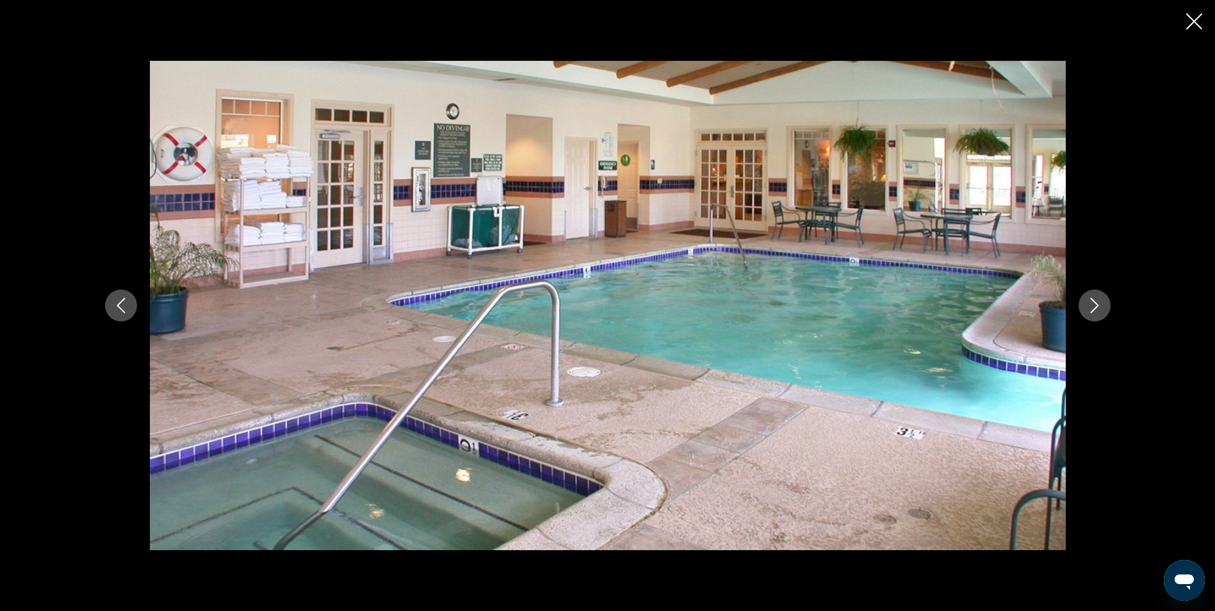
click at [1101, 295] on button "Next image" at bounding box center [1095, 306] width 32 height 32
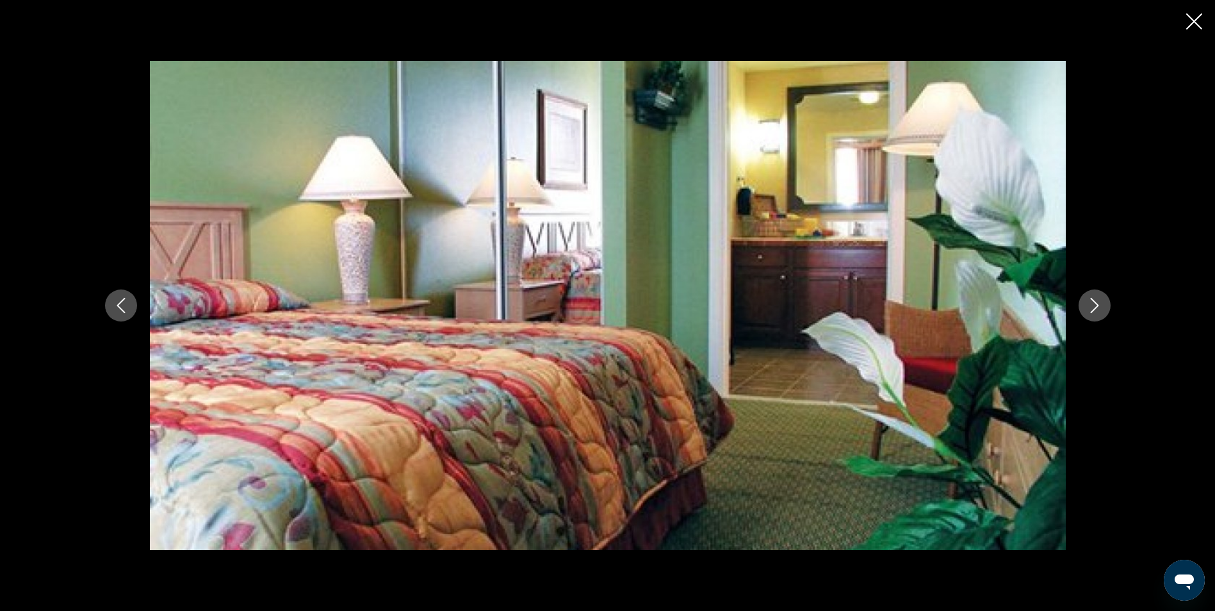
click at [1201, 20] on icon "Close slideshow" at bounding box center [1195, 21] width 16 height 16
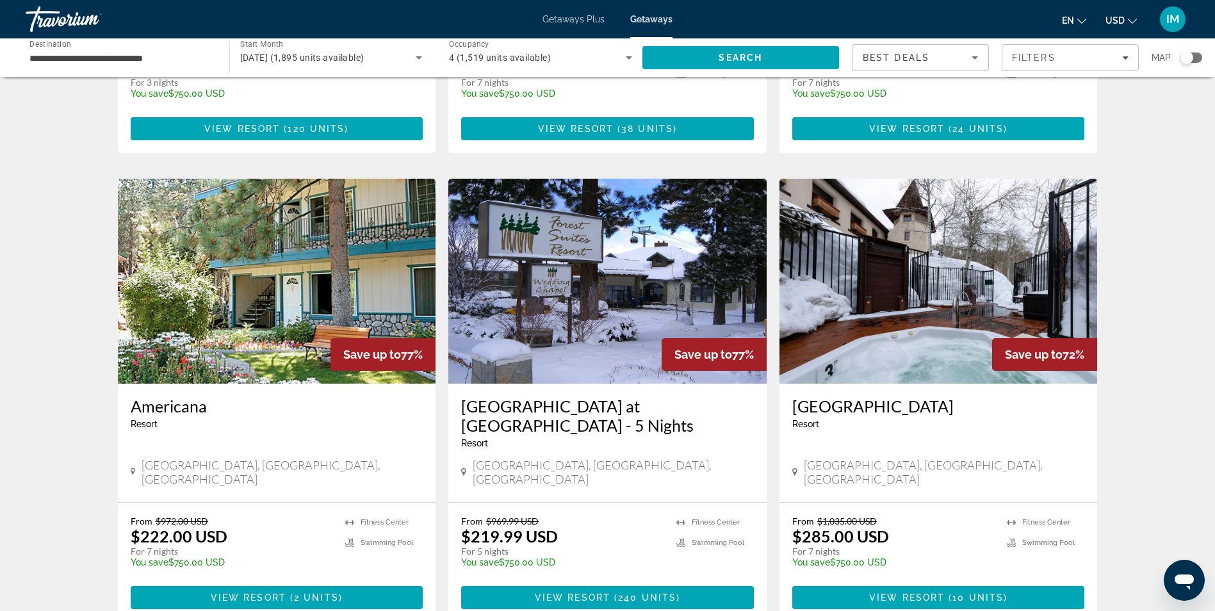
scroll to position [897, 0]
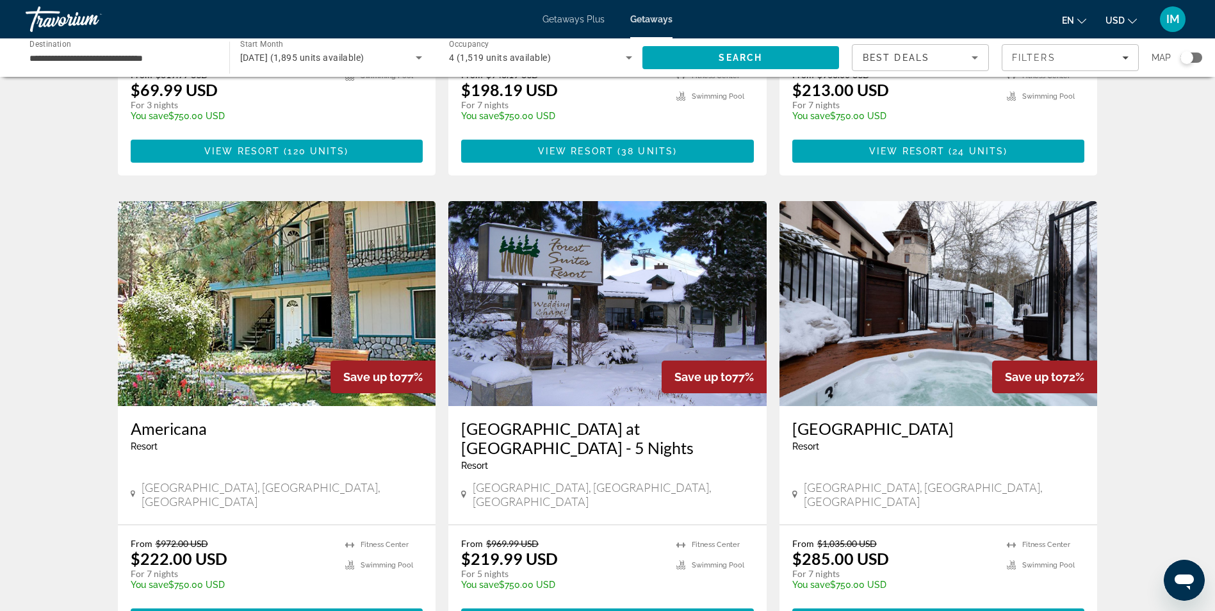
click at [955, 247] on img "Main content" at bounding box center [939, 303] width 318 height 205
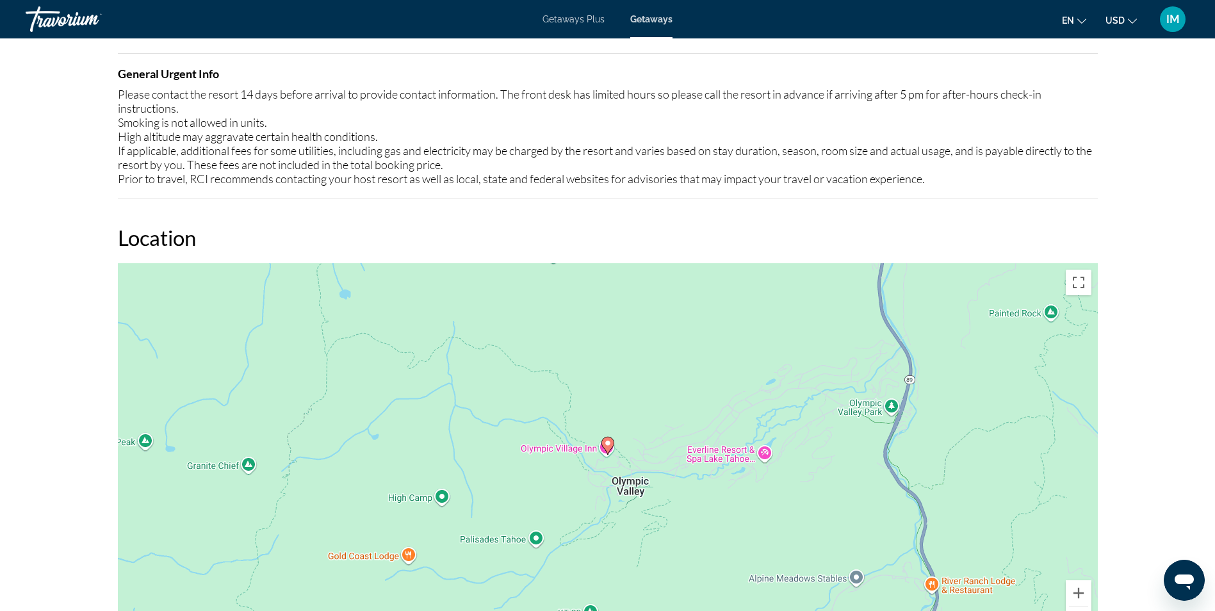
scroll to position [1794, 0]
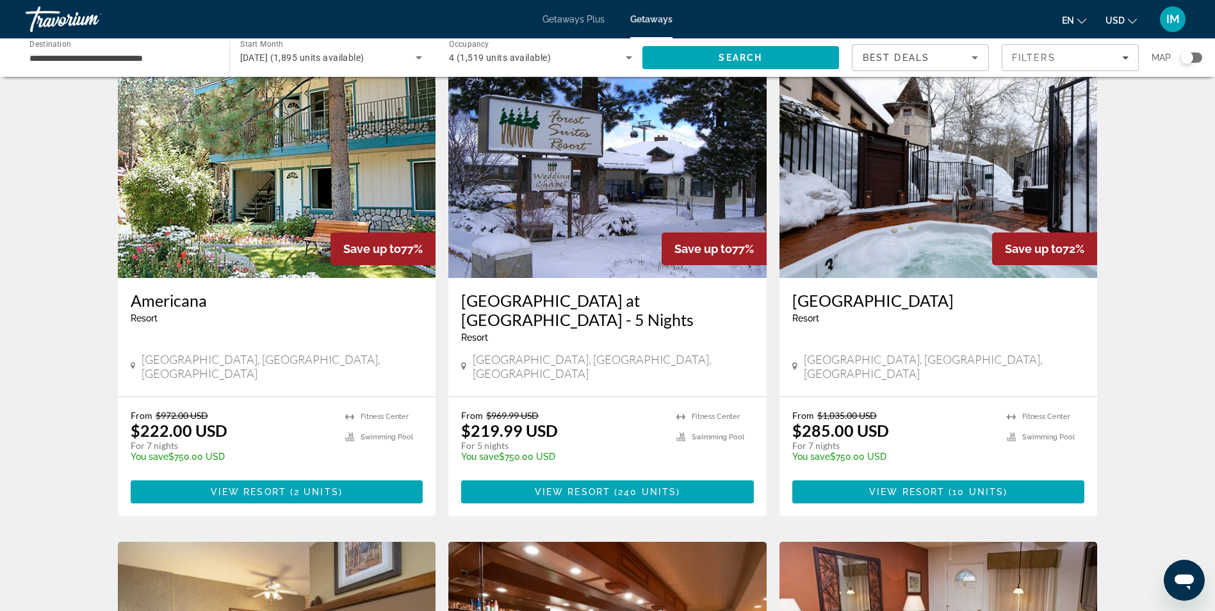
scroll to position [1345, 0]
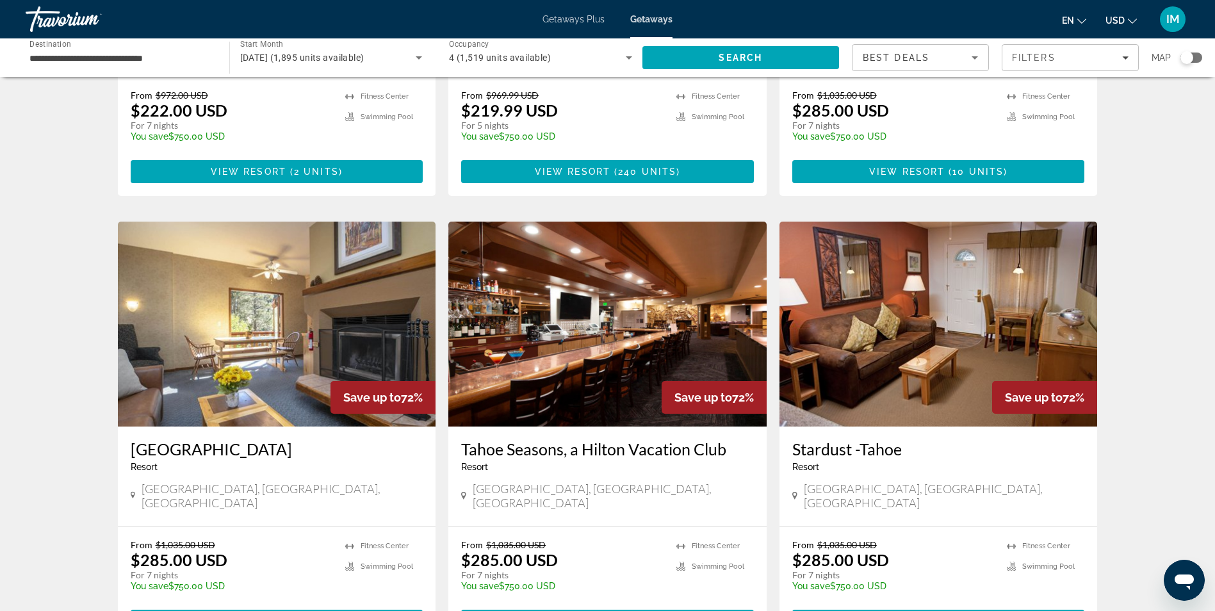
click at [622, 250] on img "Main content" at bounding box center [607, 324] width 318 height 205
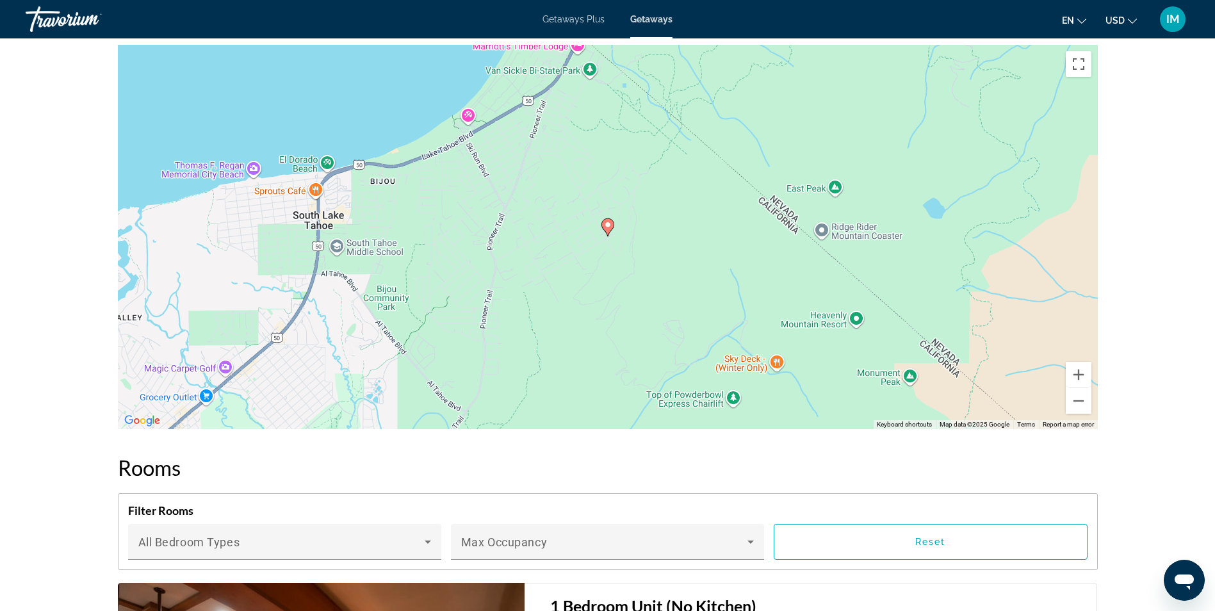
scroll to position [1922, 0]
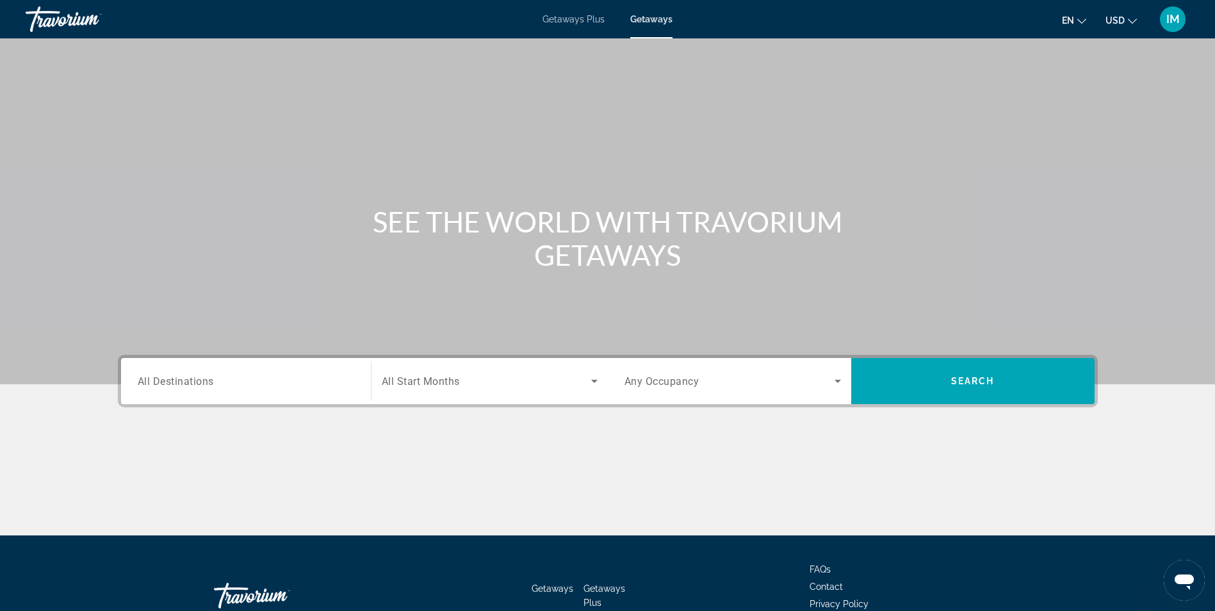
click at [230, 390] on div "Search widget" at bounding box center [246, 381] width 217 height 37
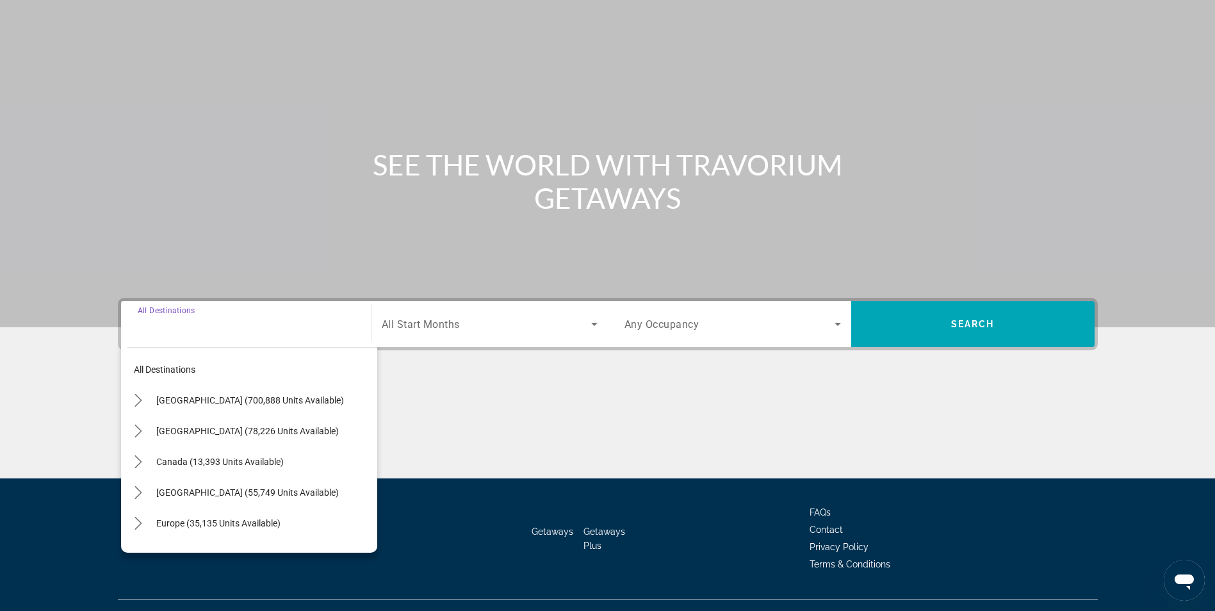
scroll to position [81, 0]
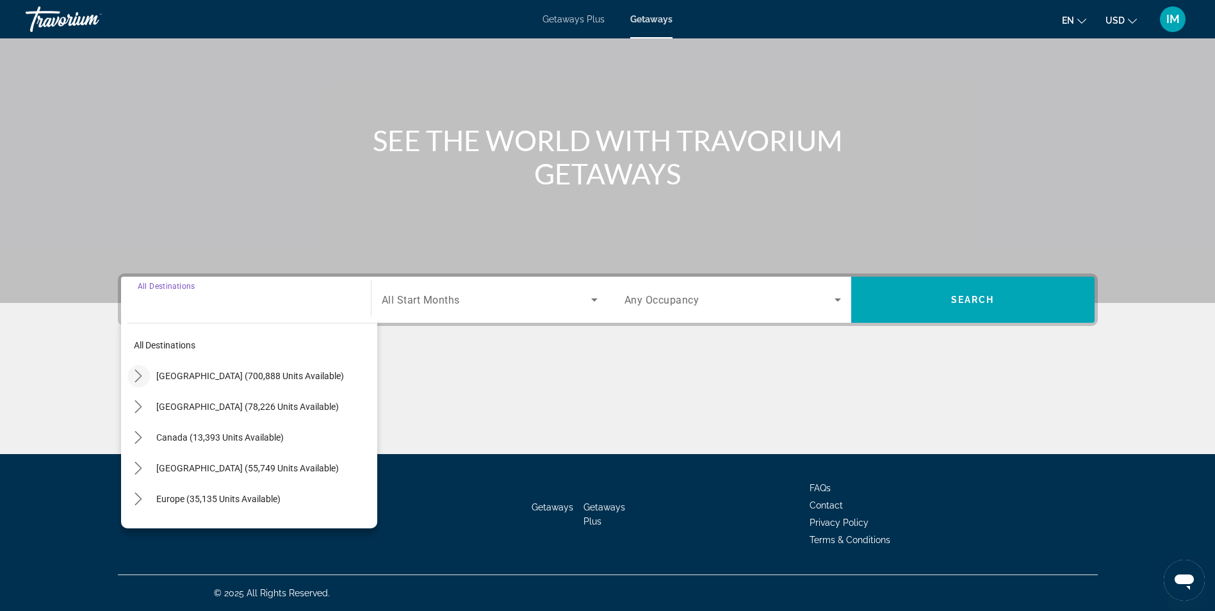
click at [137, 377] on icon "Toggle United States (700,888 units available) submenu" at bounding box center [138, 376] width 13 height 13
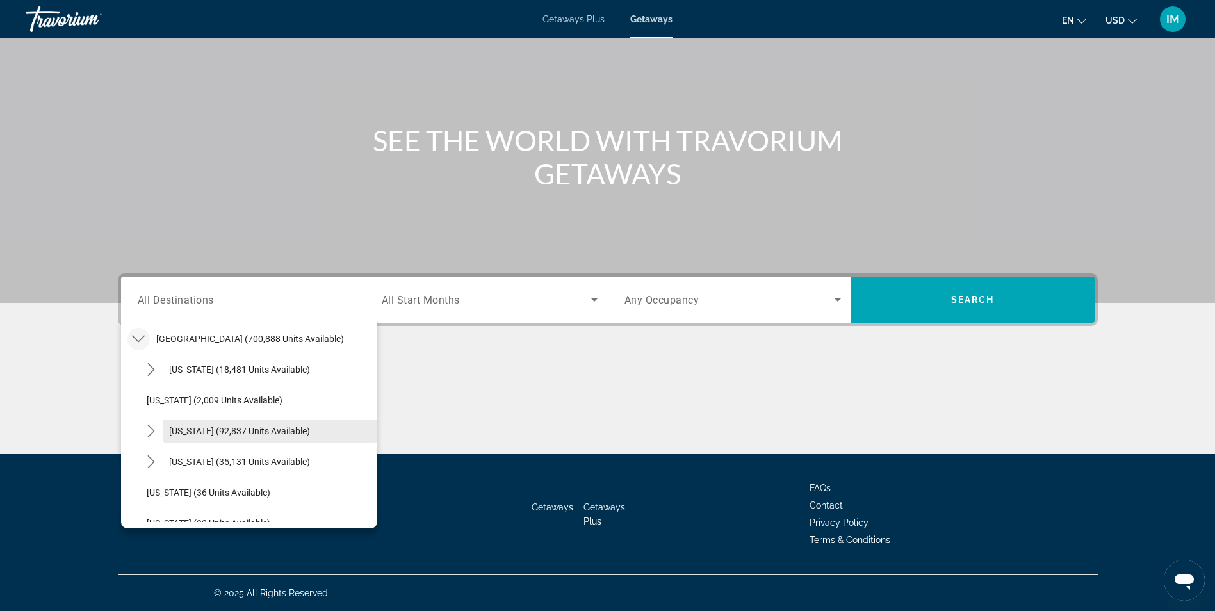
click at [215, 433] on span "[US_STATE] (92,837 units available)" at bounding box center [239, 431] width 141 height 10
type input "**********"
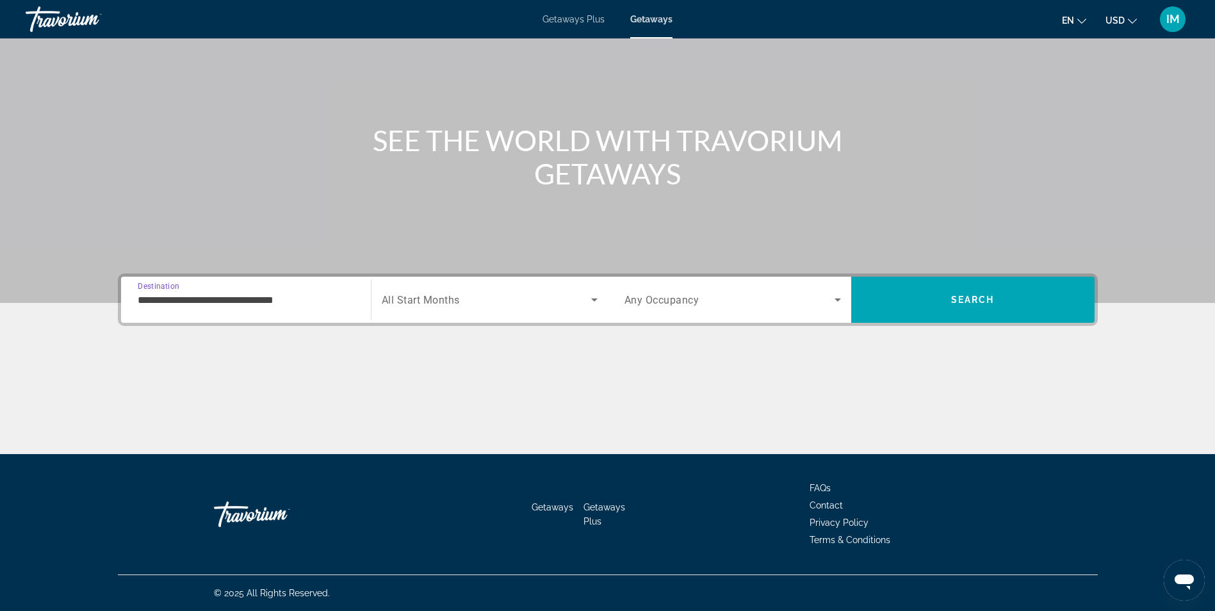
click at [473, 292] on div "Search widget" at bounding box center [490, 300] width 216 height 36
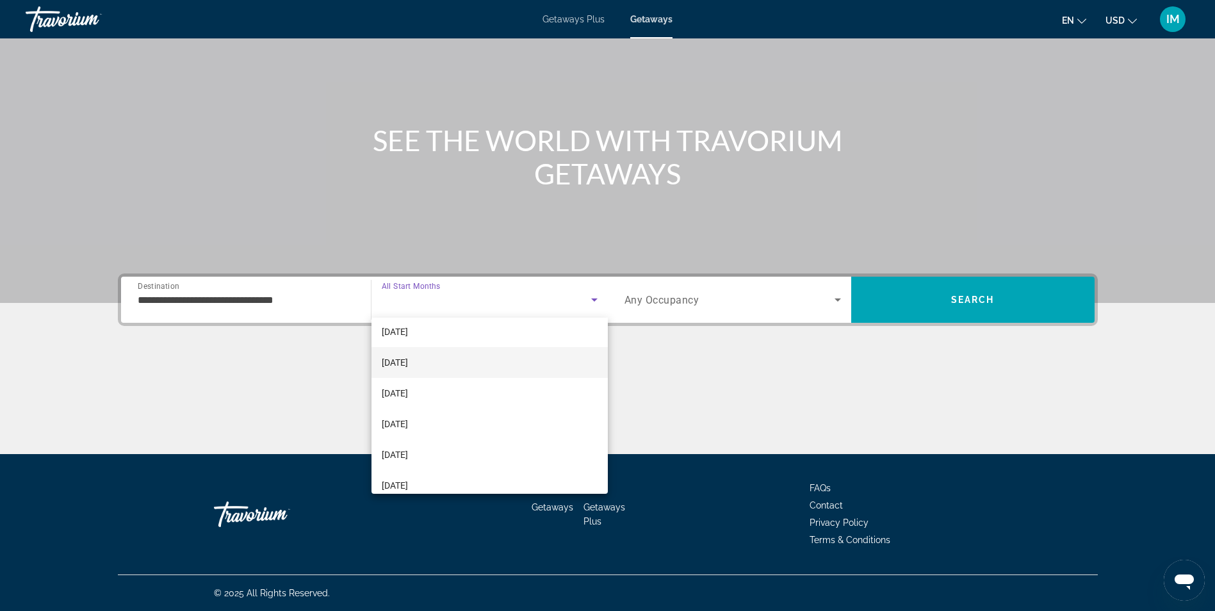
scroll to position [128, 0]
click at [408, 424] on span "[DATE]" at bounding box center [395, 425] width 26 height 15
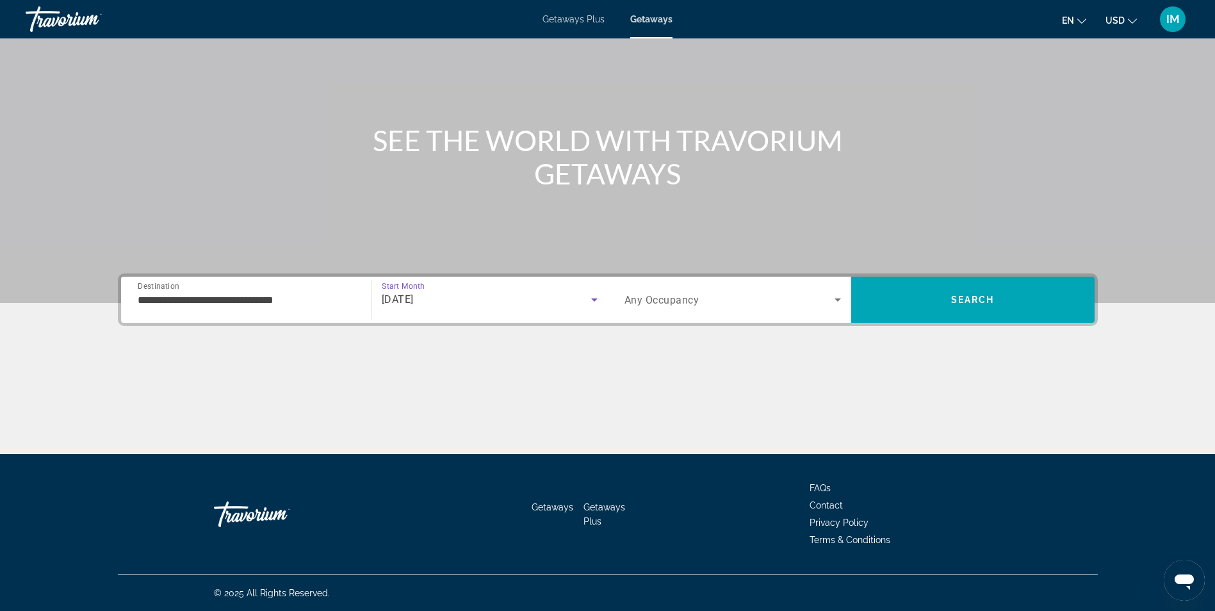
click at [810, 291] on div "Search widget" at bounding box center [733, 300] width 217 height 36
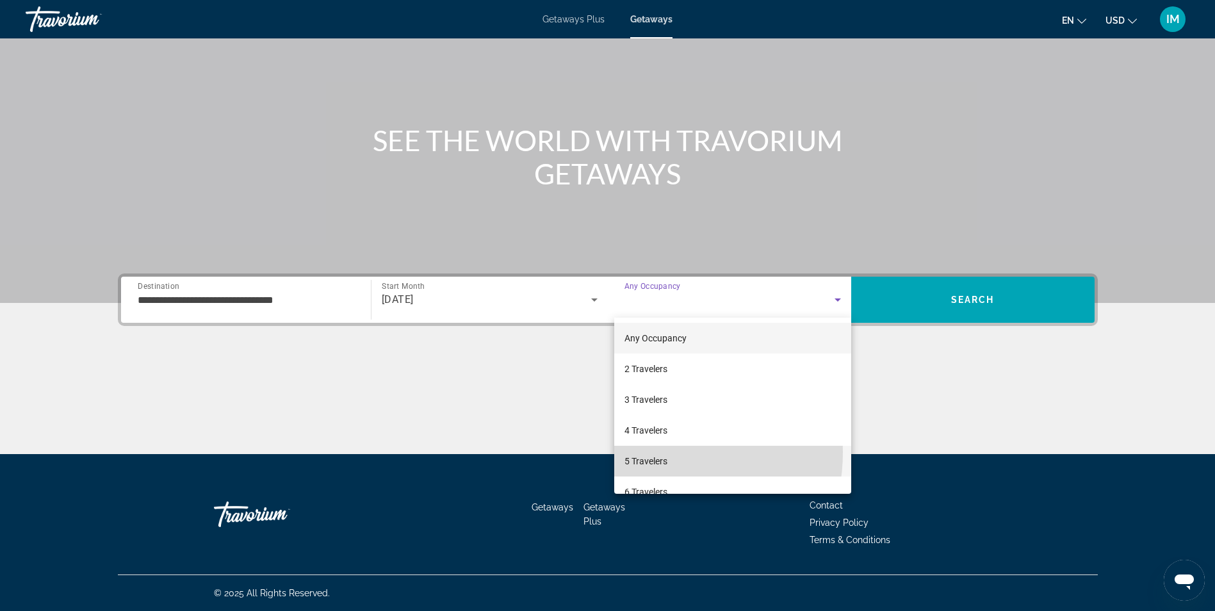
click at [646, 452] on mat-option "5 Travelers" at bounding box center [732, 461] width 237 height 31
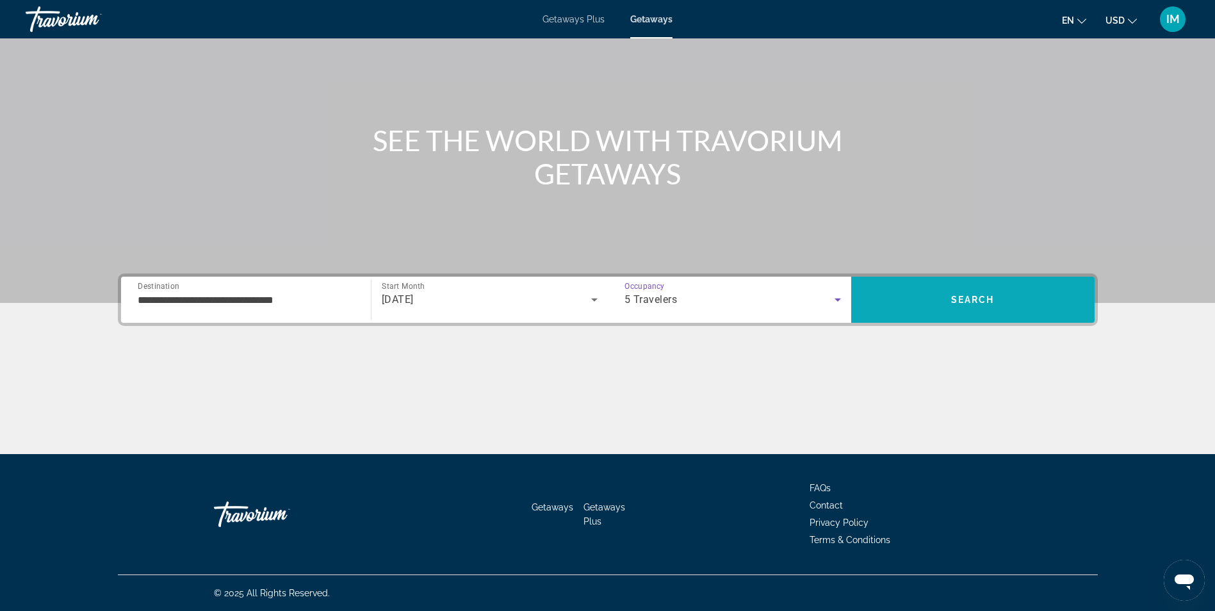
click at [1008, 294] on span "Search" at bounding box center [973, 299] width 243 height 31
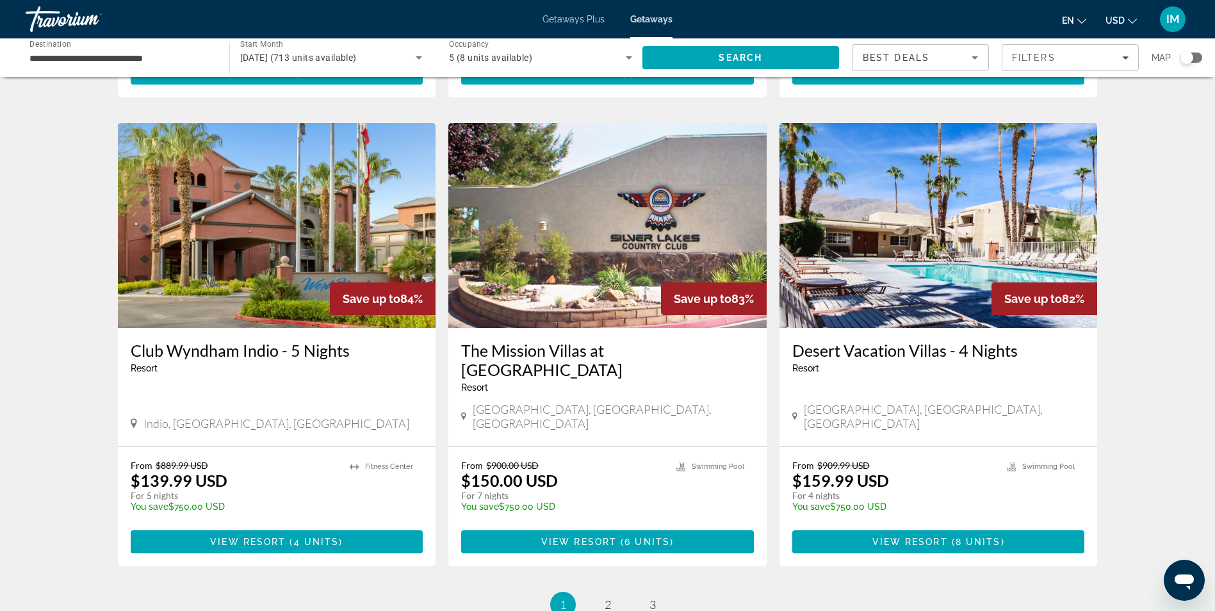
scroll to position [1410, 0]
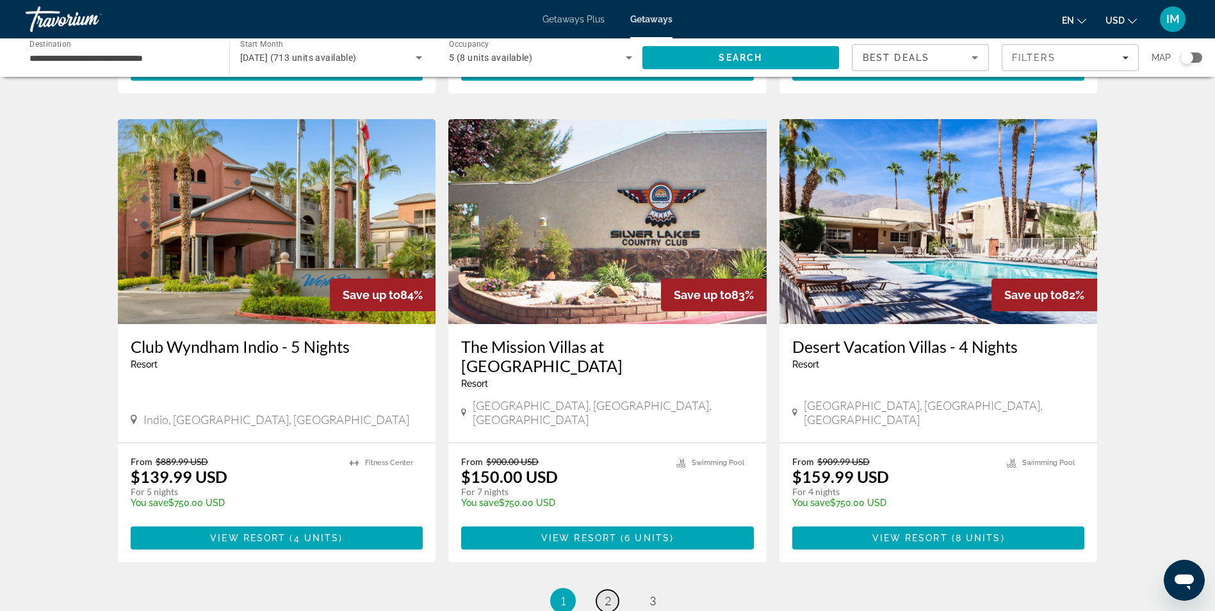
click at [608, 594] on span "2" at bounding box center [608, 601] width 6 height 14
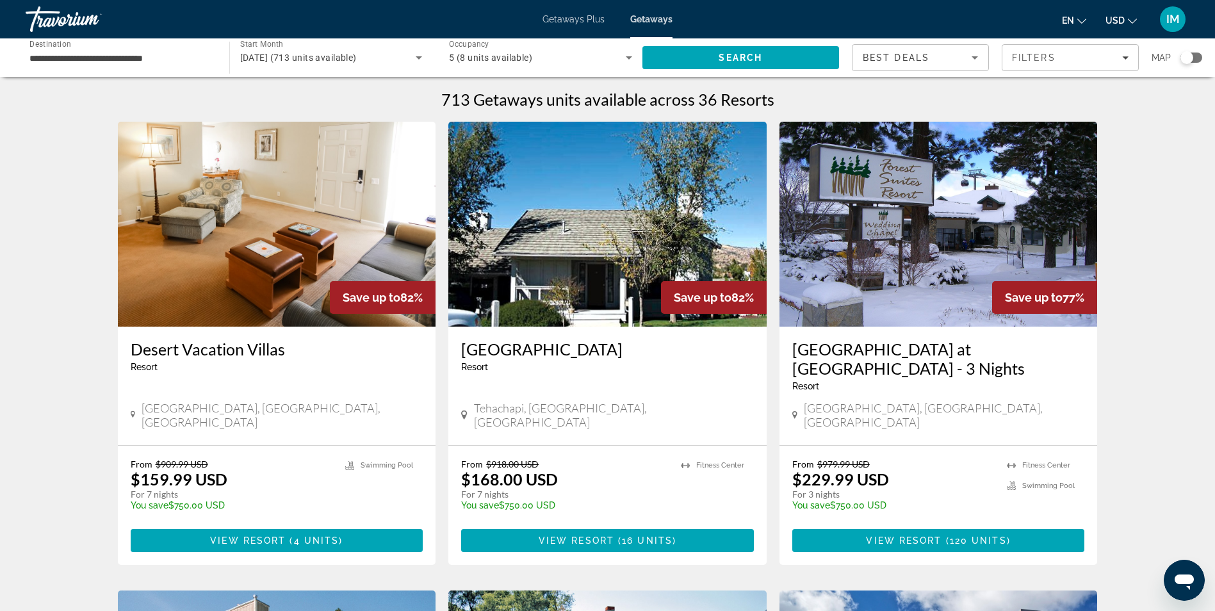
click at [295, 263] on img "Main content" at bounding box center [277, 224] width 318 height 205
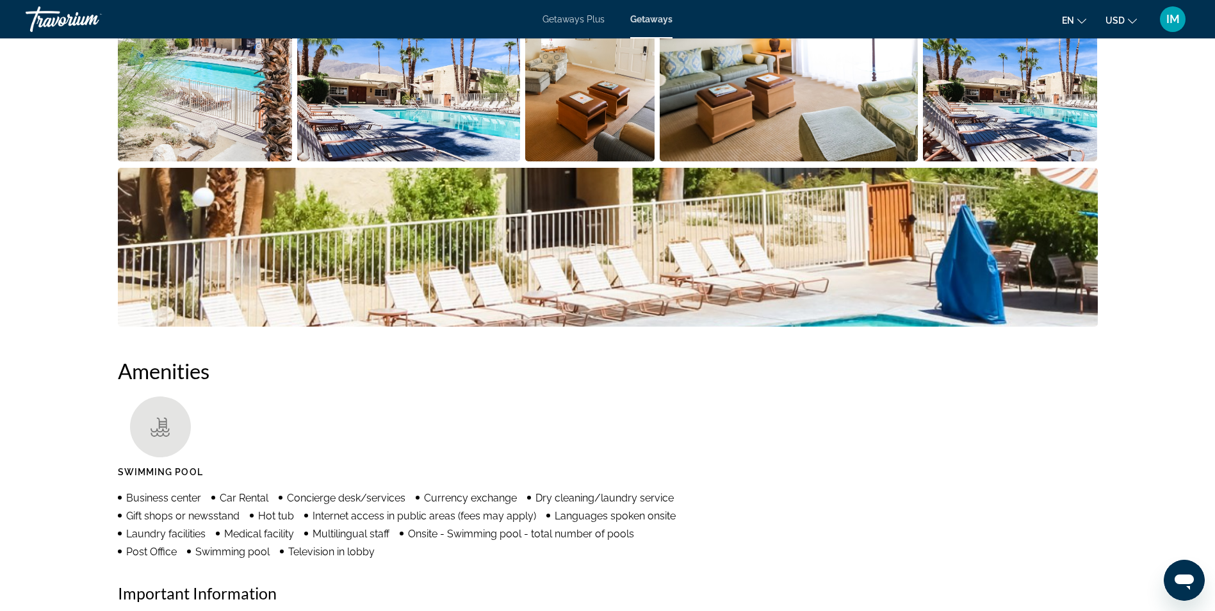
scroll to position [513, 0]
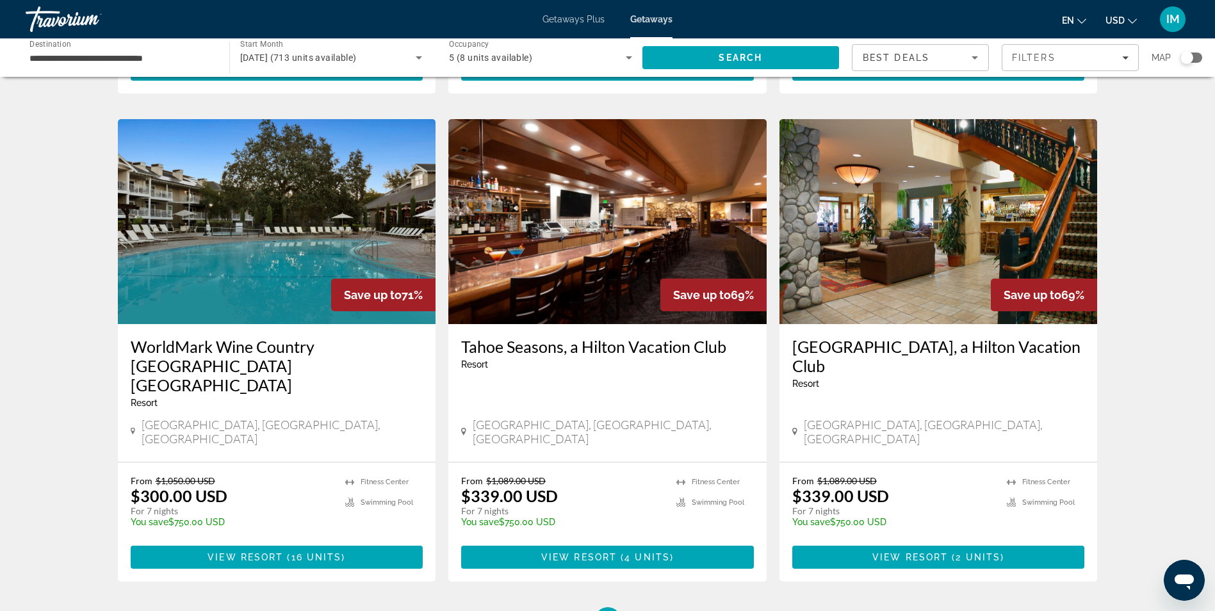
scroll to position [1391, 0]
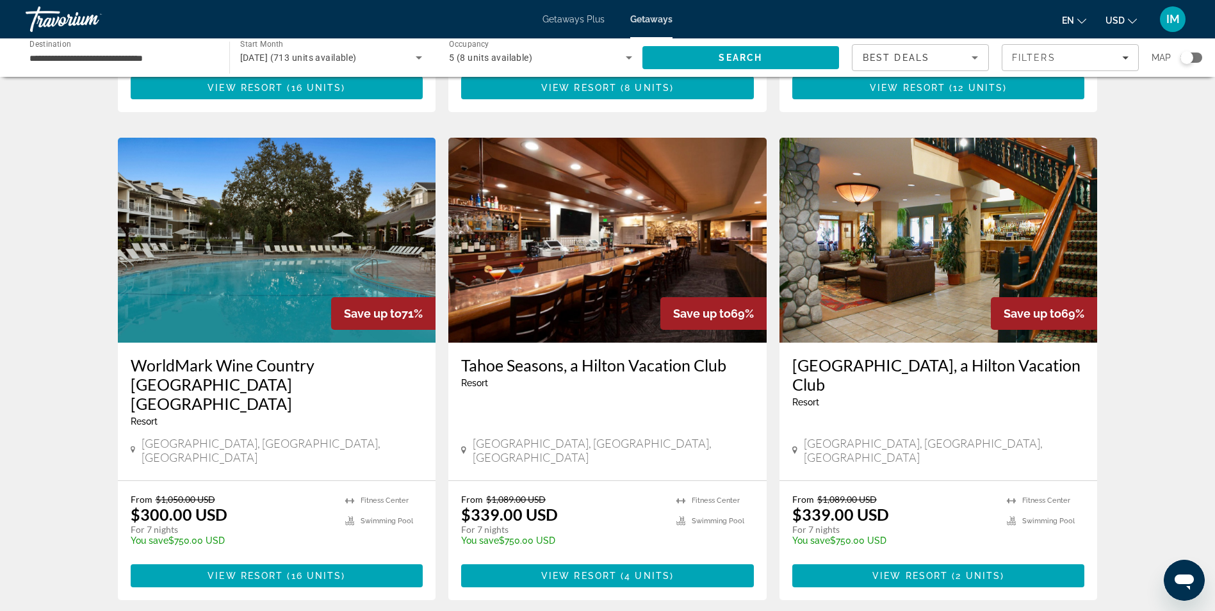
click at [228, 202] on img "Main content" at bounding box center [277, 240] width 318 height 205
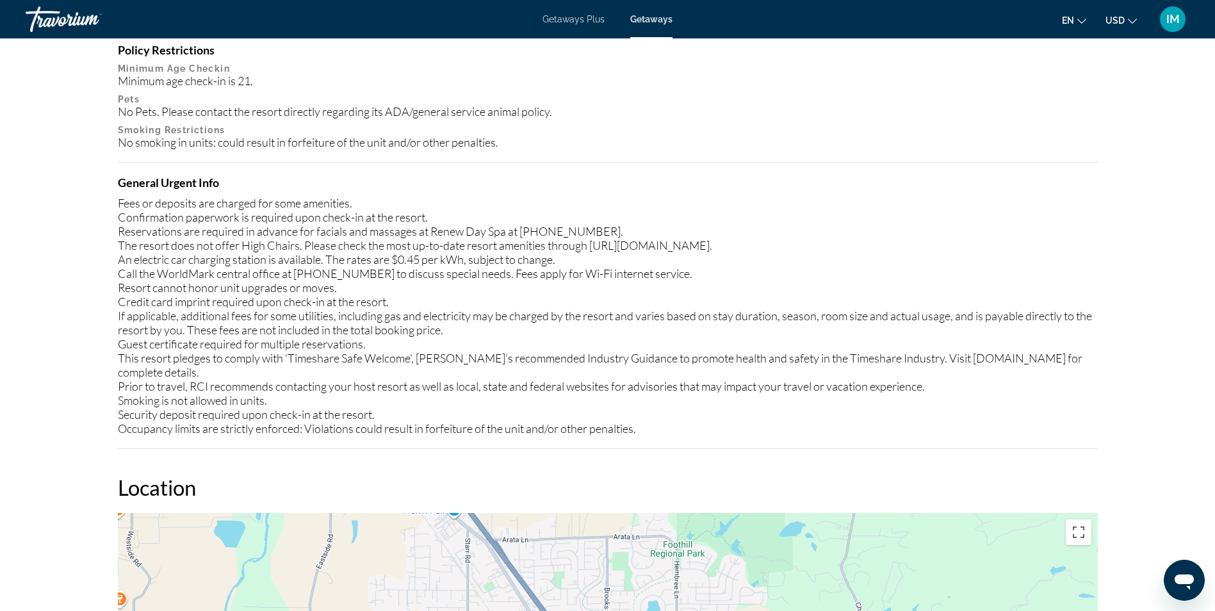
scroll to position [1730, 0]
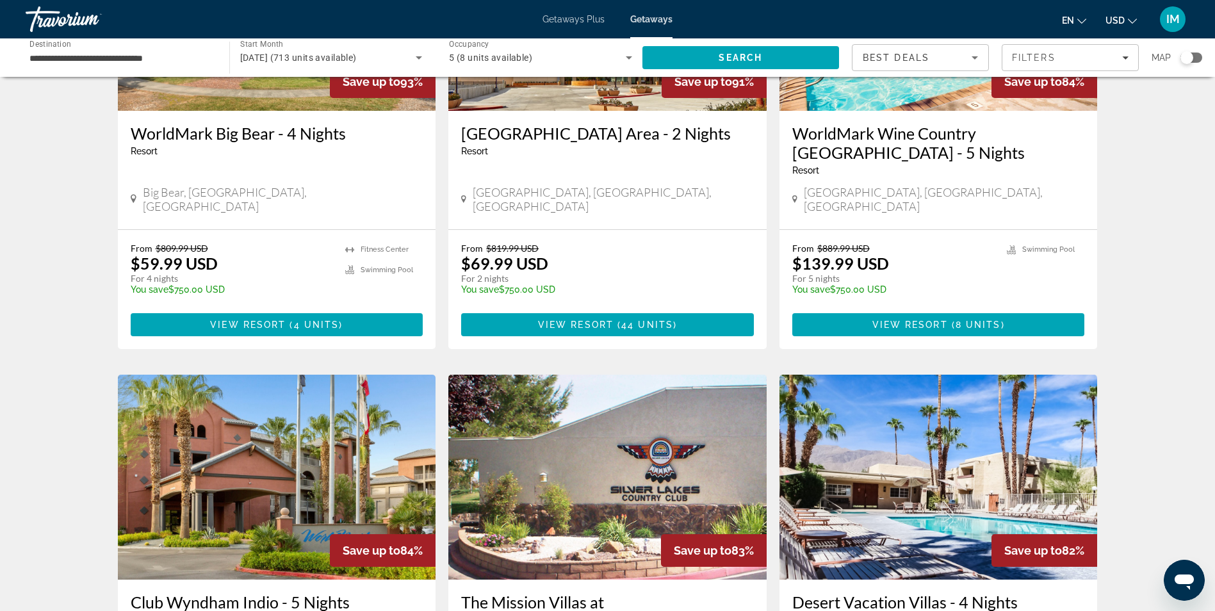
scroll to position [1519, 0]
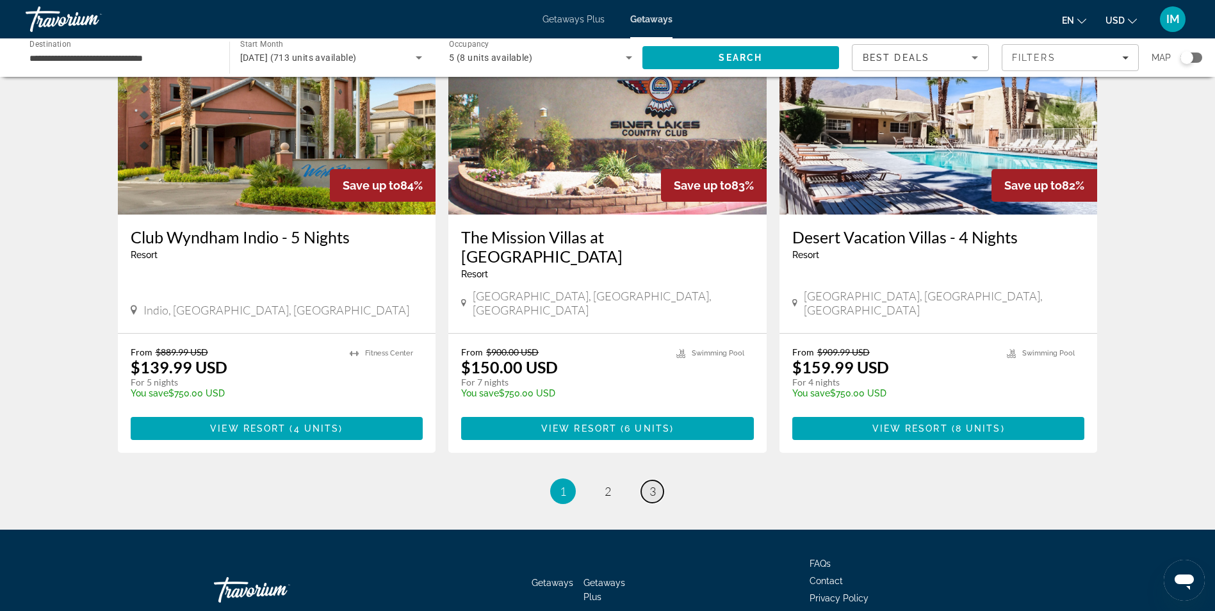
click at [655, 484] on span "3" at bounding box center [653, 491] width 6 height 14
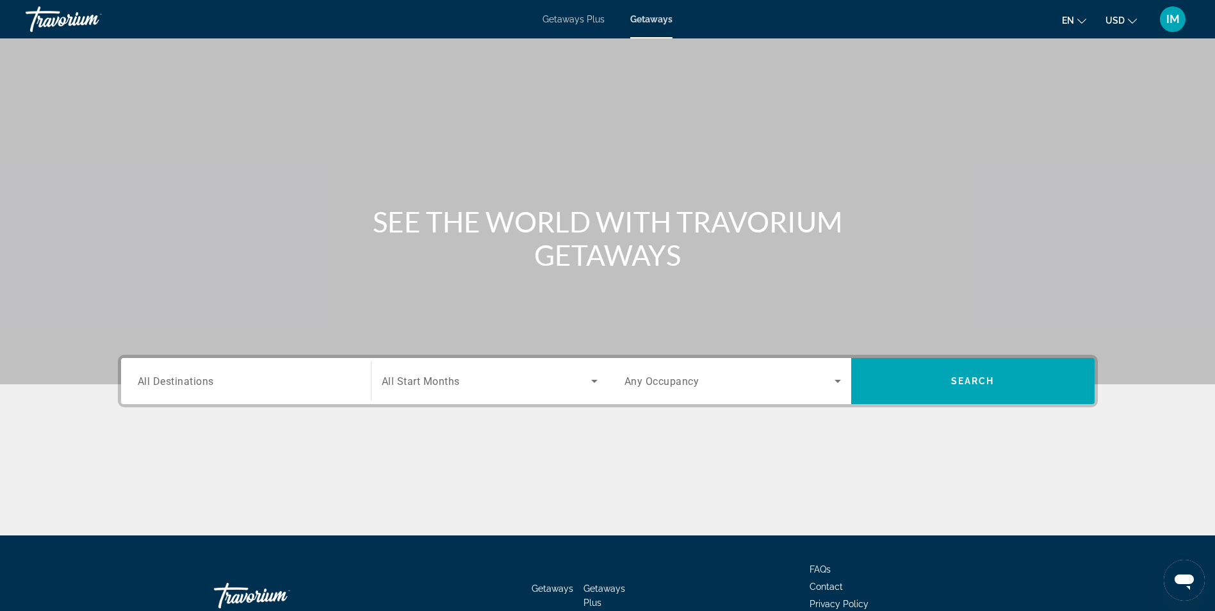
click at [239, 380] on input "Destination All Destinations" at bounding box center [246, 381] width 217 height 15
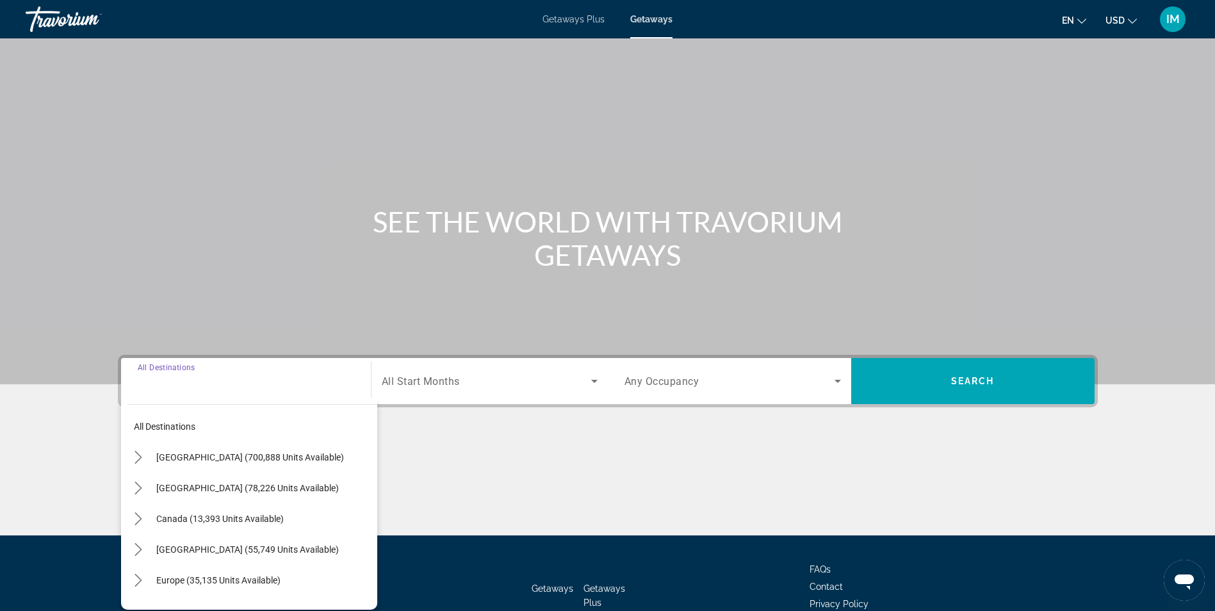
scroll to position [81, 0]
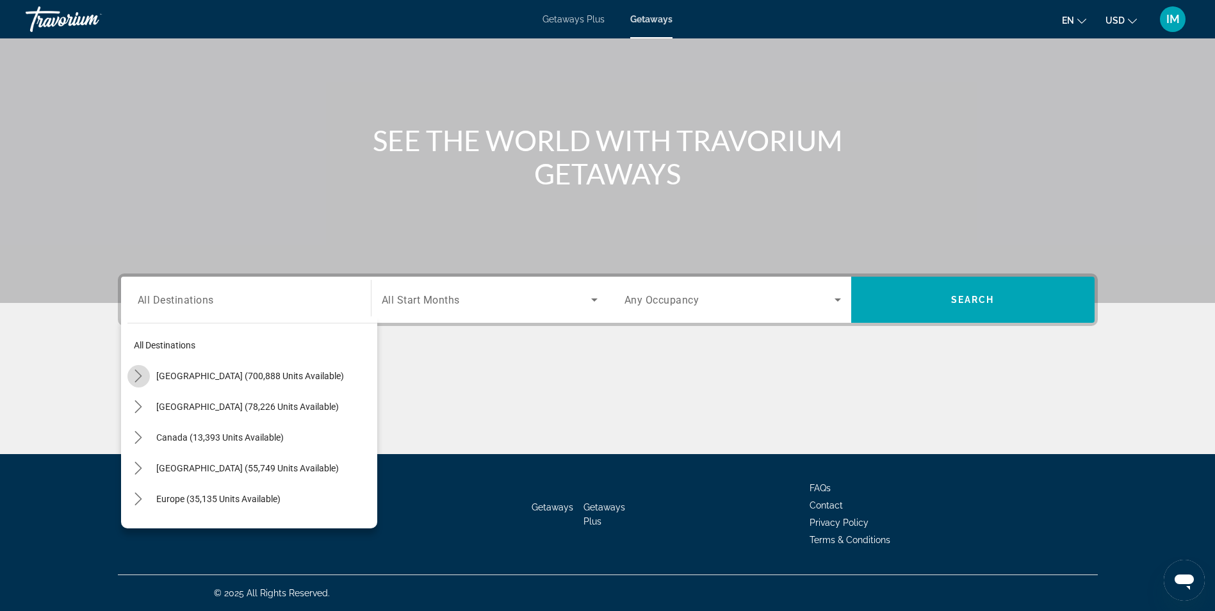
click at [142, 379] on icon "Toggle United States (700,888 units available) submenu" at bounding box center [138, 376] width 13 height 13
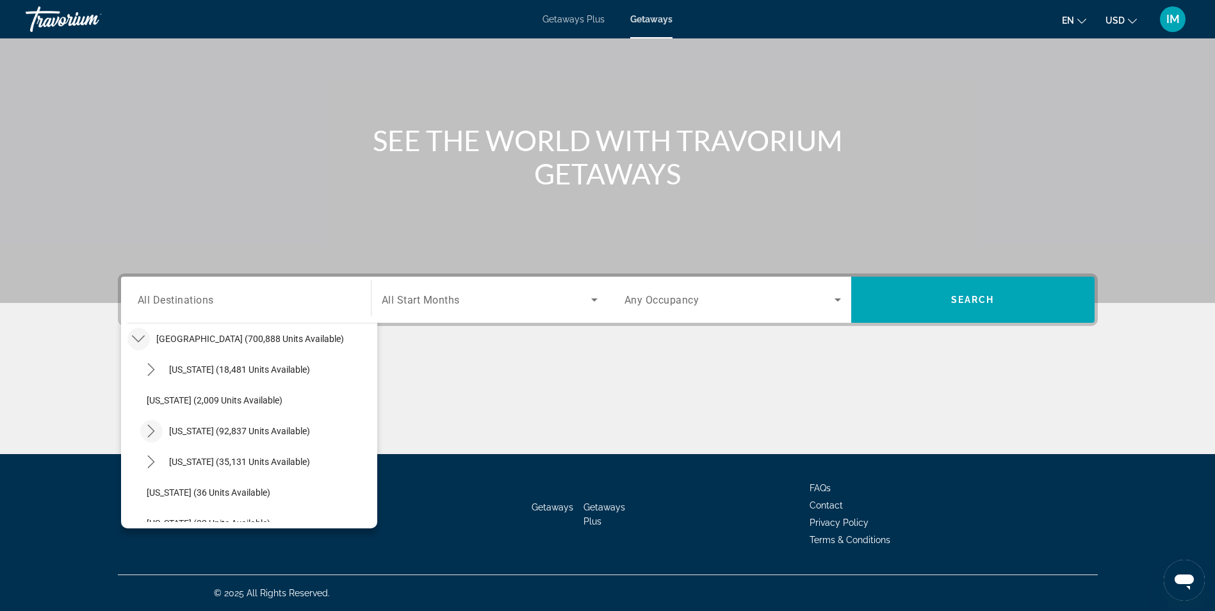
click at [154, 426] on icon "Toggle California (92,837 units available) submenu" at bounding box center [151, 431] width 13 height 13
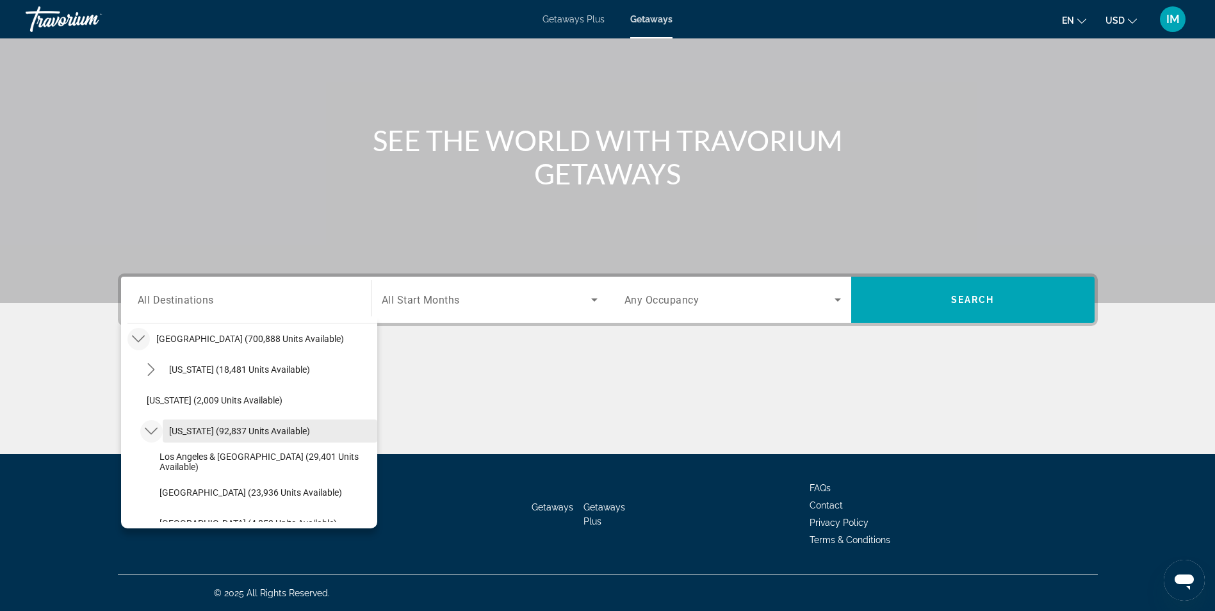
scroll to position [101, 0]
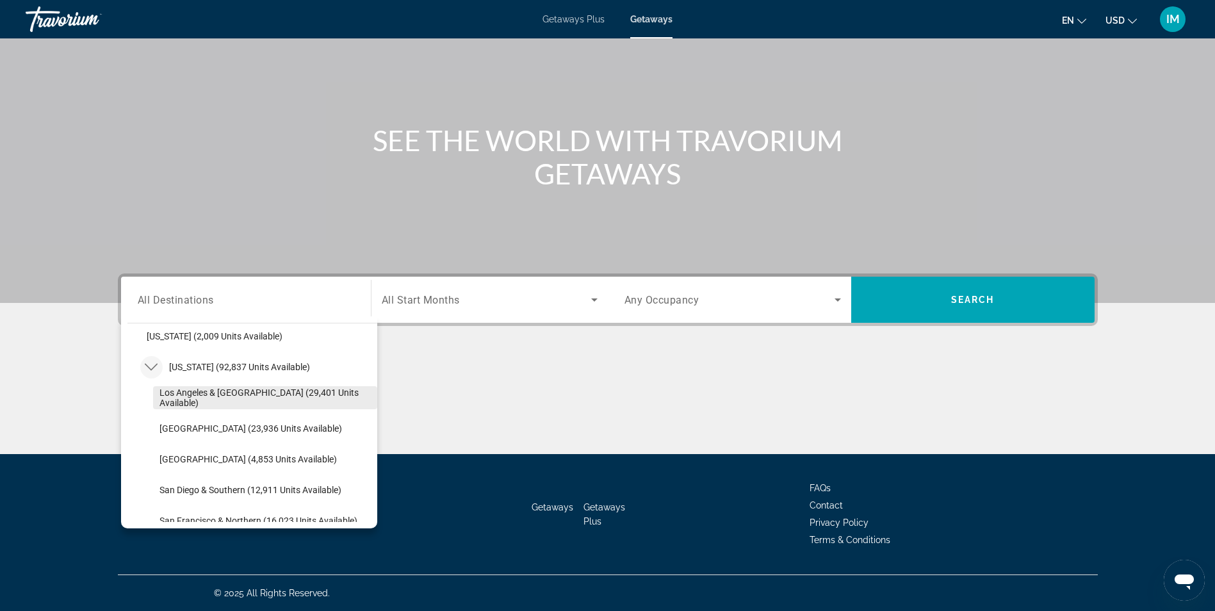
click at [279, 400] on span "Los Angeles & [GEOGRAPHIC_DATA] (29,401 units available)" at bounding box center [265, 398] width 211 height 21
type input "**********"
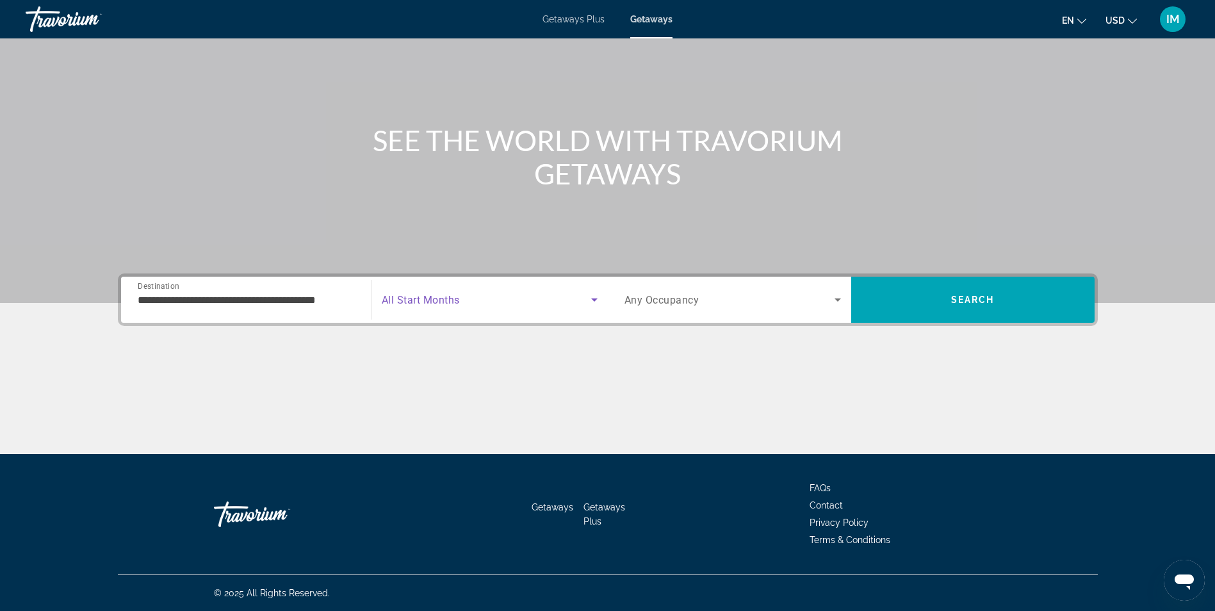
click at [526, 299] on span "Search widget" at bounding box center [487, 299] width 210 height 15
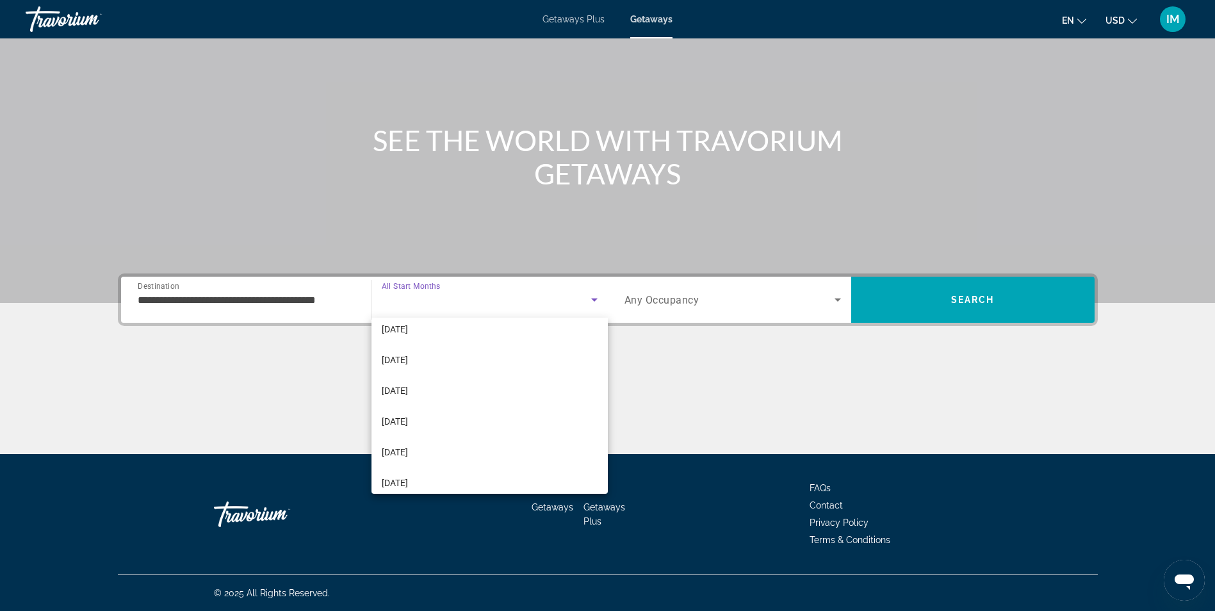
scroll to position [128, 0]
click at [404, 436] on mat-option "[DATE]" at bounding box center [490, 425] width 236 height 31
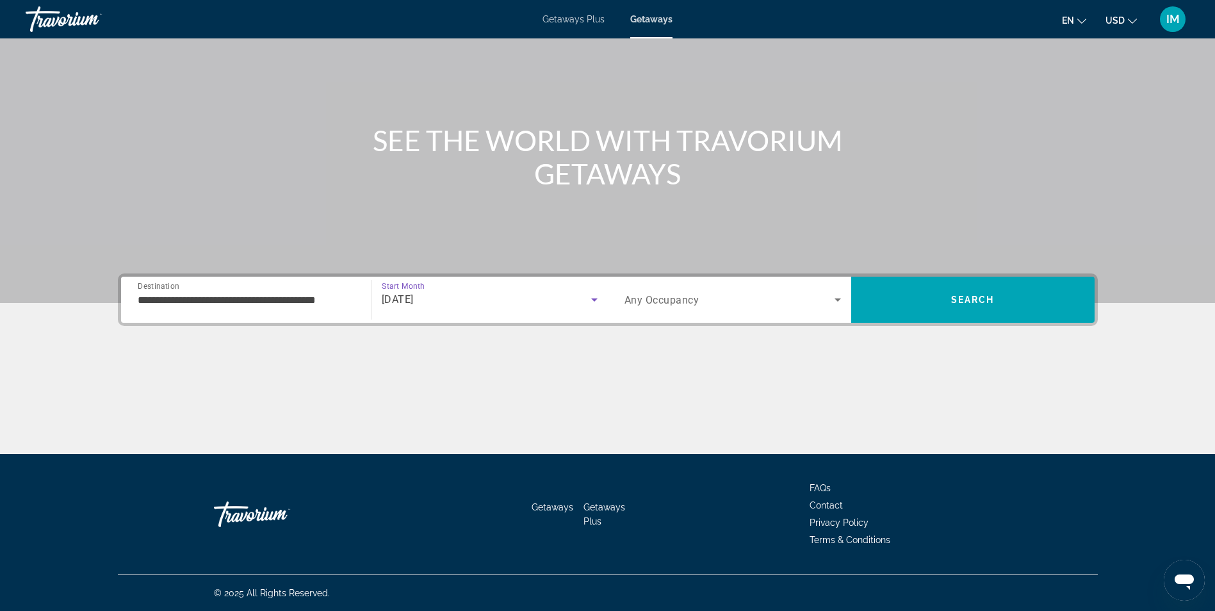
click at [661, 316] on div "Search widget" at bounding box center [733, 300] width 217 height 36
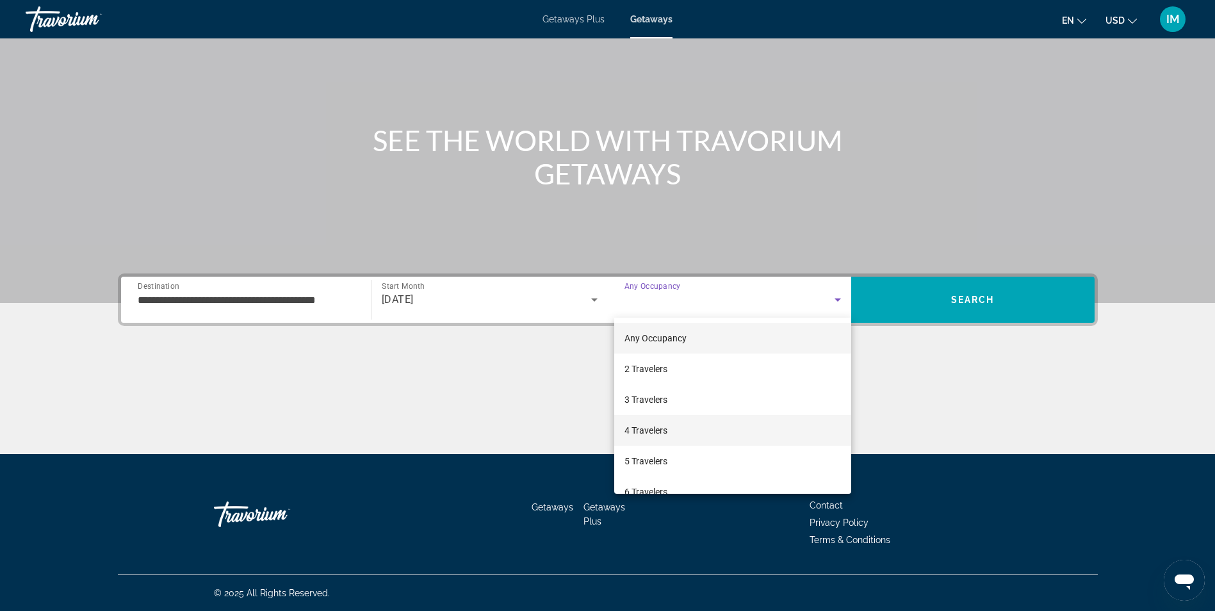
click at [646, 429] on span "4 Travelers" at bounding box center [646, 430] width 43 height 15
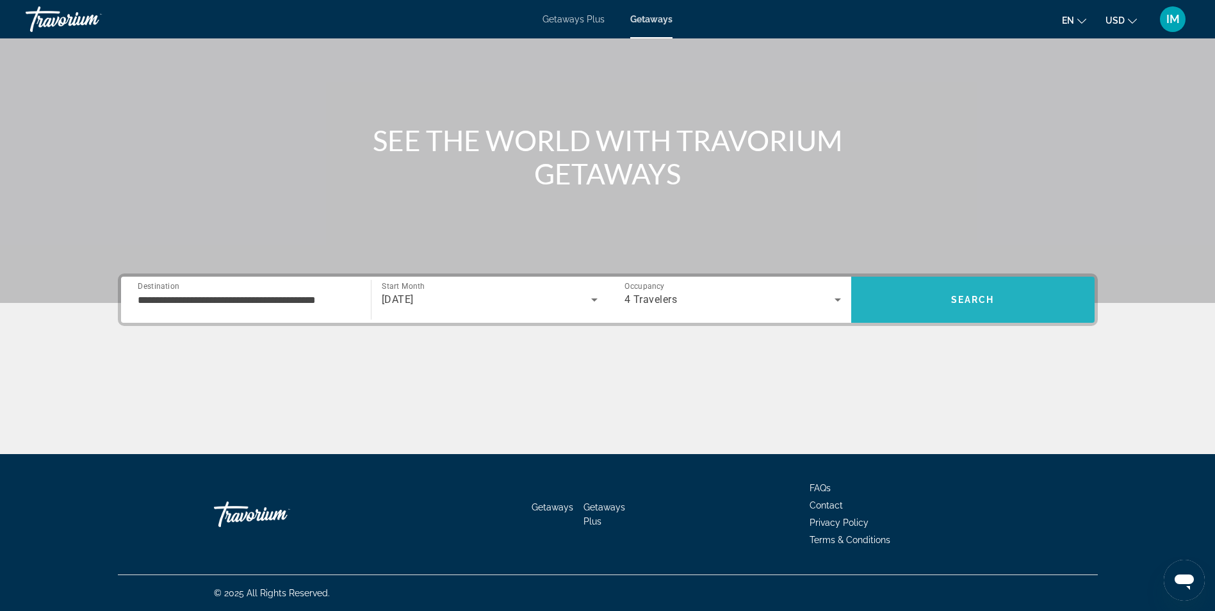
click at [987, 288] on span "Search" at bounding box center [973, 299] width 243 height 31
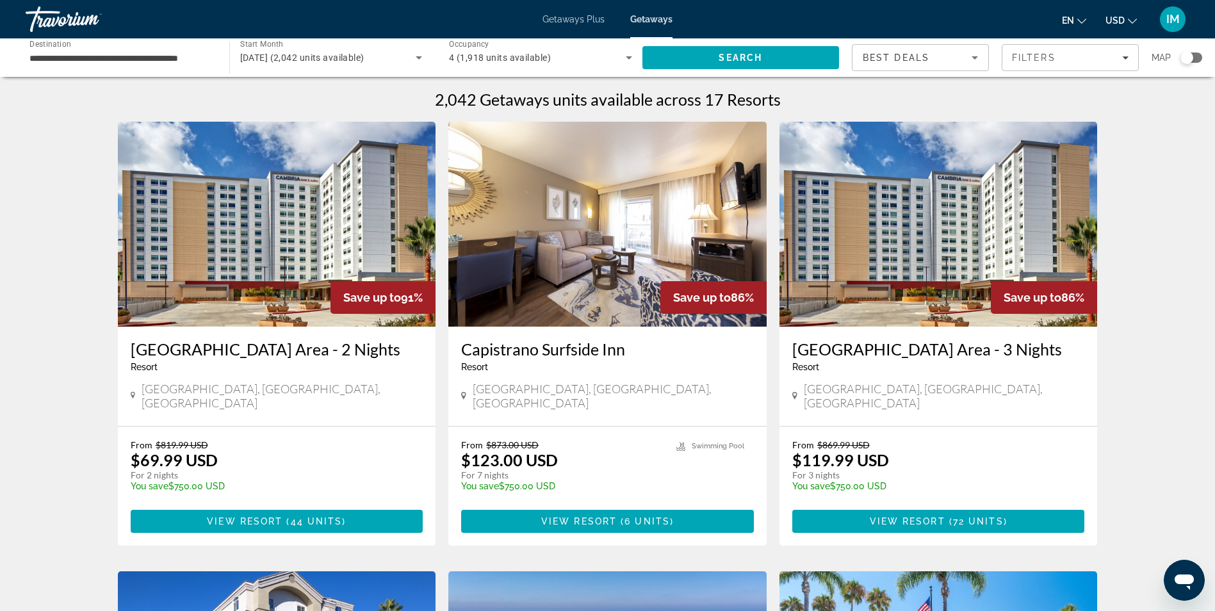
click at [90, 56] on input "**********" at bounding box center [120, 58] width 183 height 15
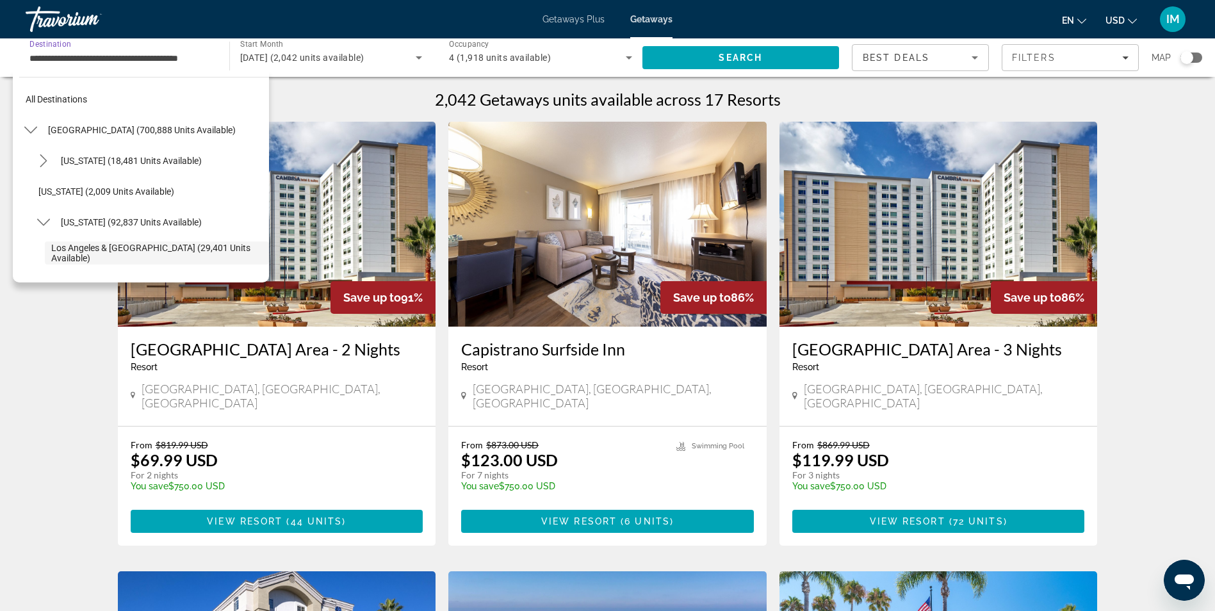
scroll to position [76, 0]
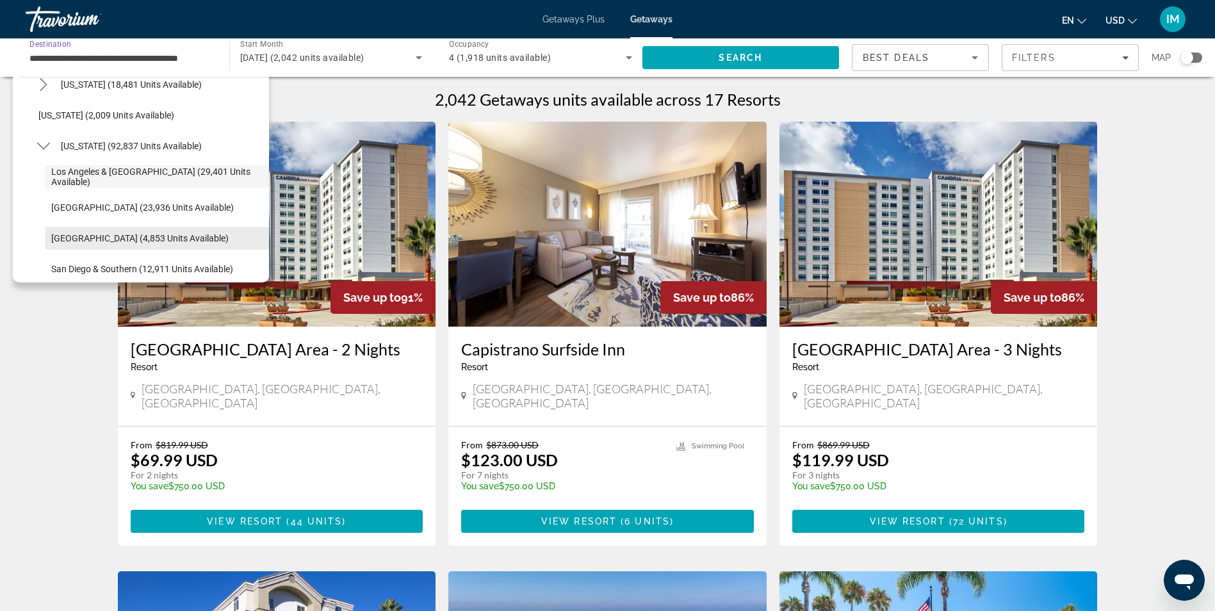
click at [101, 236] on span "[GEOGRAPHIC_DATA] (4,853 units available)" at bounding box center [139, 238] width 177 height 10
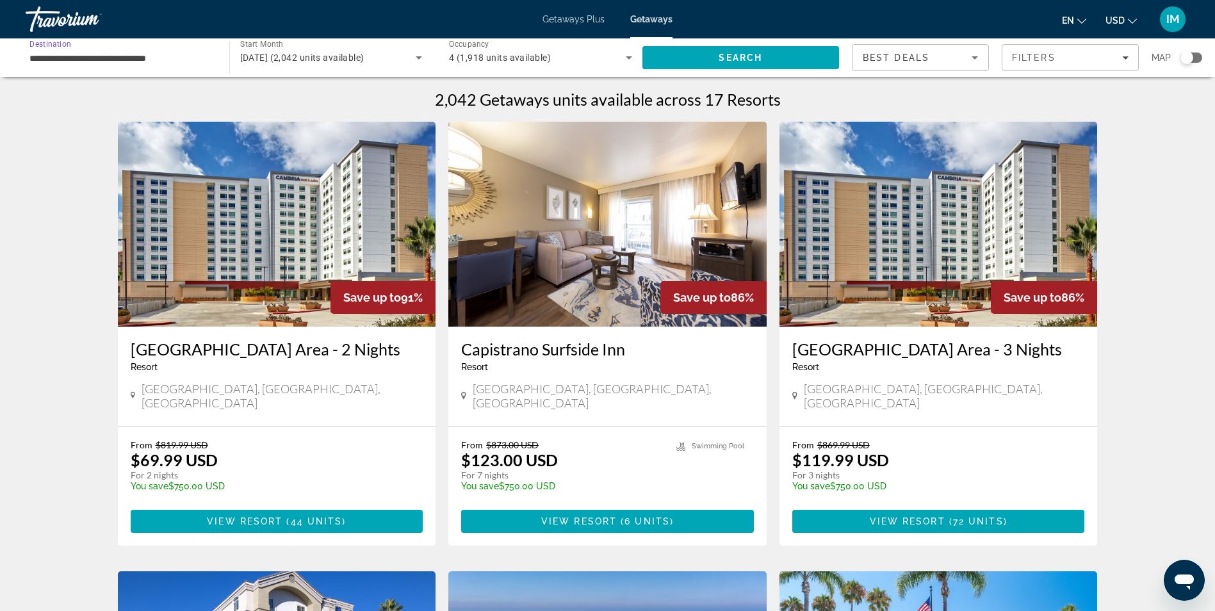
click at [102, 65] on div "**********" at bounding box center [120, 58] width 183 height 37
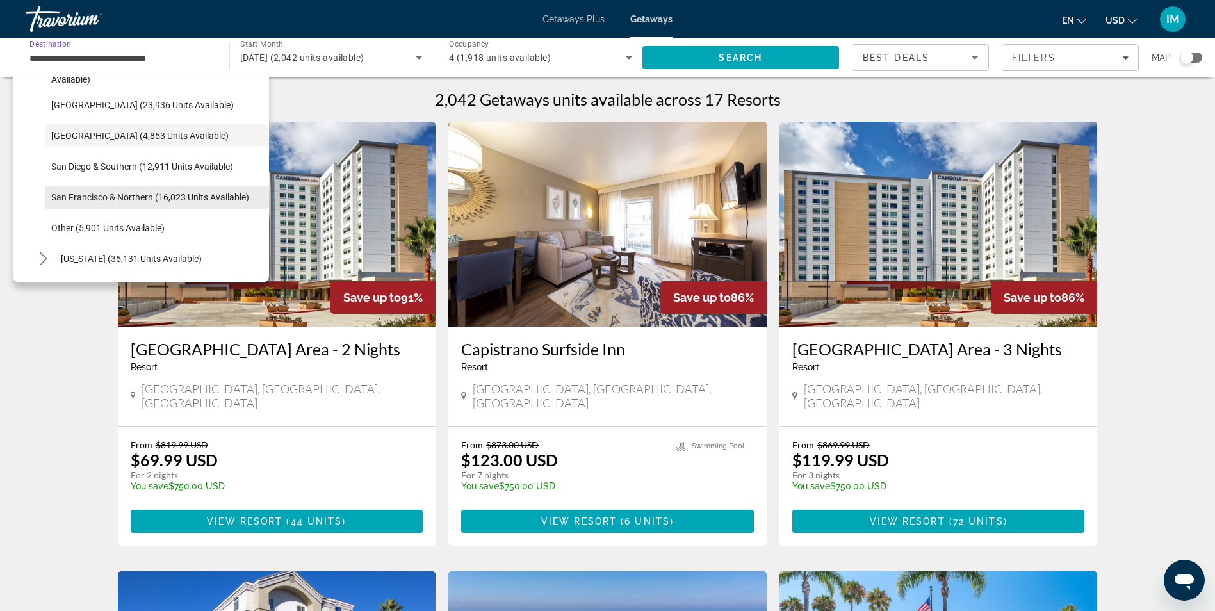
scroll to position [202, 0]
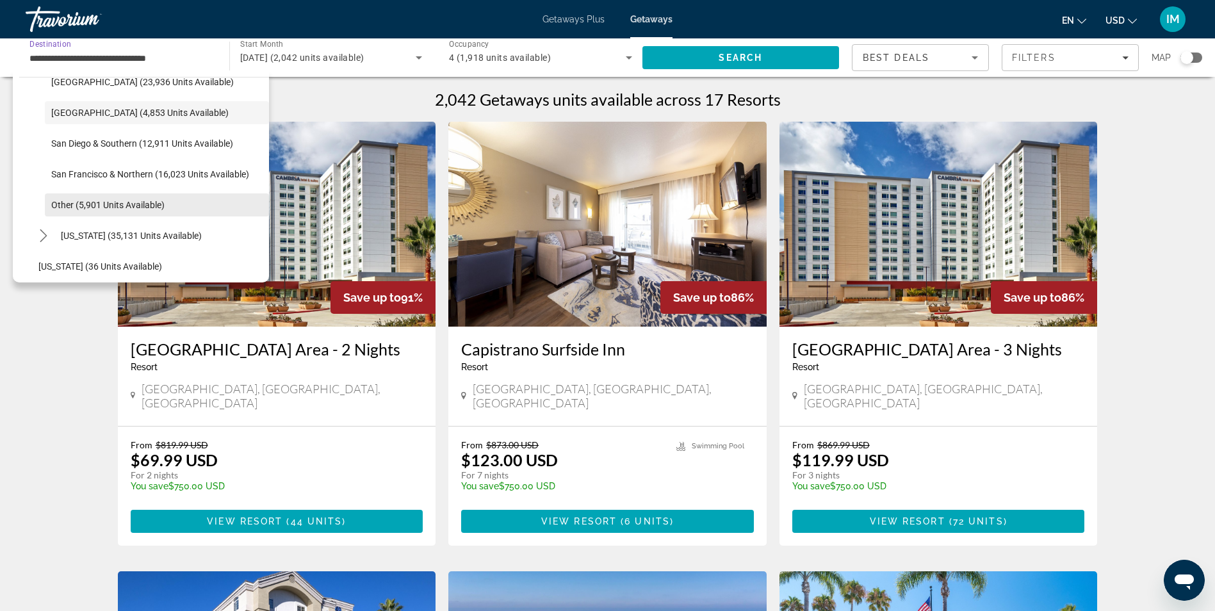
click at [108, 202] on span "Other (5,901 units available)" at bounding box center [107, 205] width 113 height 10
type input "**********"
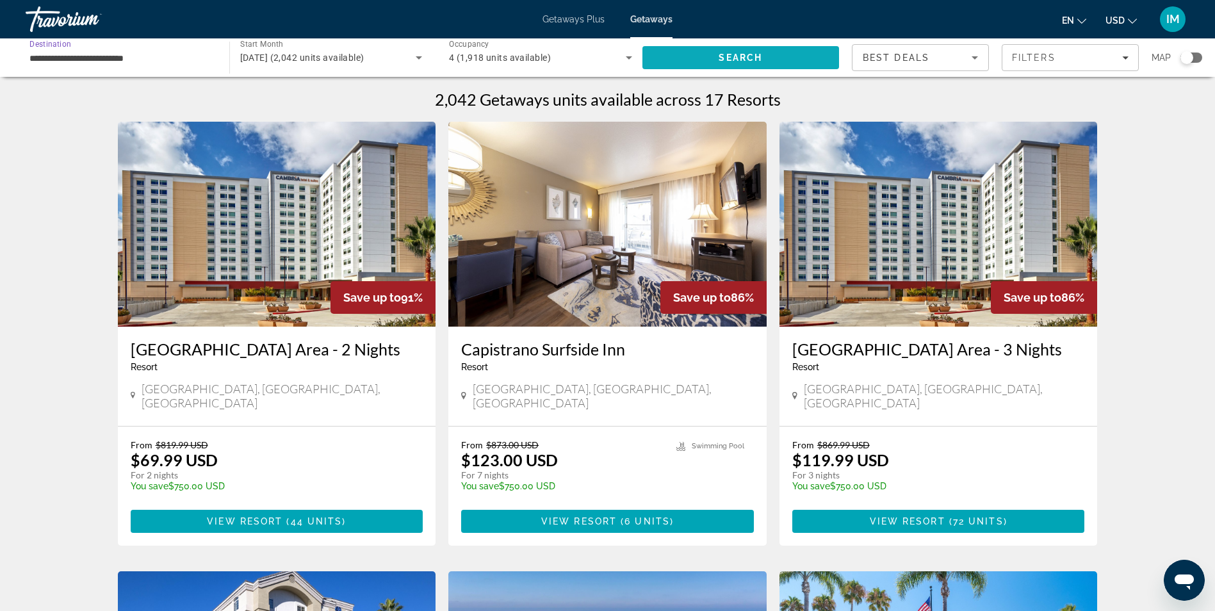
click at [724, 61] on span "Search" at bounding box center [741, 58] width 44 height 10
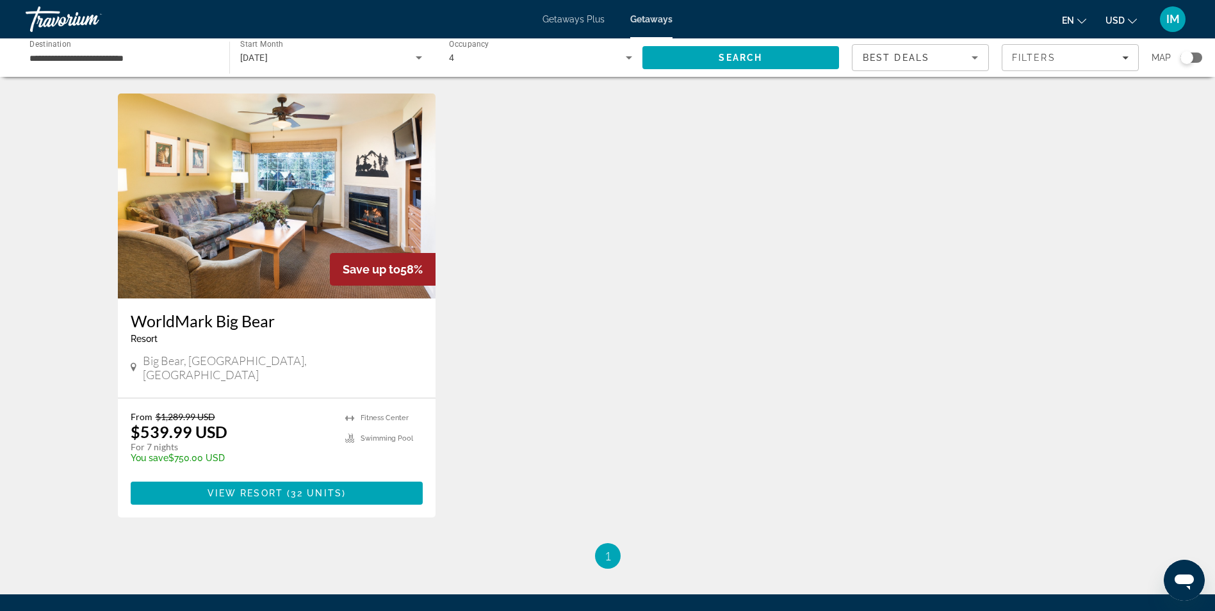
scroll to position [961, 0]
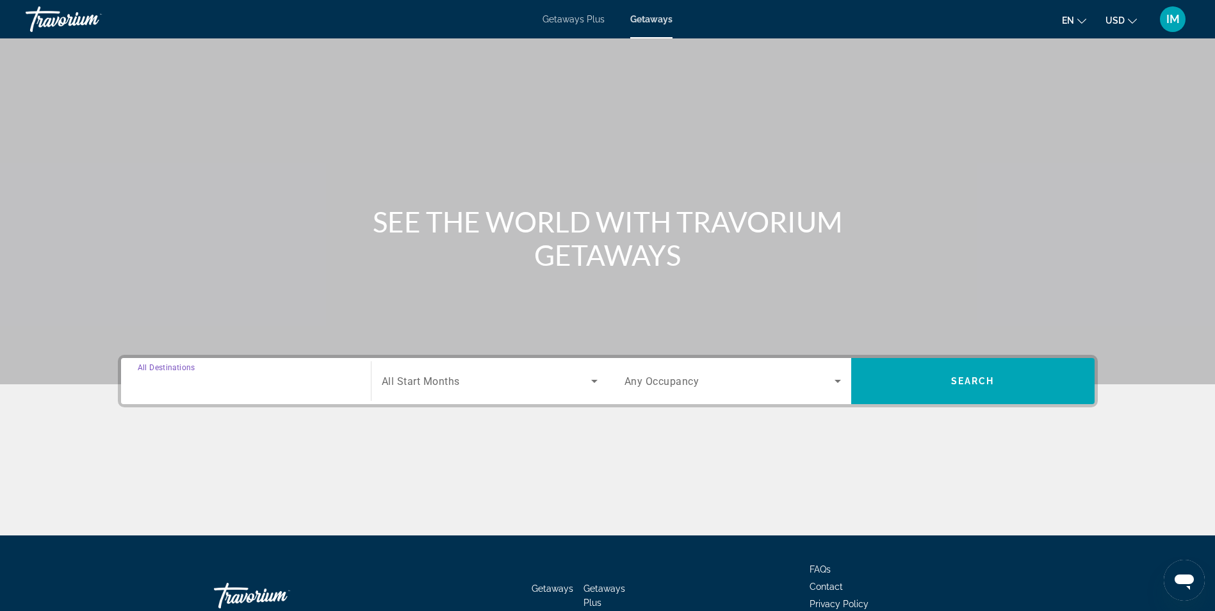
click at [218, 382] on input "Destination All Destinations" at bounding box center [246, 381] width 217 height 15
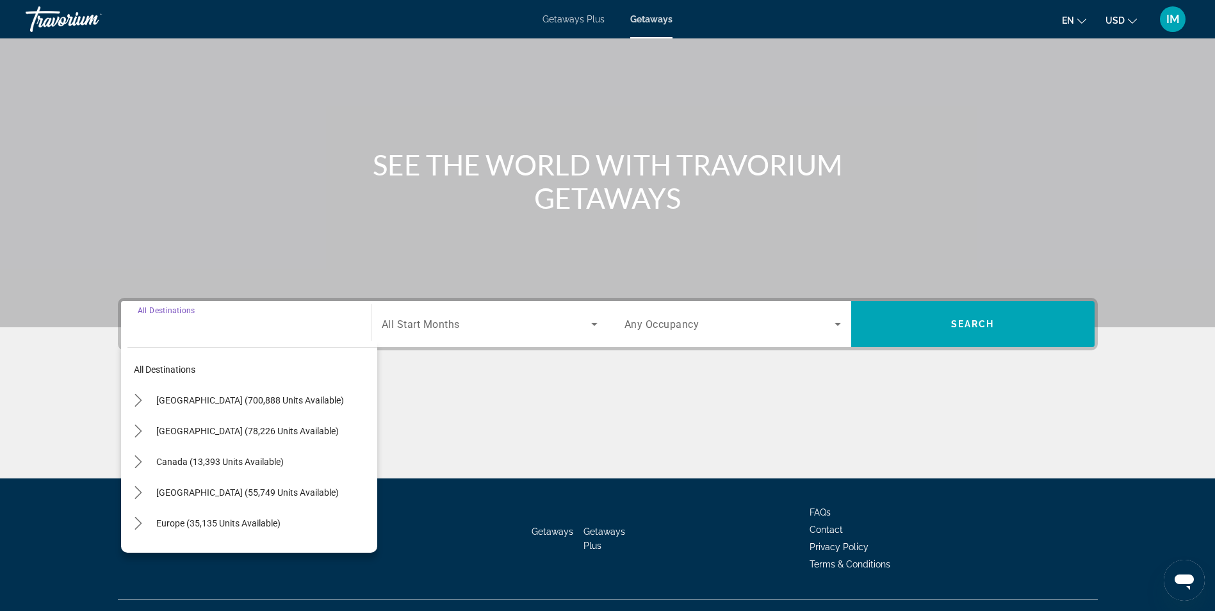
scroll to position [81, 0]
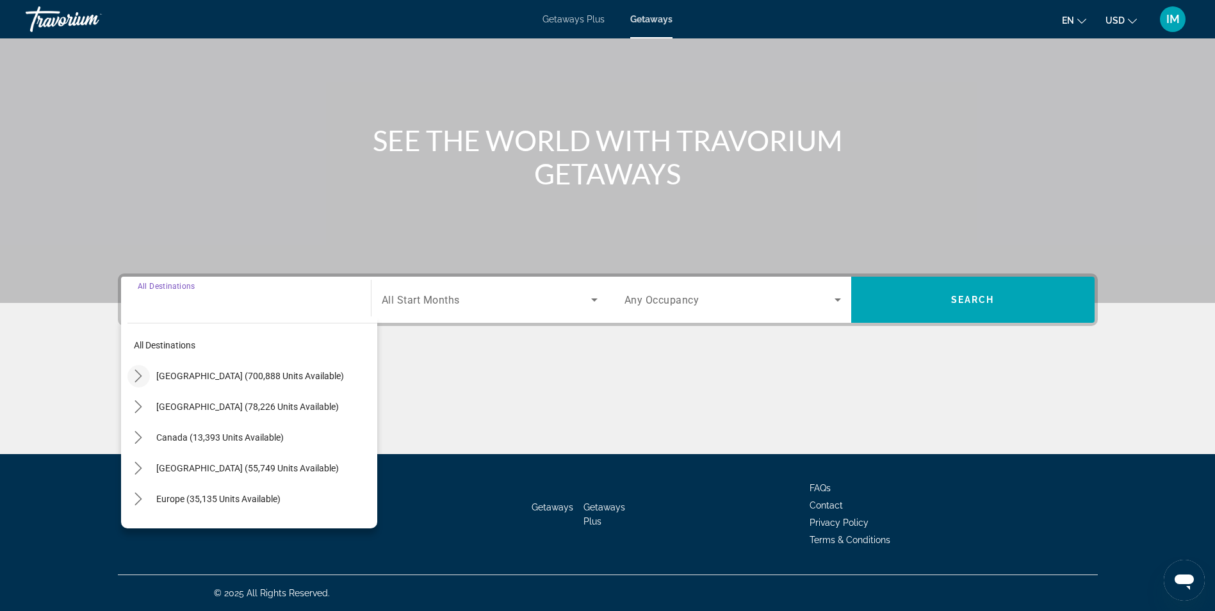
click at [140, 377] on icon "Toggle United States (700,888 units available) submenu" at bounding box center [138, 376] width 7 height 13
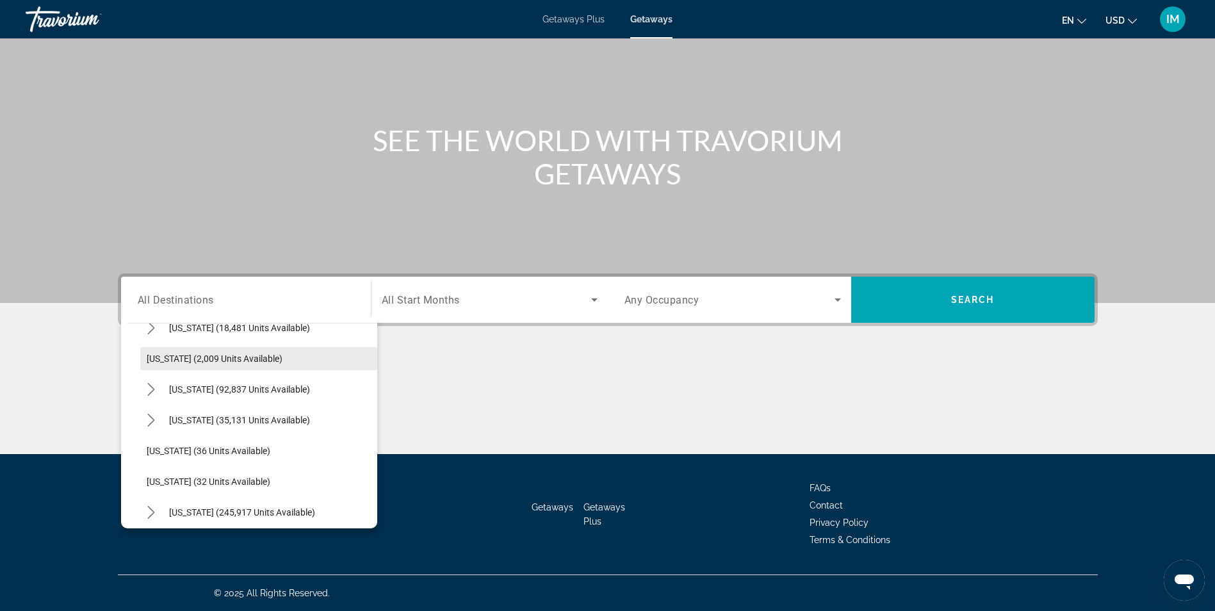
scroll to position [101, 0]
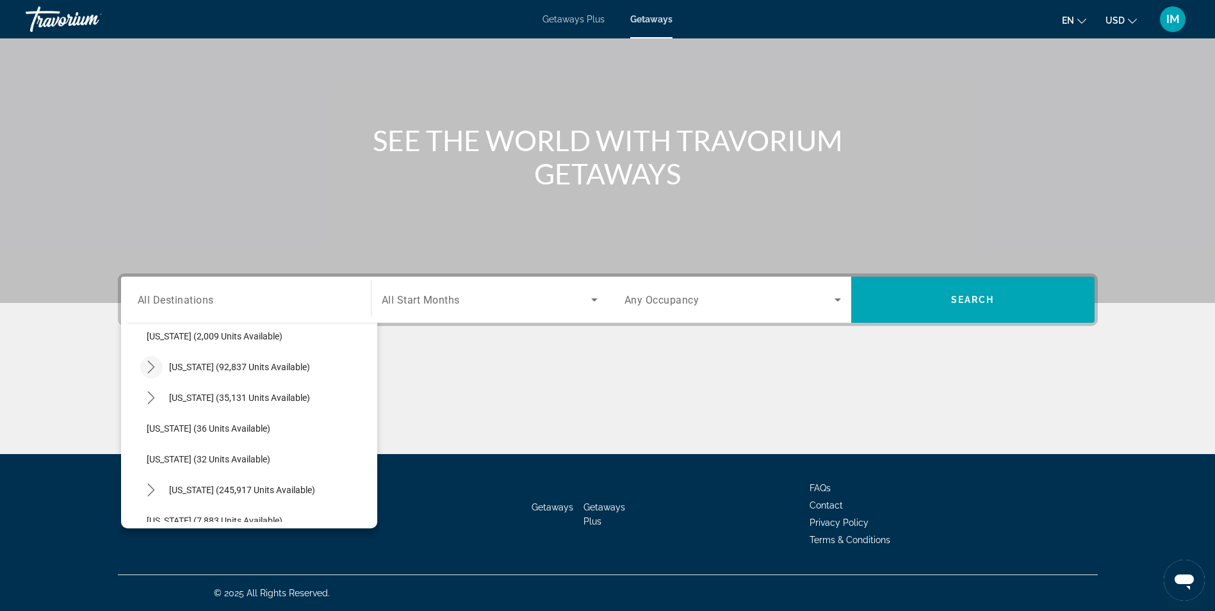
click at [142, 370] on mat-icon "Toggle California (92,837 units available) submenu" at bounding box center [151, 367] width 22 height 22
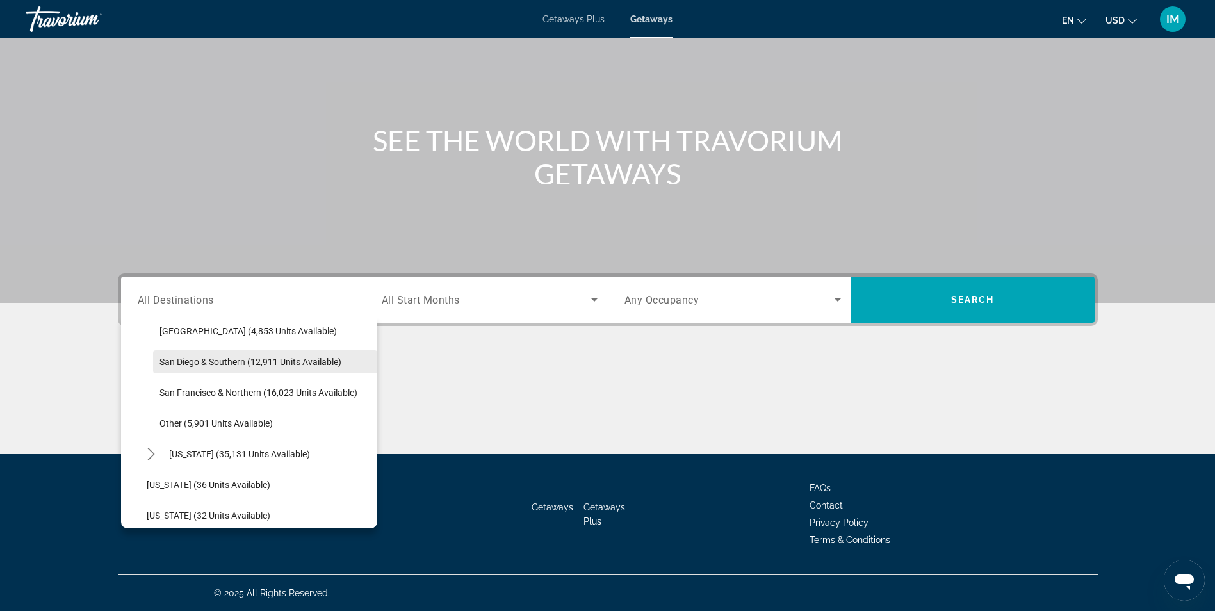
click at [215, 363] on span "San Diego & Southern (12,911 units available)" at bounding box center [251, 362] width 182 height 10
type input "**********"
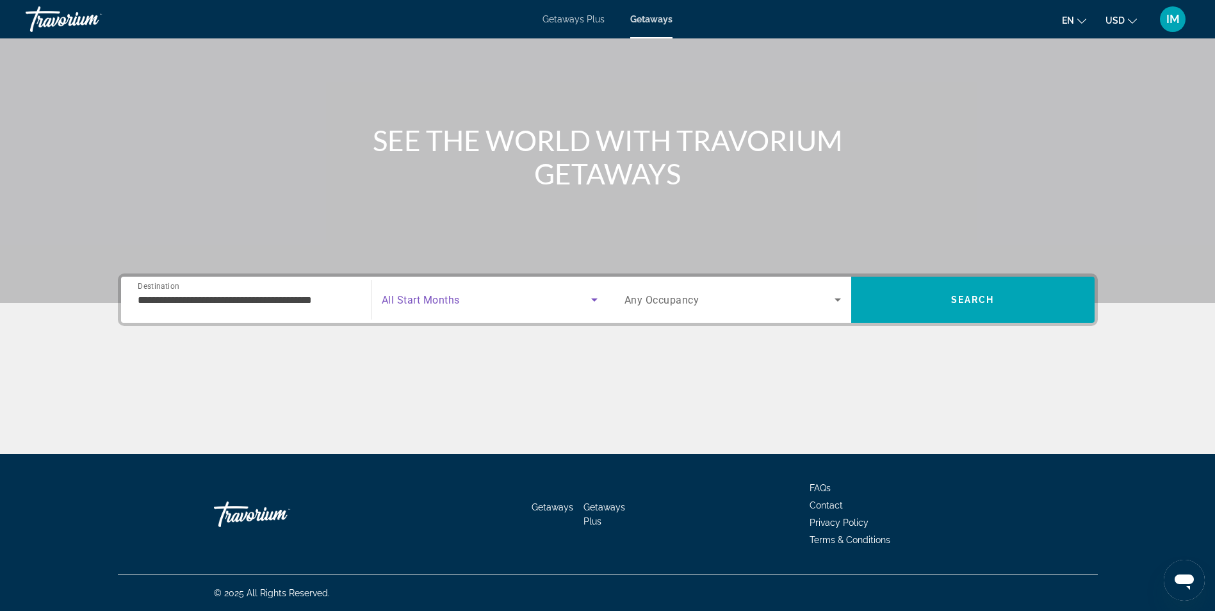
click at [471, 302] on span "Search widget" at bounding box center [487, 299] width 210 height 15
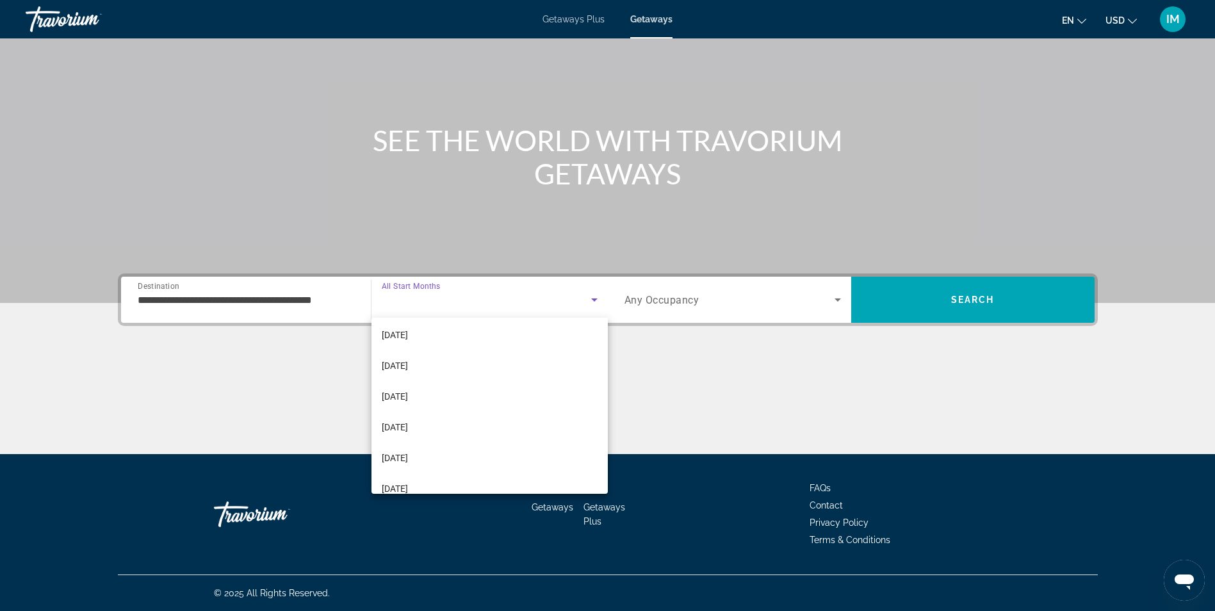
scroll to position [128, 0]
click at [400, 421] on span "[DATE]" at bounding box center [395, 425] width 26 height 15
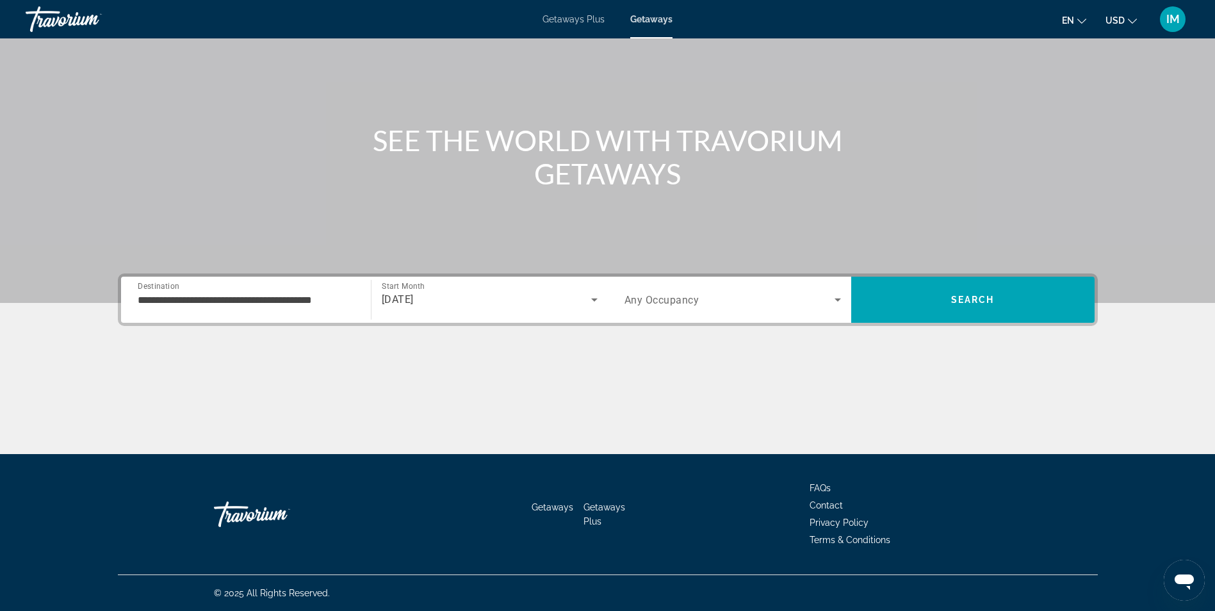
click at [721, 308] on div "Search widget" at bounding box center [733, 300] width 217 height 36
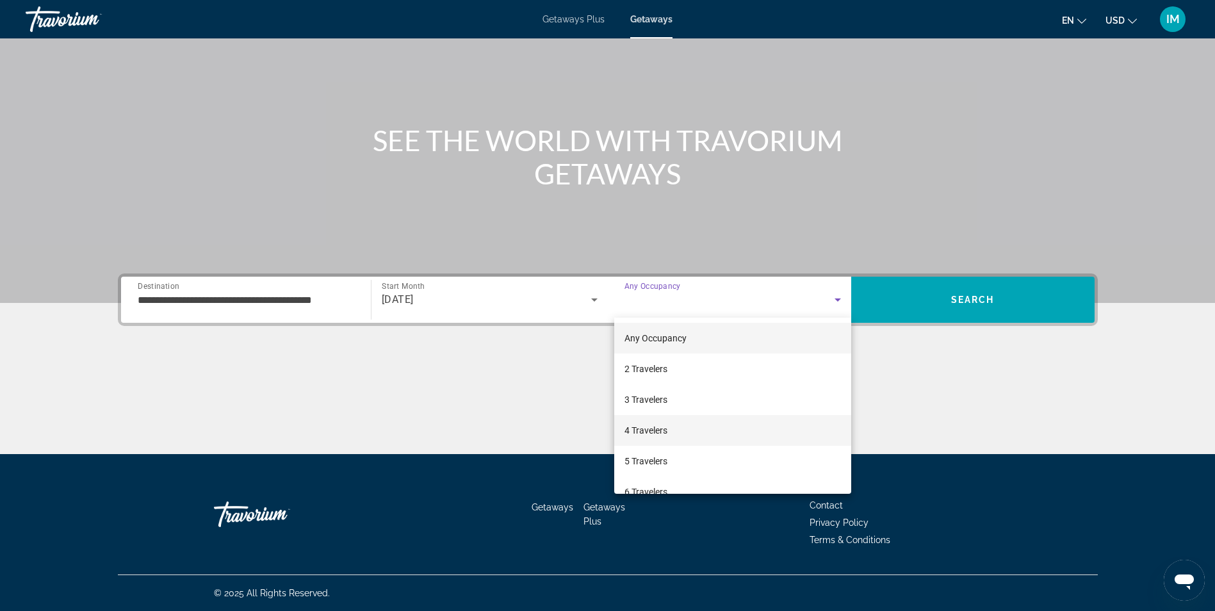
click at [659, 426] on span "4 Travelers" at bounding box center [646, 430] width 43 height 15
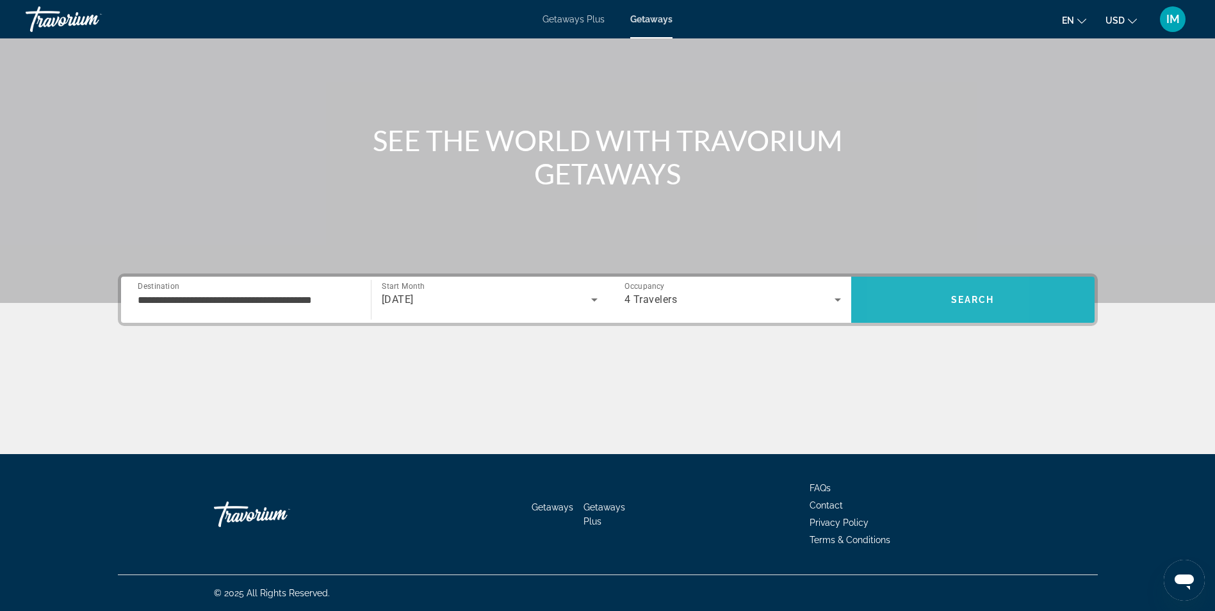
click at [900, 305] on span "Search" at bounding box center [973, 299] width 243 height 31
